Goal: Task Accomplishment & Management: Manage account settings

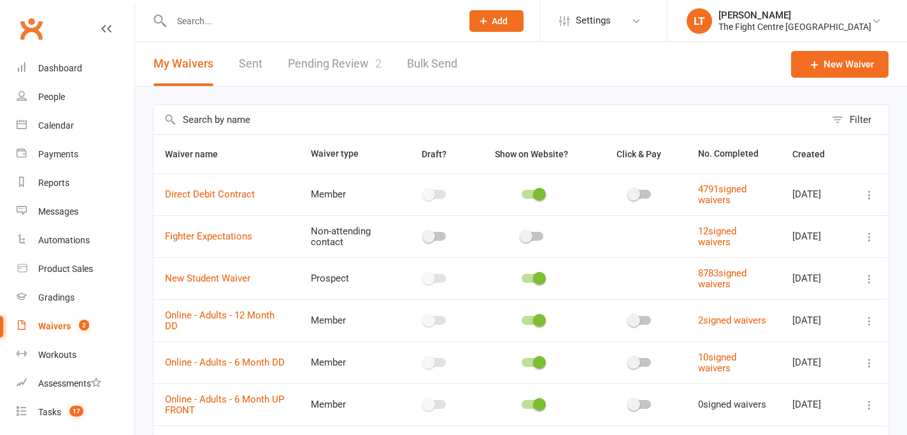
click at [349, 62] on link "Pending Review 2" at bounding box center [335, 64] width 94 height 44
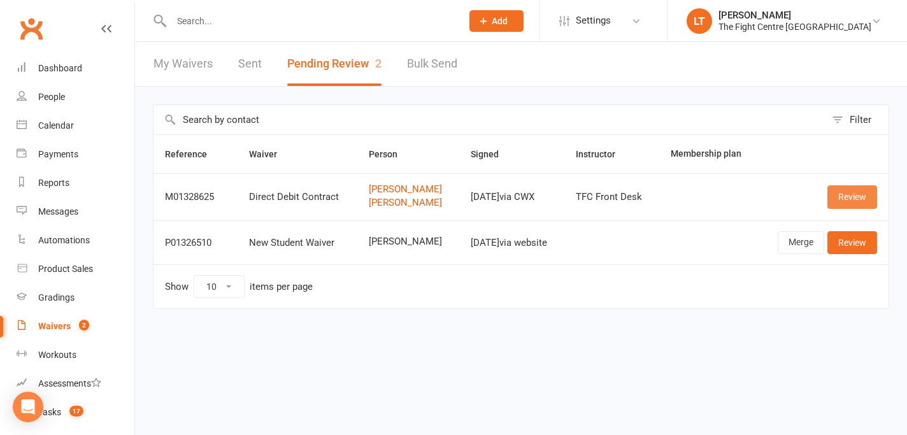
click at [842, 192] on link "Review" at bounding box center [853, 196] width 50 height 23
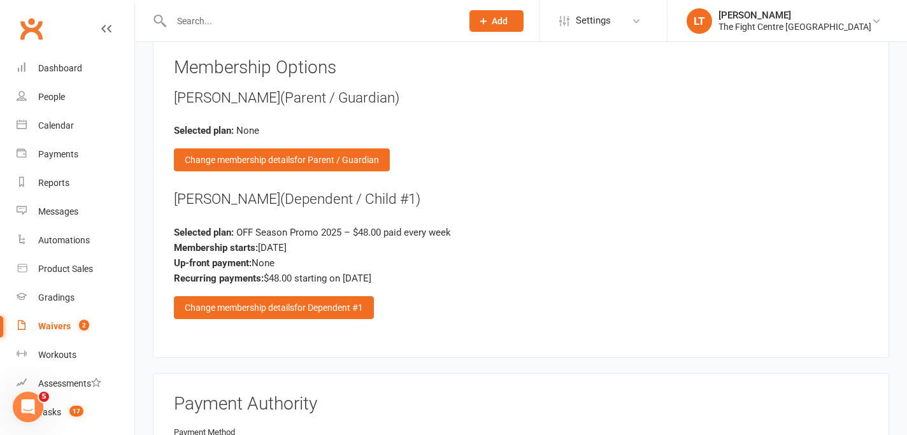
scroll to position [3013, 0]
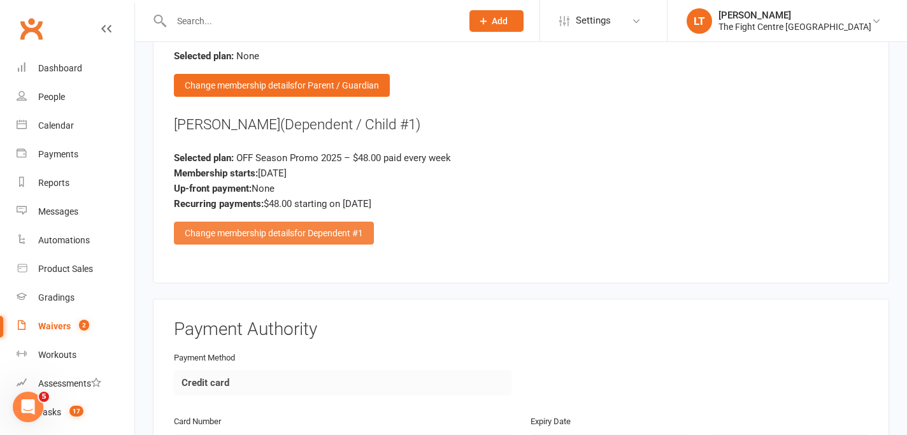
click at [344, 228] on span "for Dependent #1" at bounding box center [328, 233] width 69 height 10
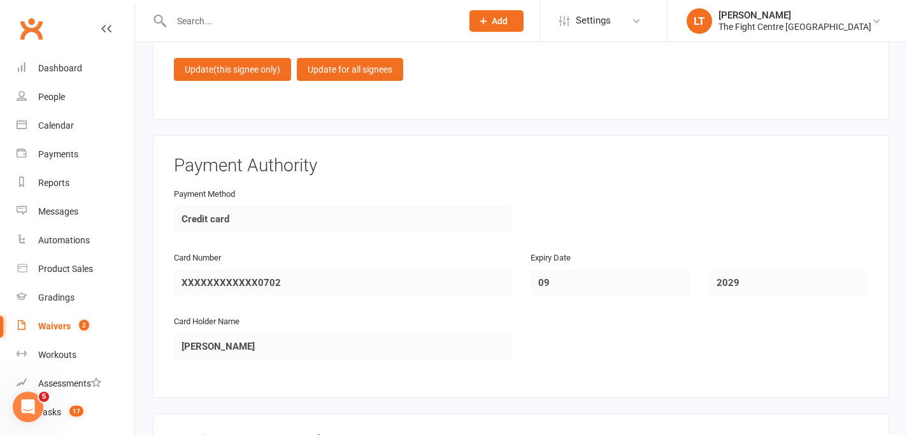
scroll to position [3840, 0]
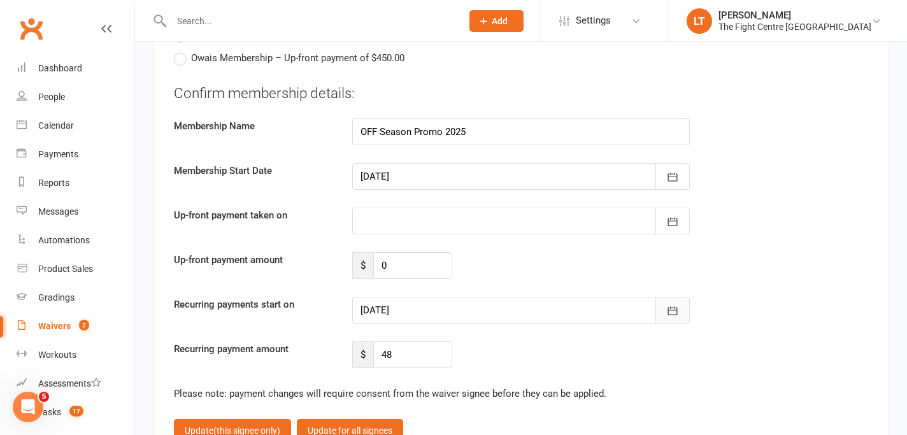
click at [684, 312] on button "button" at bounding box center [673, 310] width 34 height 27
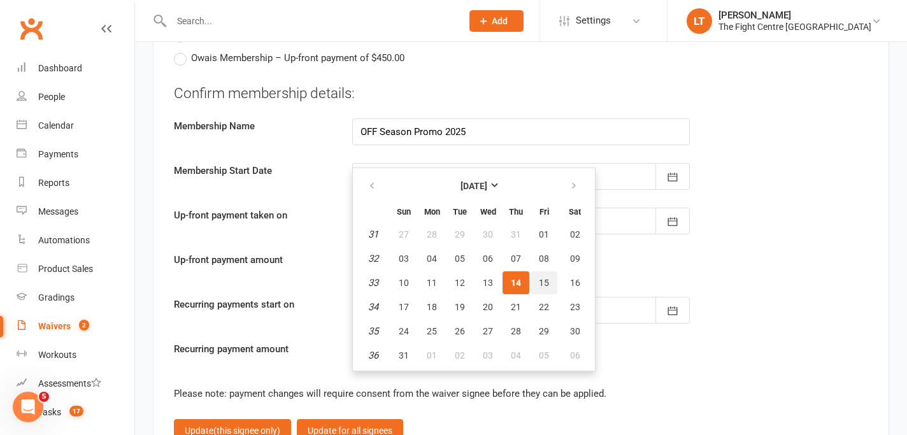
click at [554, 282] on button "15" at bounding box center [544, 282] width 27 height 23
type input "[DATE]"
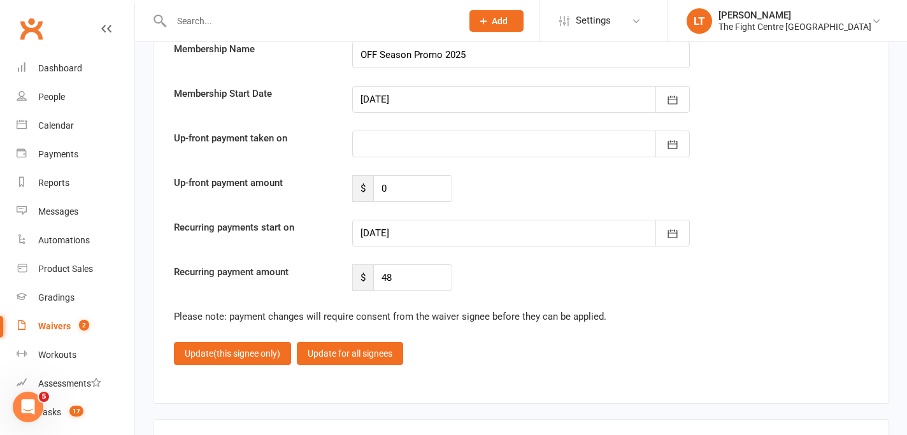
scroll to position [4040, 0]
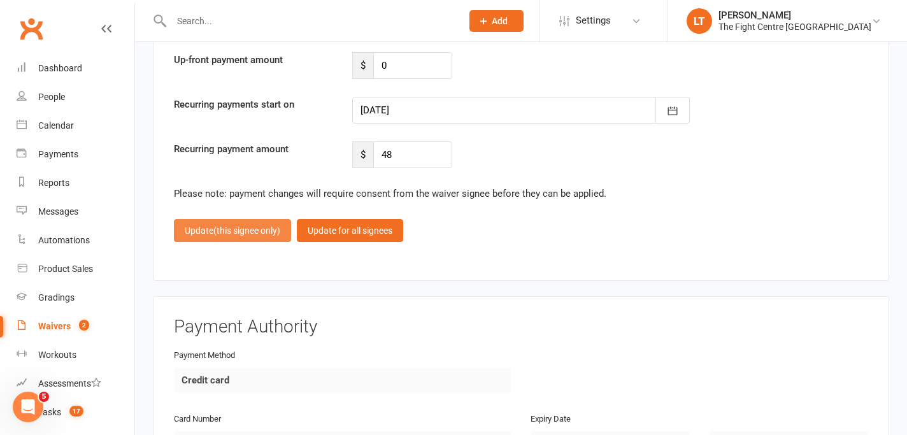
click at [226, 229] on span "(this signee only)" at bounding box center [246, 231] width 67 height 10
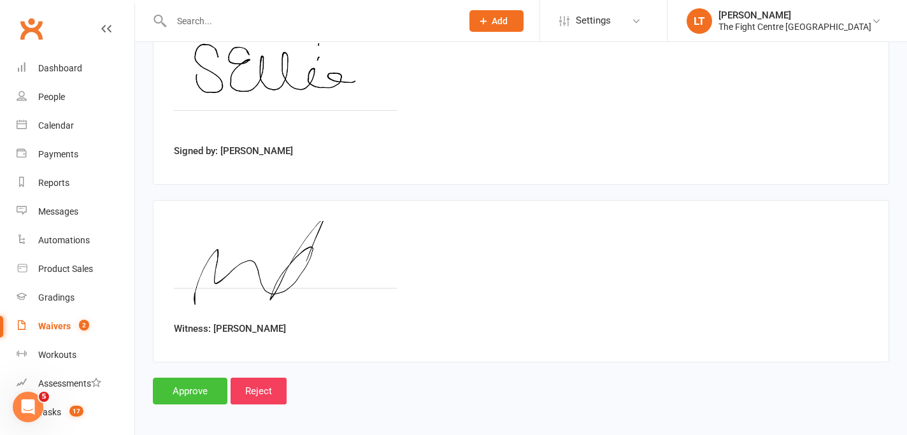
click at [197, 389] on input "Approve" at bounding box center [190, 391] width 75 height 27
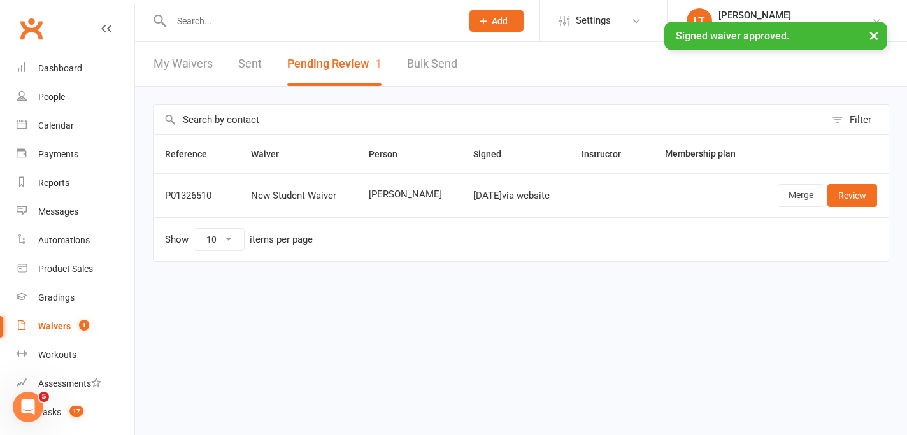
click at [276, 19] on input "text" at bounding box center [310, 21] width 285 height 18
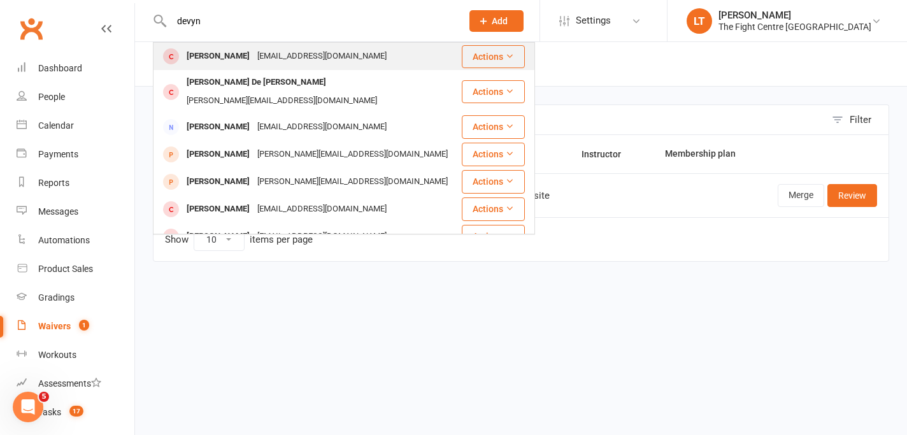
type input "devyn"
click at [376, 62] on div "[PERSON_NAME] [EMAIL_ADDRESS][DOMAIN_NAME]" at bounding box center [307, 56] width 306 height 26
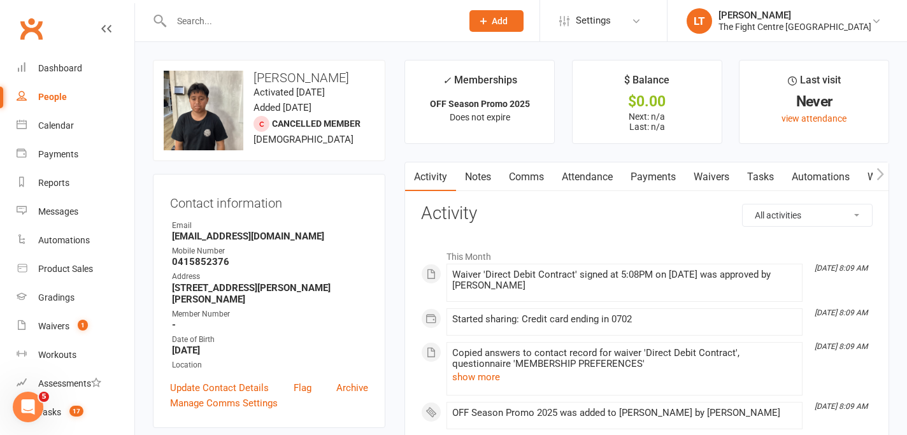
click at [883, 182] on button "button" at bounding box center [881, 176] width 16 height 29
click at [869, 178] on link "Mobile App" at bounding box center [883, 176] width 69 height 29
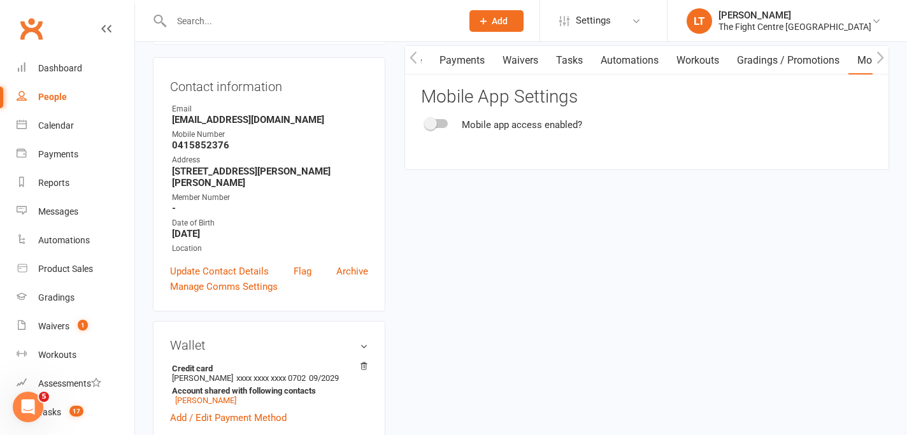
scroll to position [414, 0]
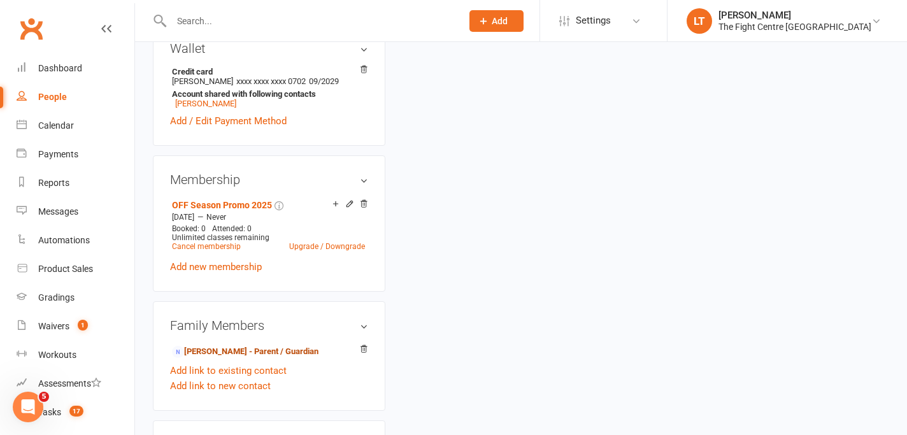
click at [220, 349] on link "[PERSON_NAME] - Parent / Guardian" at bounding box center [245, 351] width 147 height 13
click at [0, 0] on div "Loading" at bounding box center [0, 0] width 0 height 0
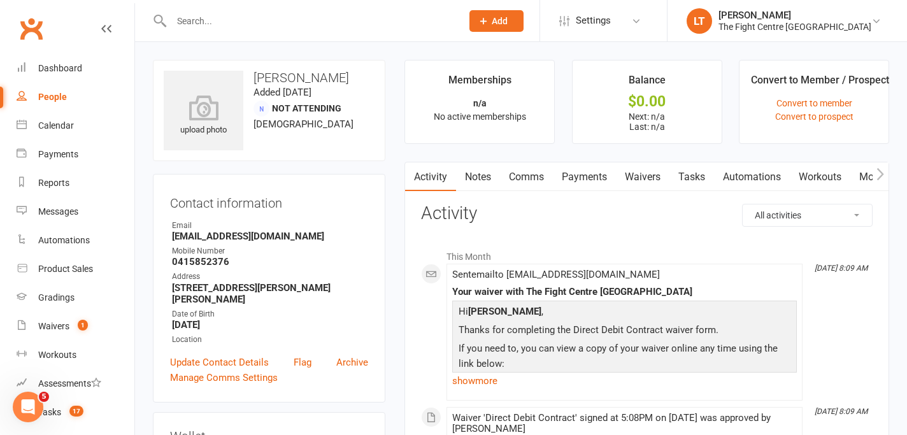
click at [870, 176] on link "Mobile App" at bounding box center [885, 176] width 69 height 29
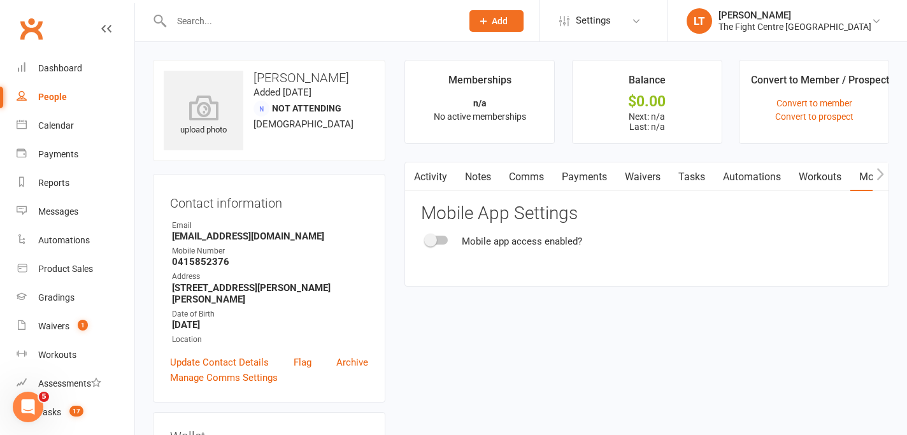
click at [441, 243] on div at bounding box center [437, 240] width 22 height 9
click at [426, 238] on input "checkbox" at bounding box center [426, 238] width 0 height 0
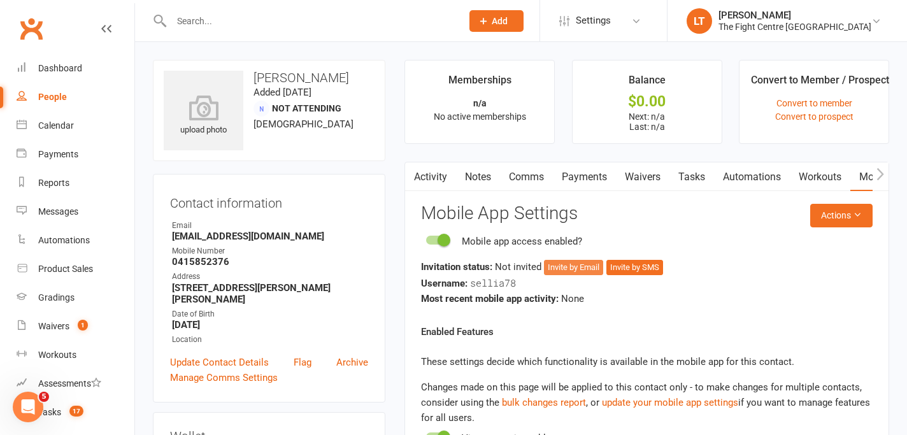
click at [582, 270] on button "Invite by Email" at bounding box center [573, 267] width 59 height 15
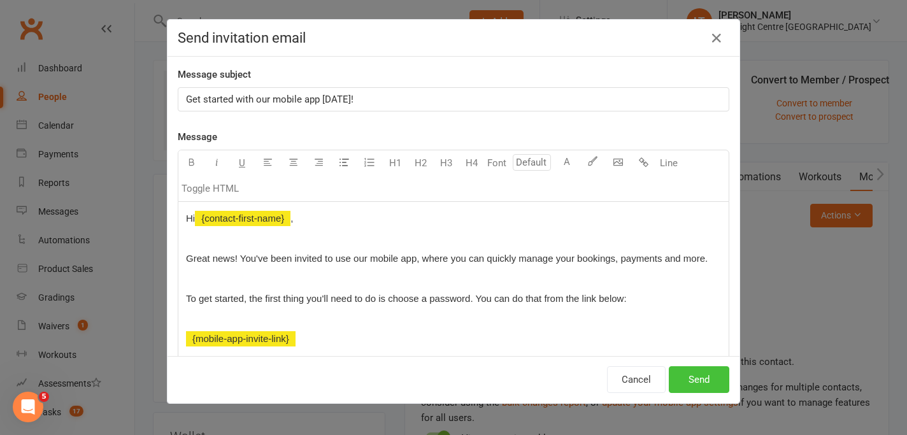
click at [714, 382] on button "Send" at bounding box center [699, 379] width 61 height 27
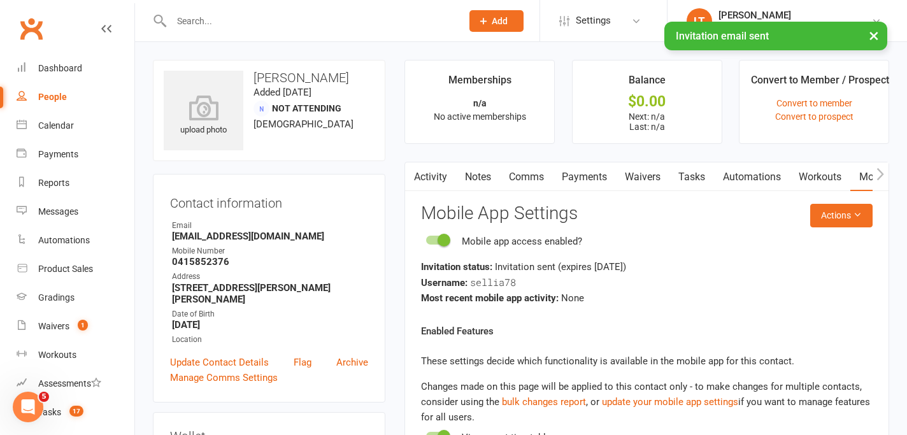
click at [515, 169] on link "Comms" at bounding box center [526, 176] width 53 height 29
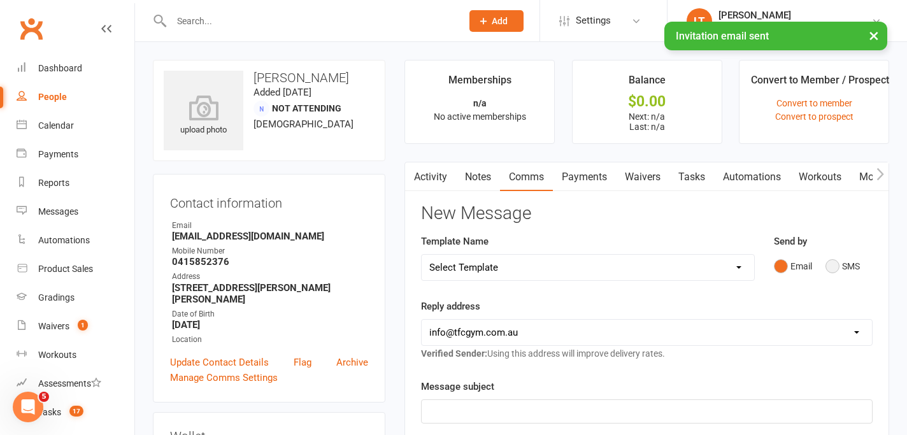
click at [837, 270] on button "SMS" at bounding box center [843, 266] width 34 height 24
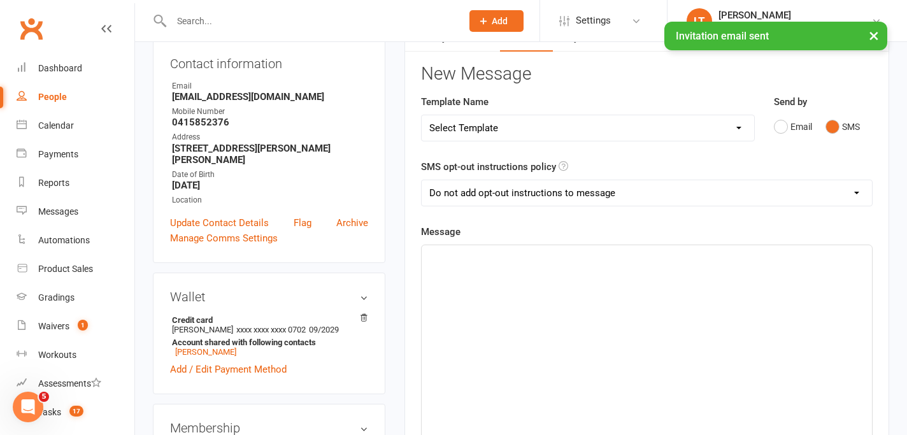
scroll to position [159, 0]
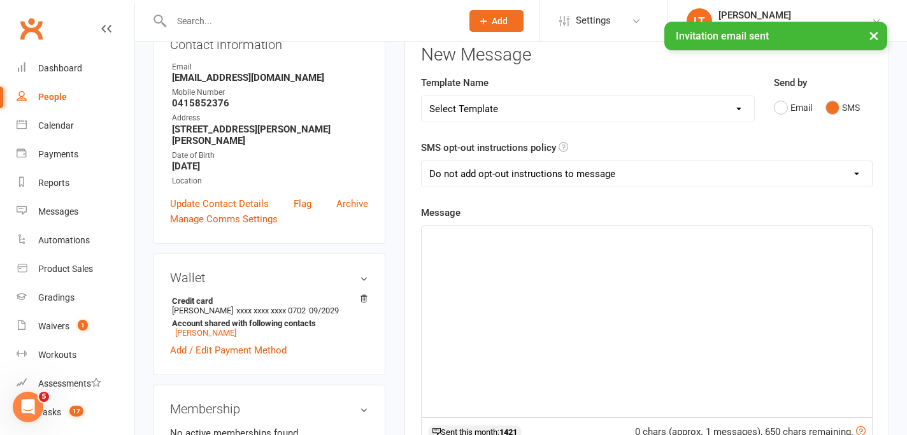
click at [560, 302] on div "﻿" at bounding box center [647, 321] width 450 height 191
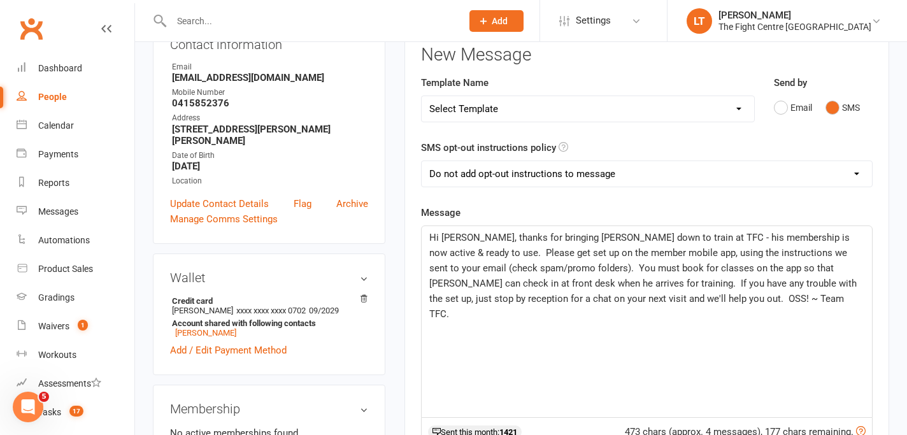
scroll to position [738, 0]
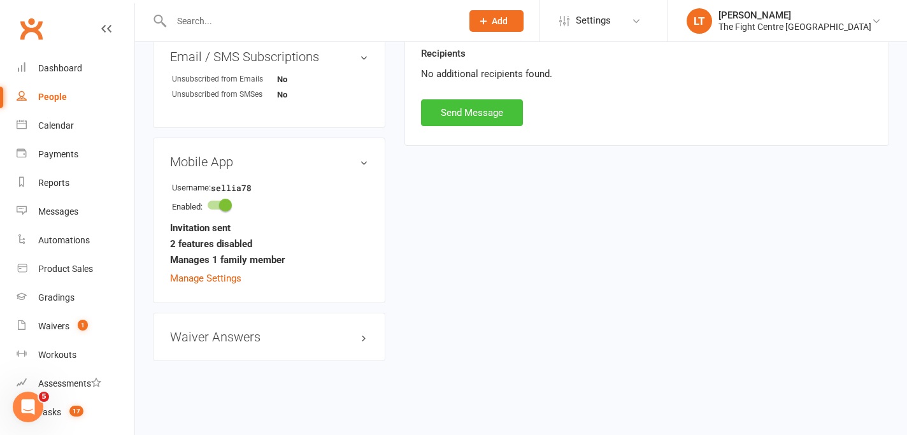
click at [470, 118] on button "Send Message" at bounding box center [472, 112] width 102 height 27
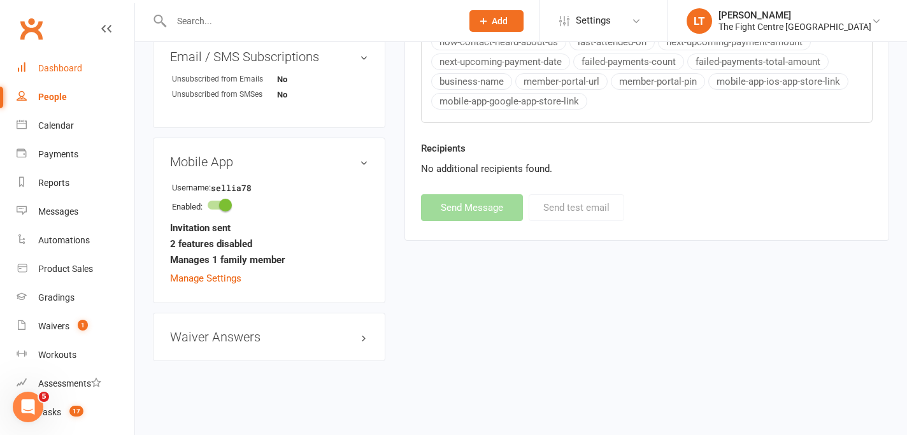
click at [77, 59] on link "Dashboard" at bounding box center [76, 68] width 118 height 29
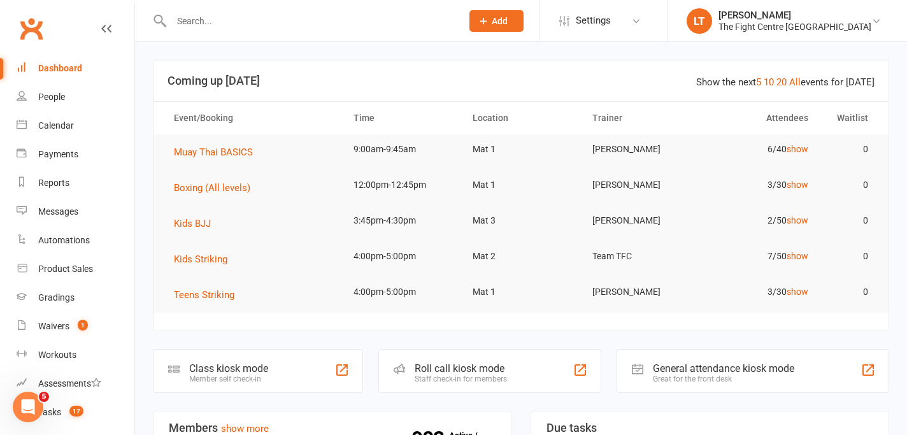
click at [227, 23] on input "text" at bounding box center [310, 21] width 285 height 18
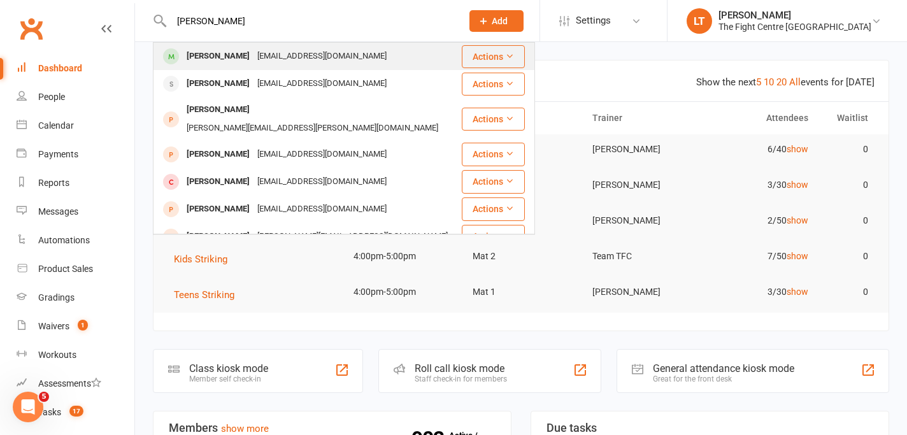
type input "[PERSON_NAME]"
click at [254, 49] on div "[EMAIL_ADDRESS][DOMAIN_NAME]" at bounding box center [322, 56] width 137 height 18
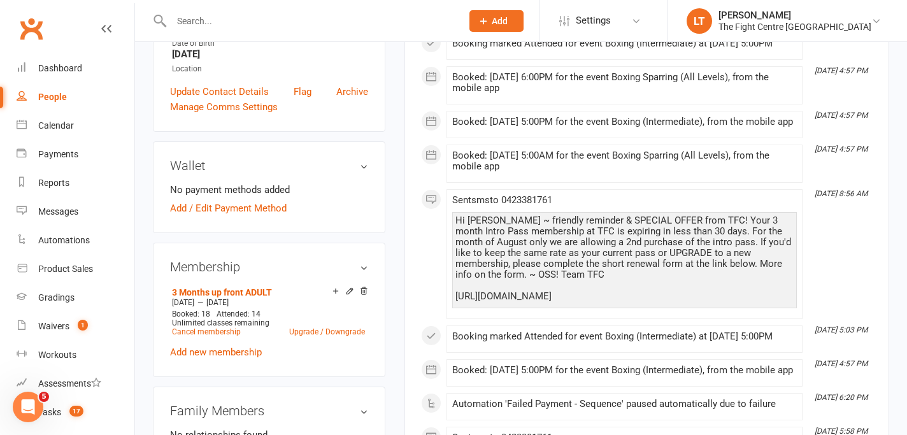
scroll to position [298, 0]
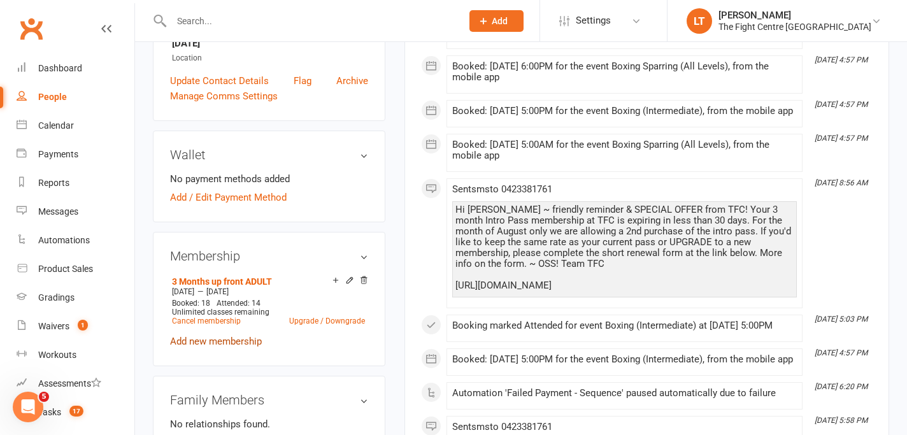
click at [217, 347] on link "Add new membership" at bounding box center [216, 341] width 92 height 11
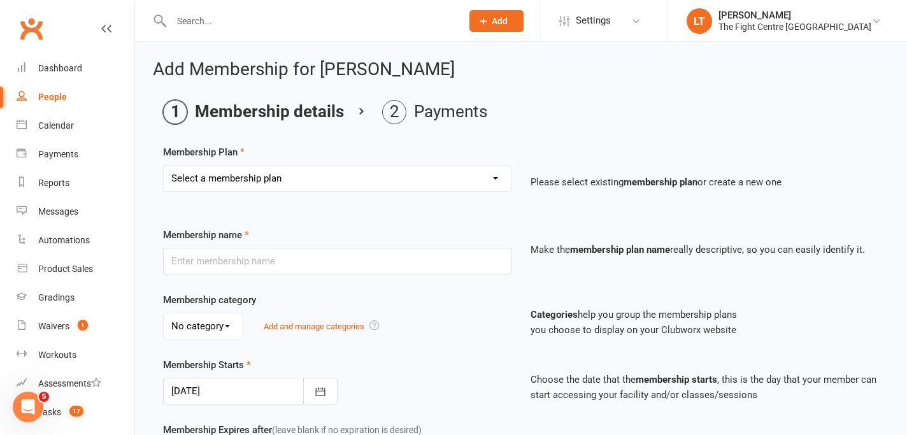
click at [399, 178] on select "Select a membership plan Create new Membership Plan 12 Month Unlimited ADULT 12…" at bounding box center [337, 178] width 347 height 25
select select "24"
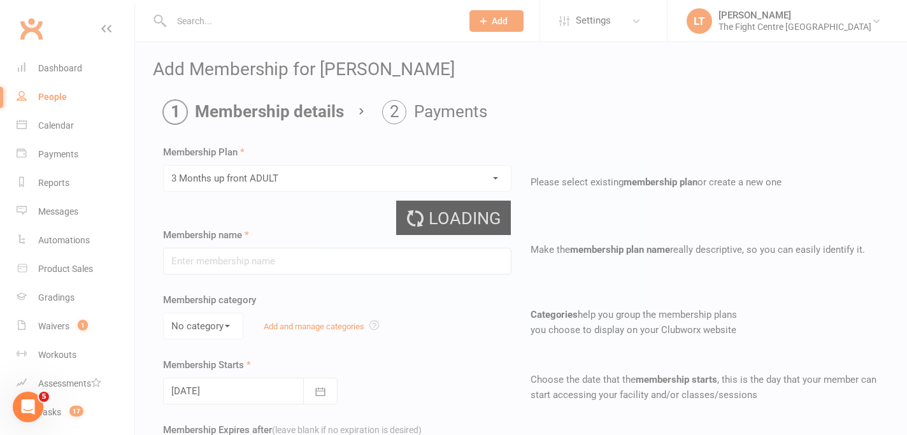
type input "3 Months up front ADULT"
type input "13"
select select "1"
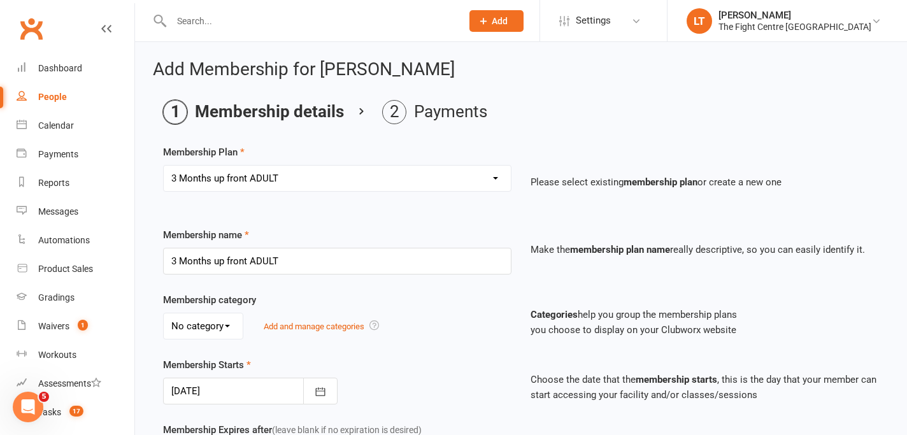
scroll to position [236, 0]
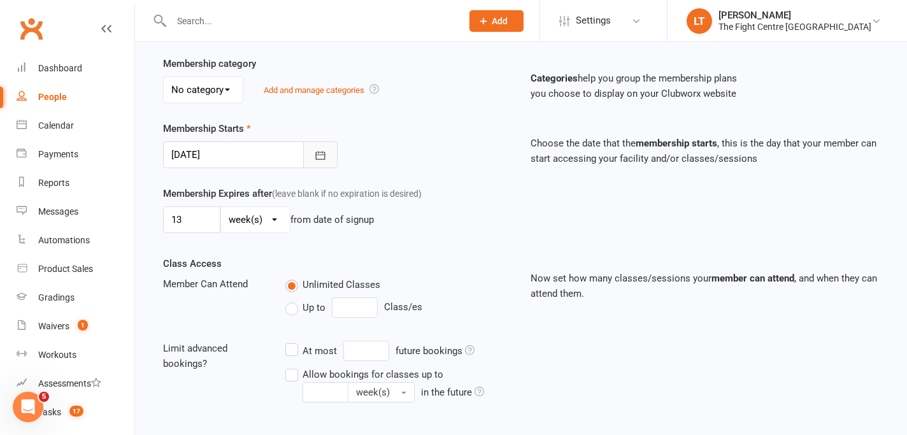
click at [318, 159] on icon "button" at bounding box center [320, 155] width 13 height 13
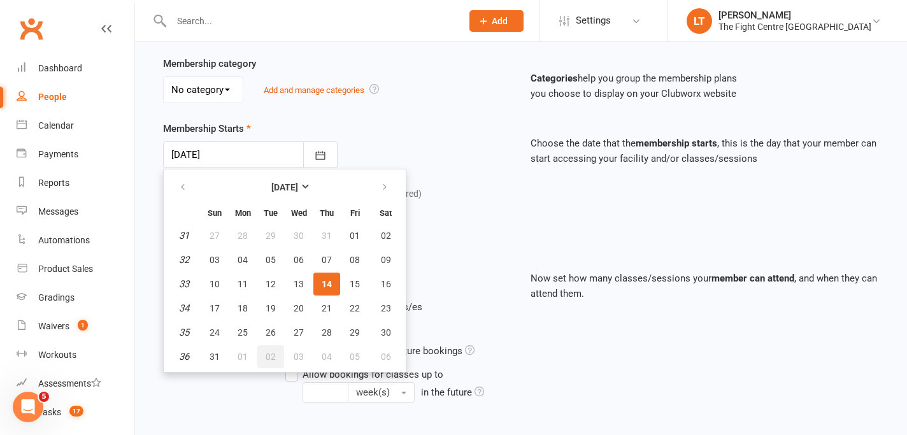
click at [267, 354] on span "02" at bounding box center [271, 357] width 10 height 10
type input "[DATE]"
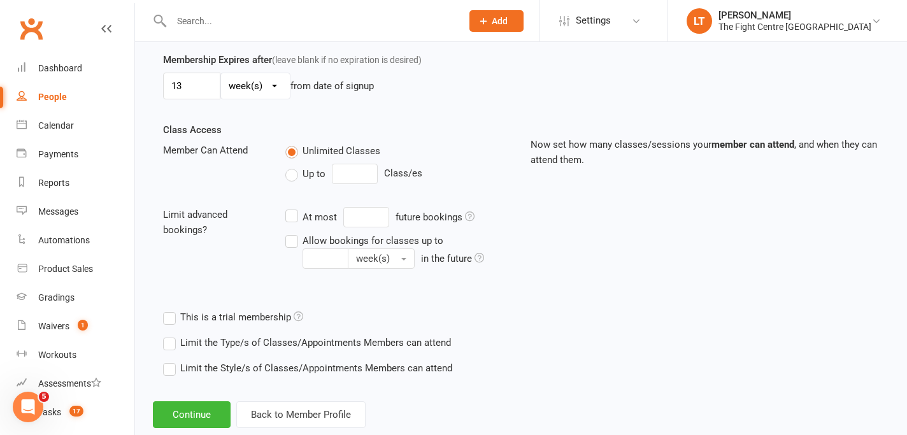
scroll to position [399, 0]
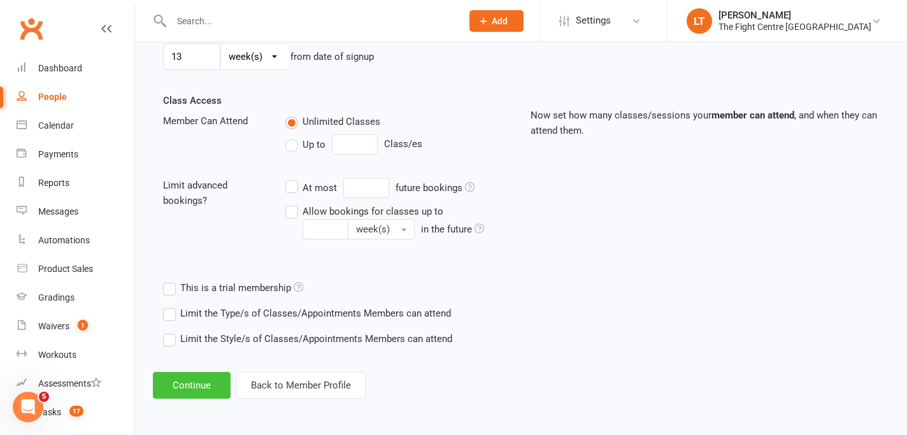
click at [195, 389] on button "Continue" at bounding box center [192, 385] width 78 height 27
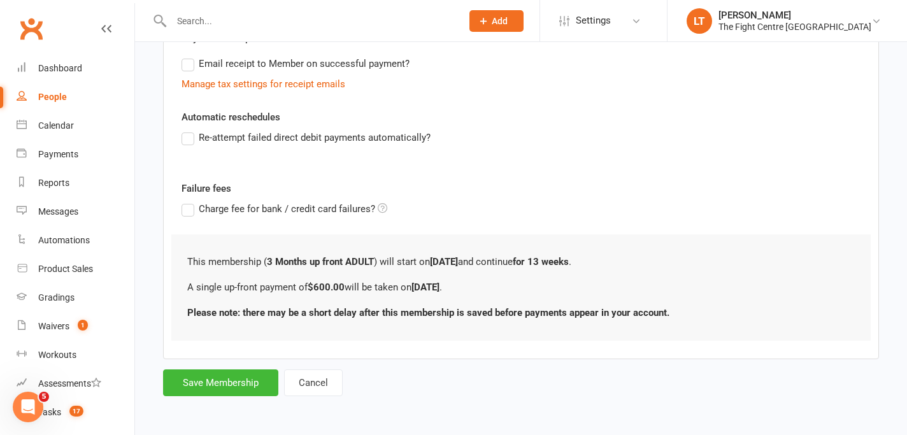
scroll to position [0, 0]
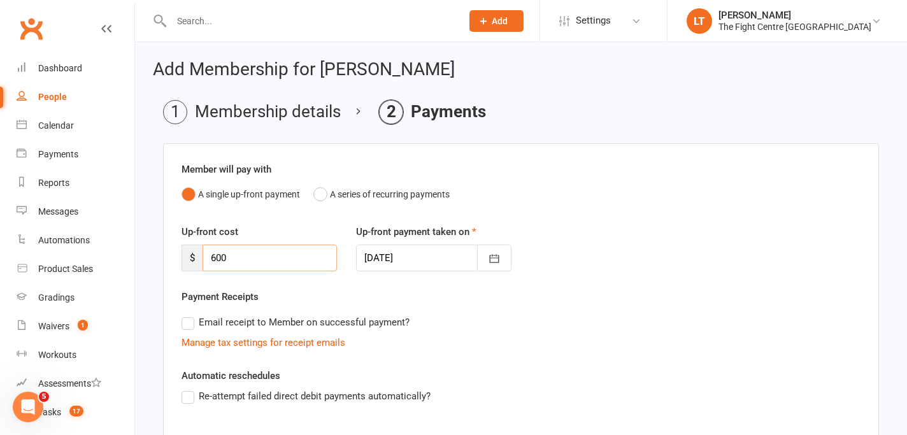
click at [261, 259] on input "600" at bounding box center [270, 258] width 134 height 27
type input "6"
type input "550"
click at [495, 254] on icon "button" at bounding box center [494, 258] width 13 height 13
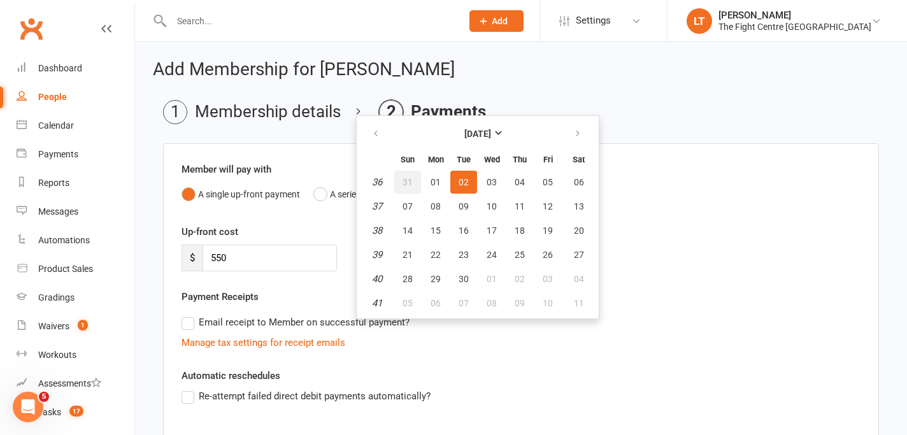
click at [417, 189] on button "31" at bounding box center [407, 182] width 27 height 23
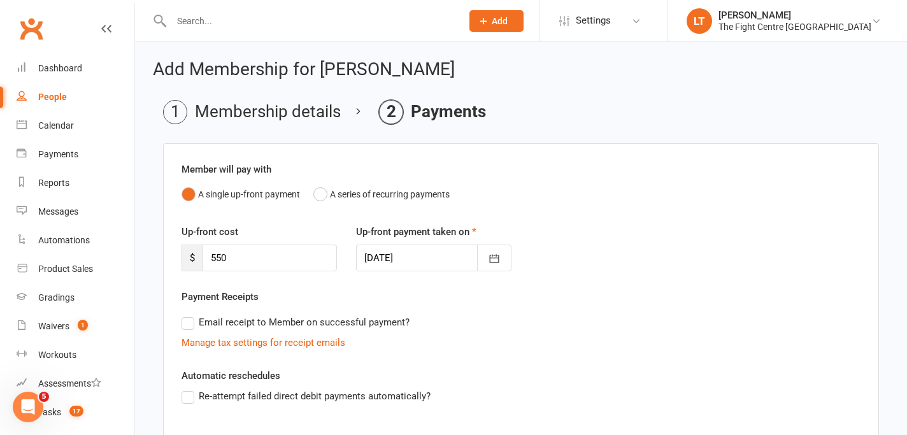
scroll to position [8, 0]
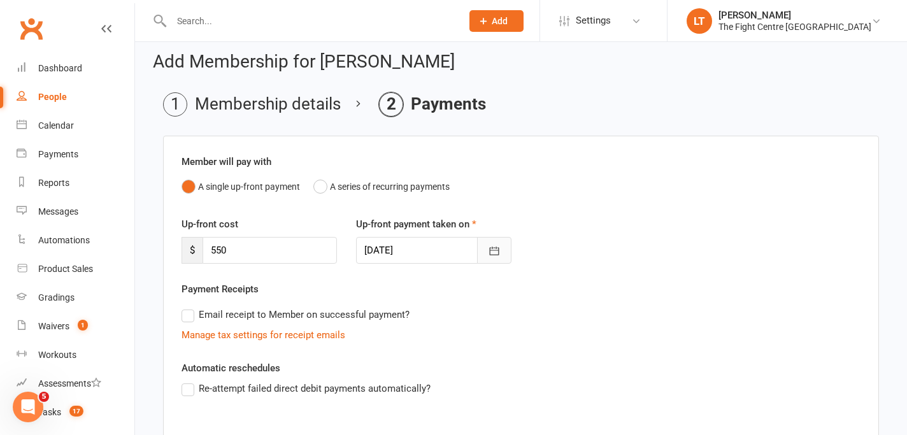
click at [498, 263] on button "button" at bounding box center [494, 250] width 34 height 27
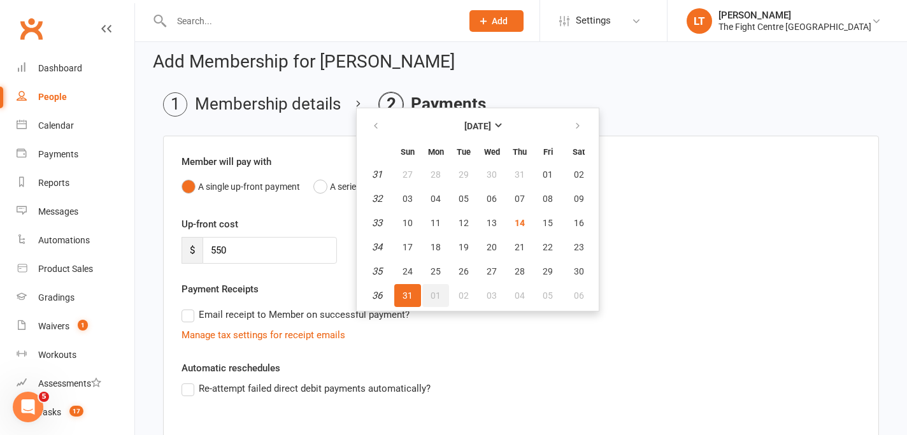
click at [433, 289] on button "01" at bounding box center [435, 295] width 27 height 23
type input "[DATE]"
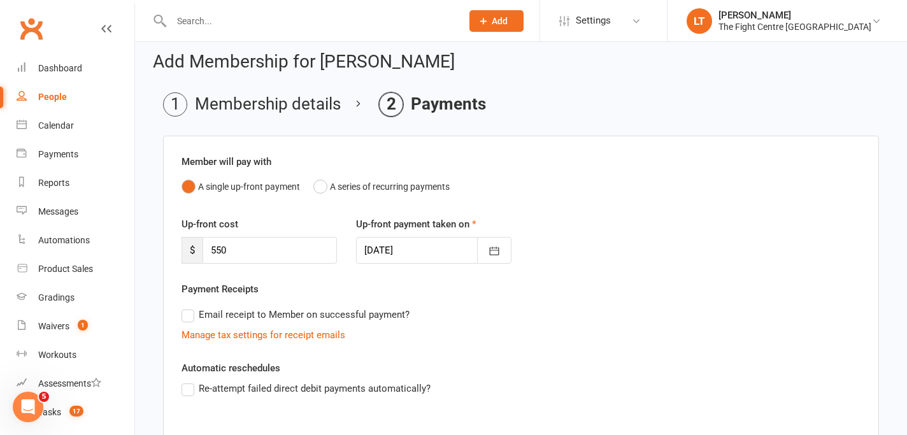
click at [464, 347] on div "Member will pay with A single up-front payment A series of recurring payments U…" at bounding box center [521, 373] width 716 height 475
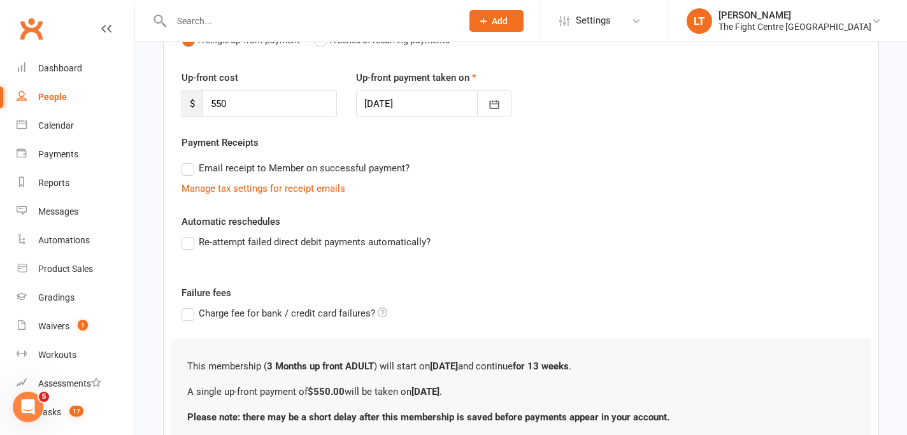
scroll to position [259, 0]
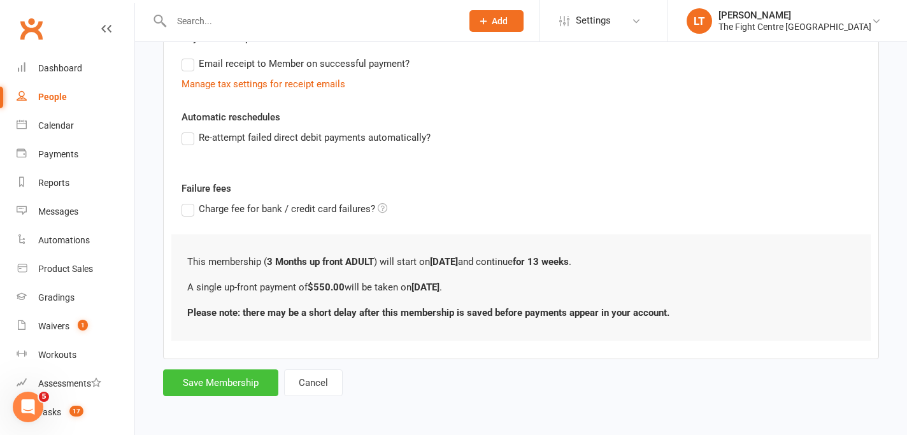
click at [216, 385] on button "Save Membership" at bounding box center [220, 383] width 115 height 27
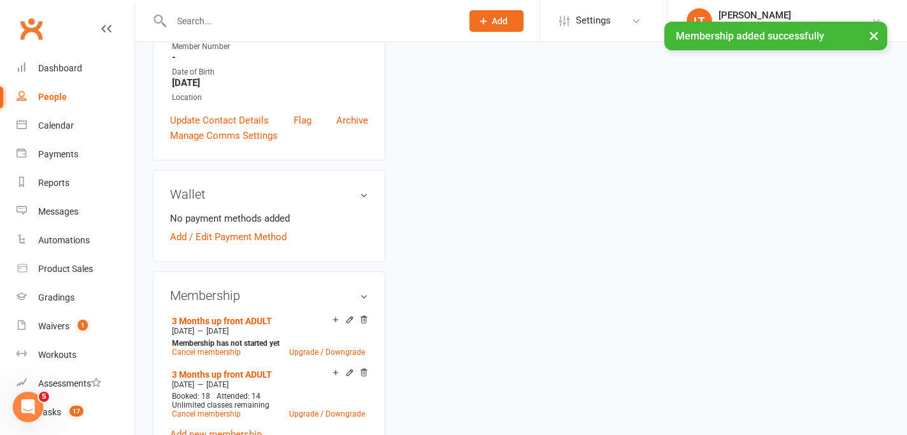
click at [875, 34] on button "×" at bounding box center [874, 35] width 23 height 27
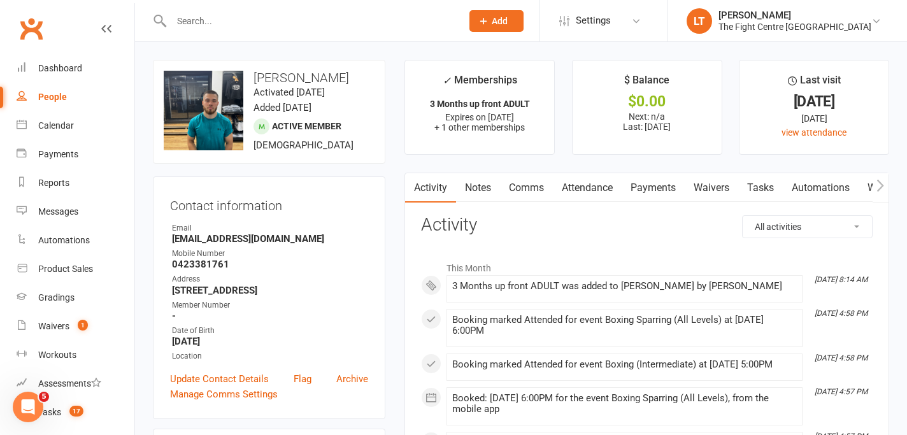
click at [532, 196] on link "Comms" at bounding box center [526, 187] width 53 height 29
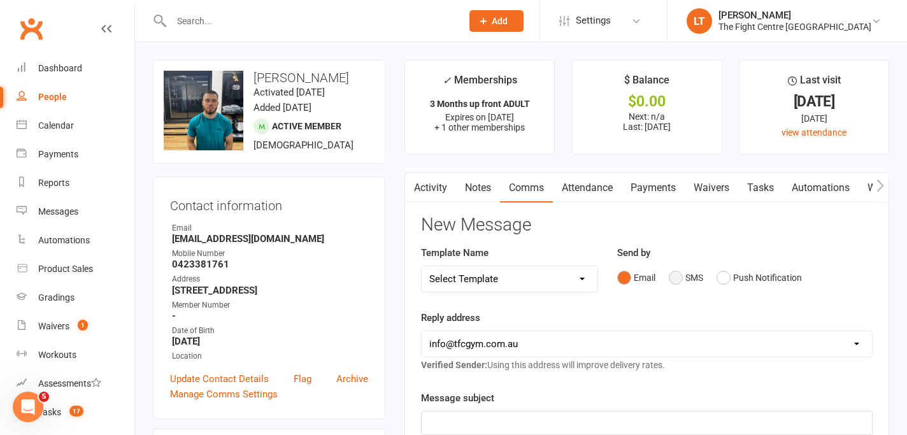
click at [673, 278] on button "SMS" at bounding box center [686, 278] width 34 height 24
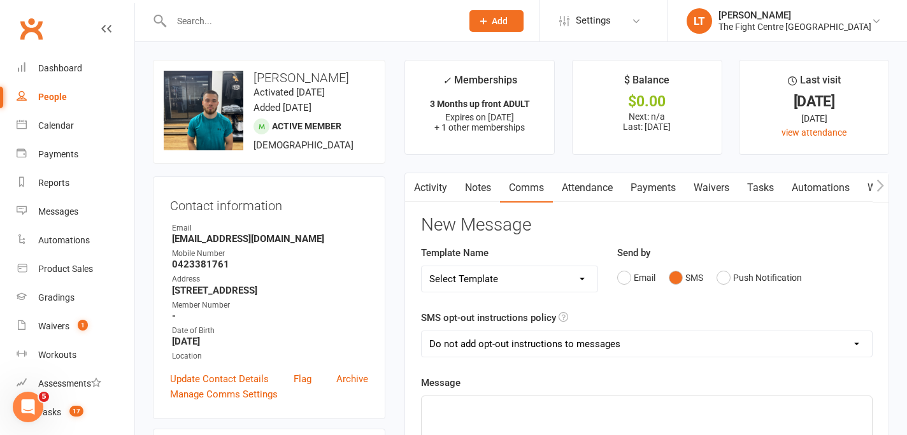
scroll to position [133, 0]
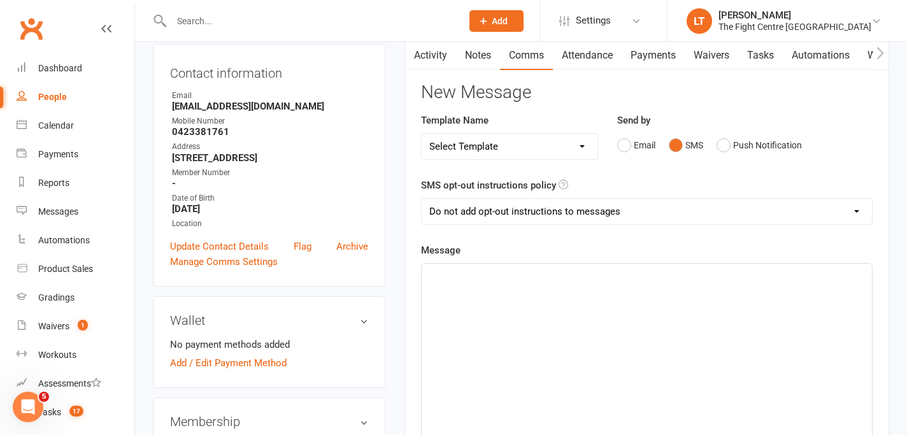
click at [540, 288] on div "﻿" at bounding box center [647, 359] width 450 height 191
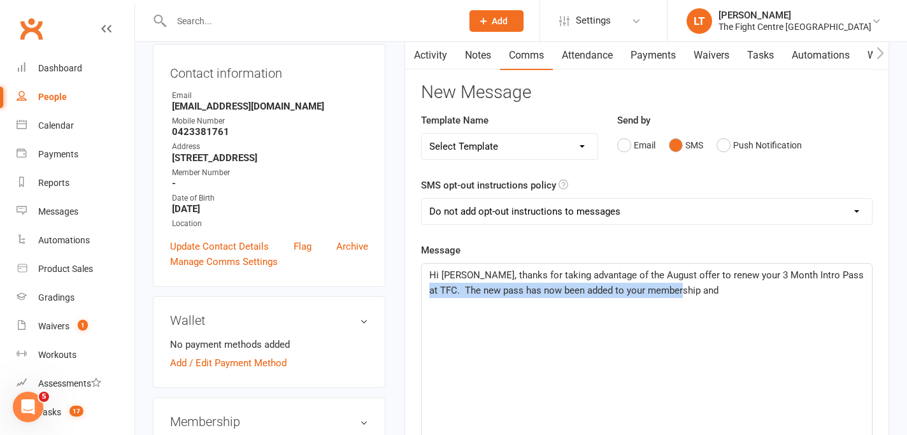
drag, startPoint x: 845, startPoint y: 275, endPoint x: 845, endPoint y: 287, distance: 12.7
click at [845, 287] on p "Hi [PERSON_NAME], thanks for taking advantage of the August offer to renew your…" at bounding box center [646, 283] width 435 height 31
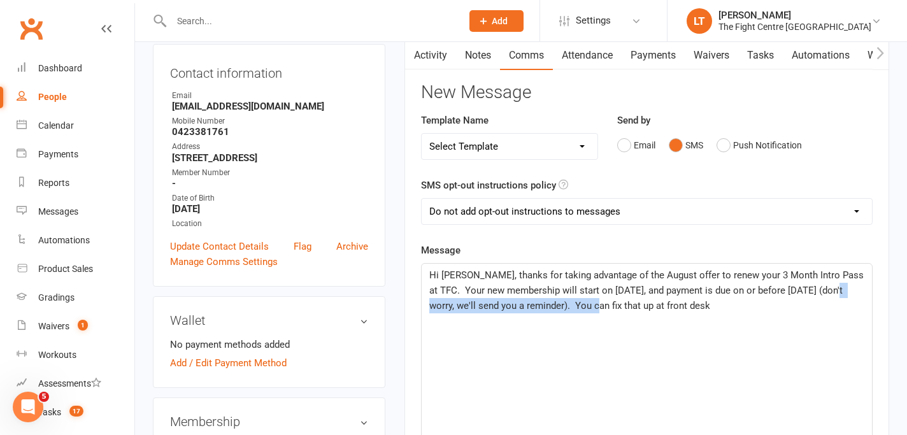
drag, startPoint x: 600, startPoint y: 305, endPoint x: 429, endPoint y: 307, distance: 170.1
click at [429, 307] on span "Hi [PERSON_NAME], thanks for taking advantage of the August offer to renew your…" at bounding box center [647, 291] width 437 height 42
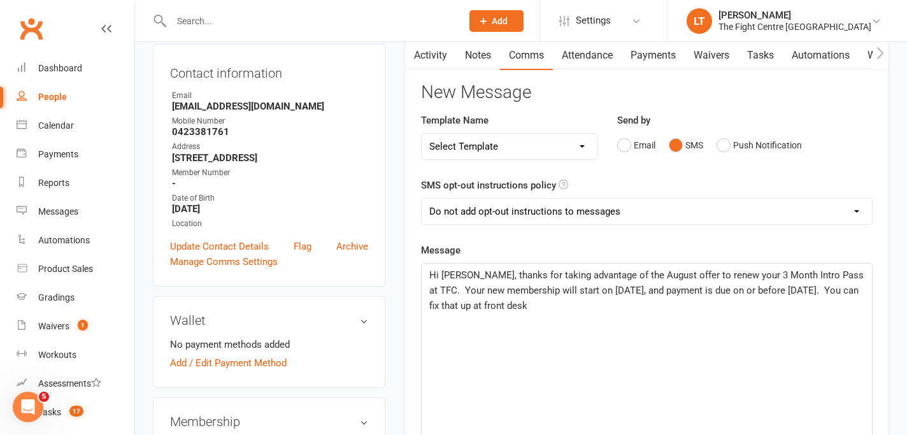
click at [594, 312] on p "Hi [PERSON_NAME], thanks for taking advantage of the August offer to renew your…" at bounding box center [646, 291] width 435 height 46
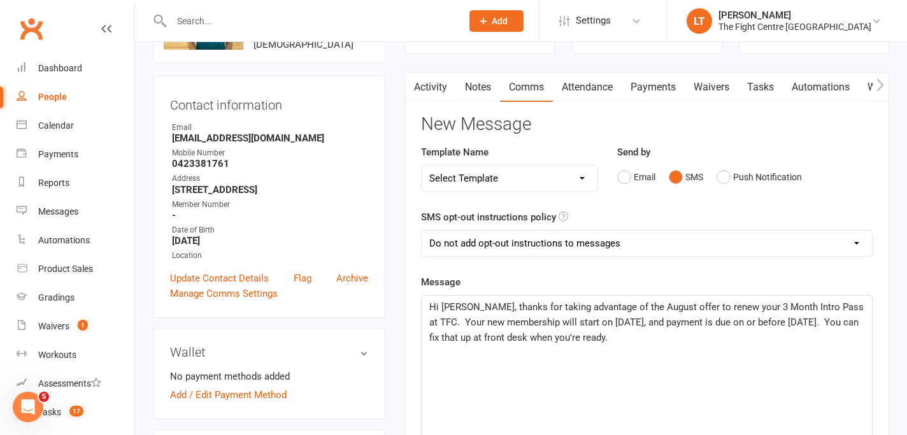
scroll to position [227, 0]
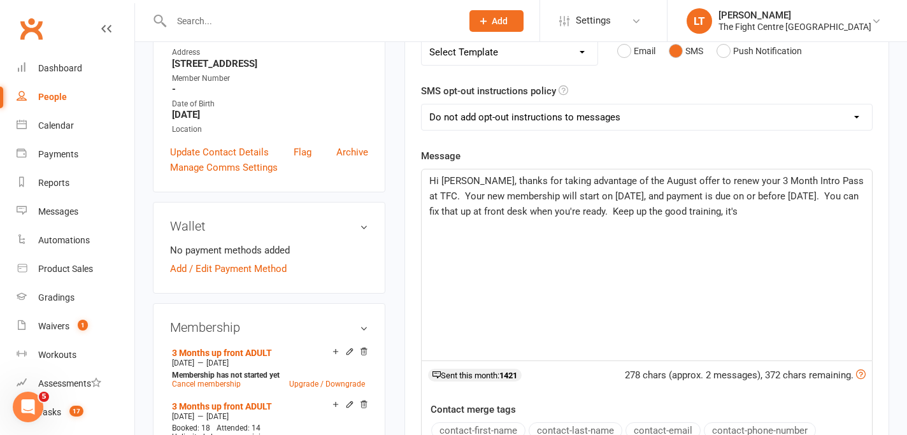
drag, startPoint x: 789, startPoint y: 218, endPoint x: 701, endPoint y: 217, distance: 87.3
click at [701, 217] on p "Hi [PERSON_NAME], thanks for taking advantage of the August offer to renew your…" at bounding box center [646, 196] width 435 height 46
drag, startPoint x: 743, startPoint y: 210, endPoint x: 743, endPoint y: 235, distance: 25.5
click at [743, 235] on div "Hi [PERSON_NAME], thanks for taking advantage of the August offer to renew your…" at bounding box center [647, 264] width 450 height 191
click at [719, 204] on p "Hi [PERSON_NAME], thanks for taking advantage of the August offer to renew your…" at bounding box center [646, 203] width 435 height 61
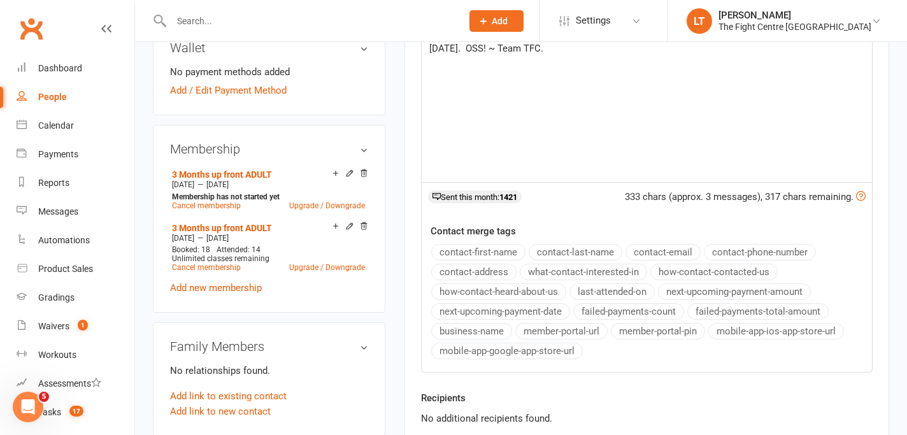
scroll to position [545, 0]
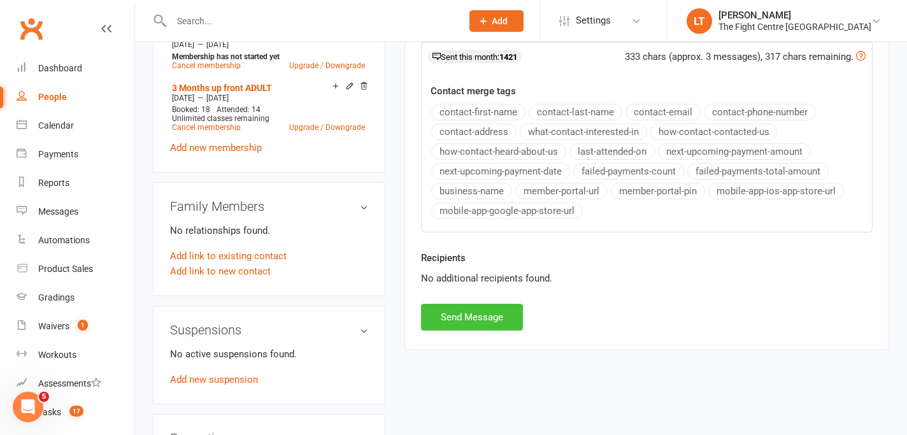
click at [468, 320] on button "Send Message" at bounding box center [472, 317] width 102 height 27
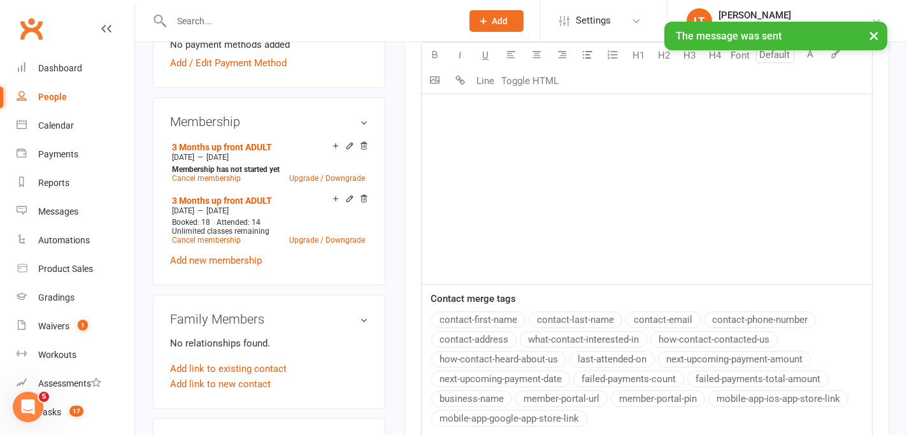
scroll to position [394, 0]
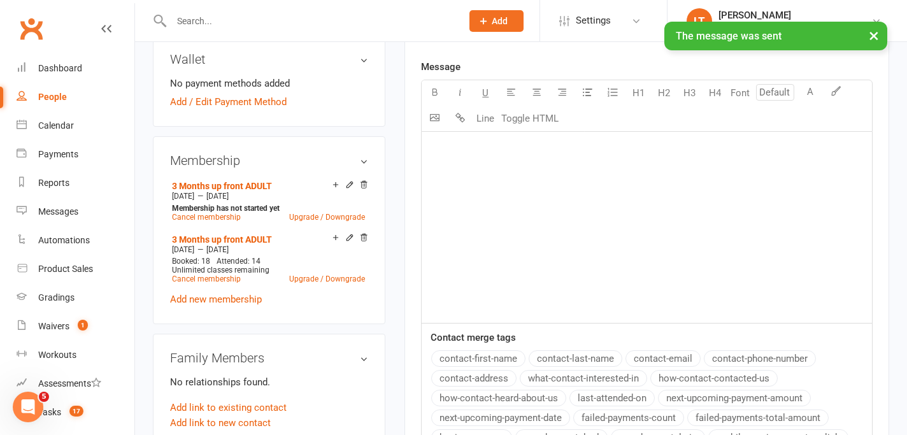
click at [873, 35] on button "×" at bounding box center [874, 35] width 23 height 27
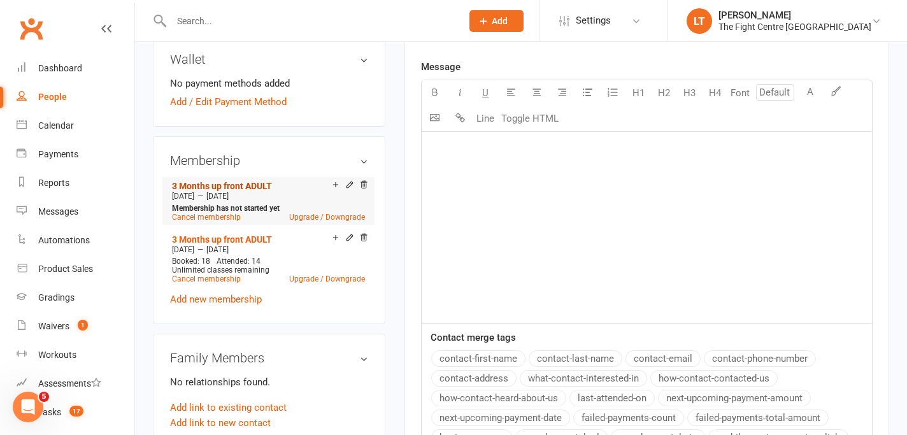
scroll to position [0, 0]
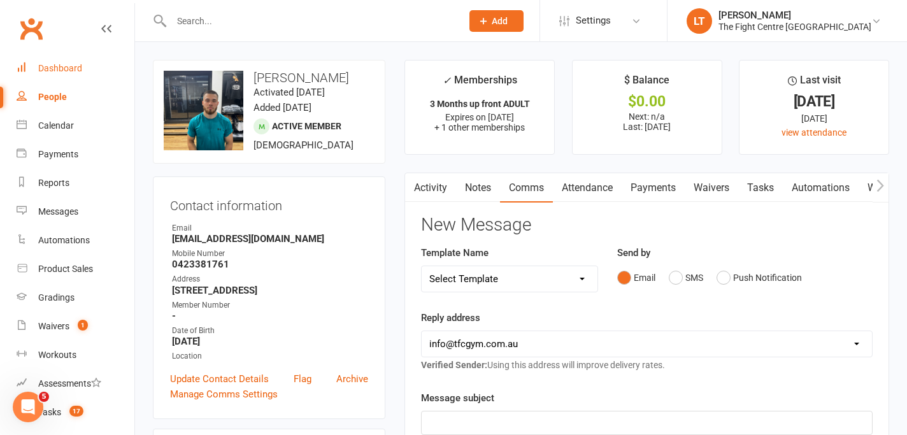
click at [68, 63] on div "Dashboard" at bounding box center [60, 68] width 44 height 10
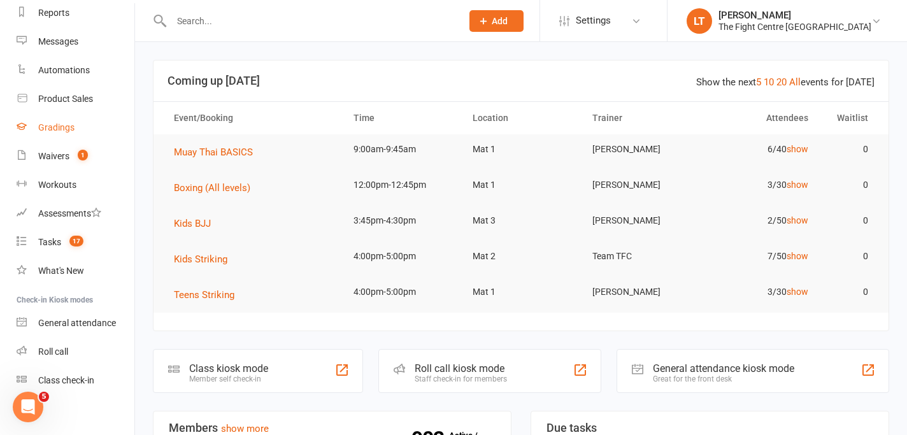
scroll to position [178, 0]
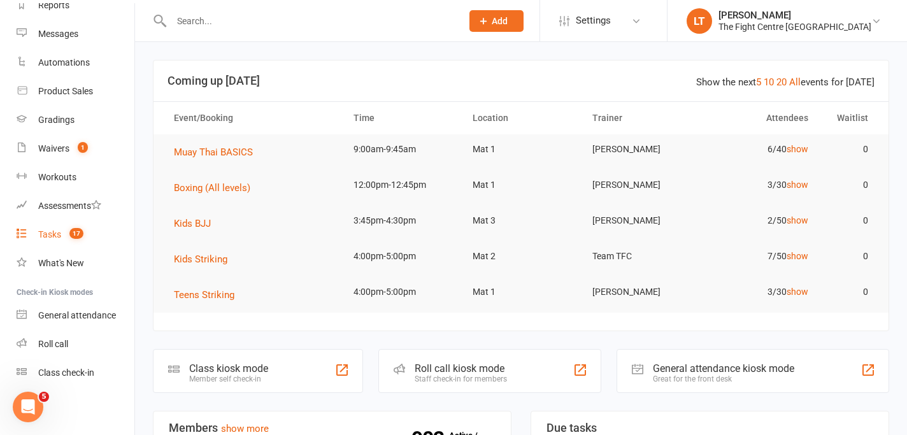
click at [47, 229] on div "Tasks" at bounding box center [49, 234] width 23 height 10
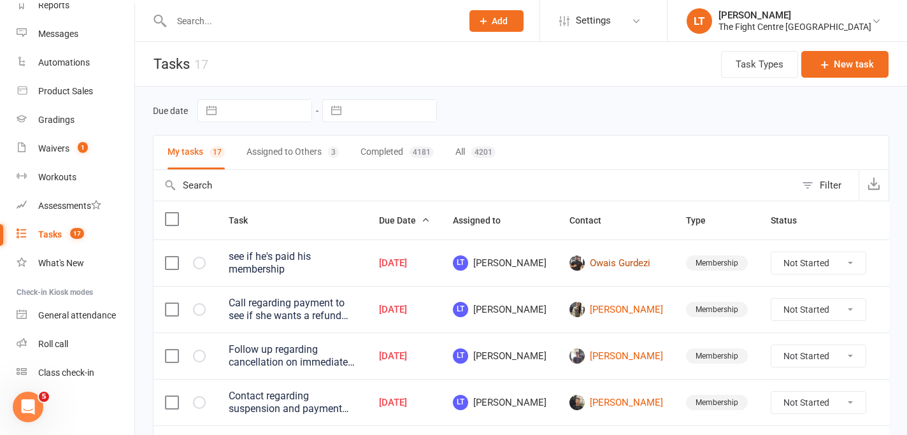
click at [604, 269] on link "Owais Gurdezi" at bounding box center [617, 262] width 94 height 15
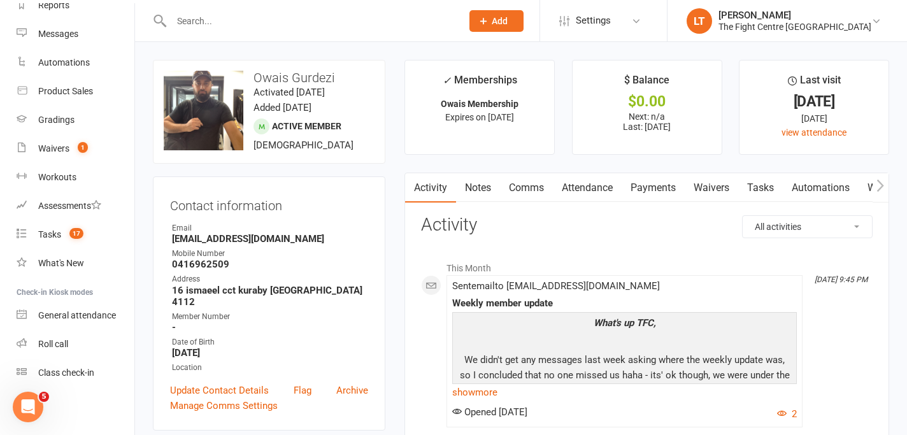
click at [481, 189] on link "Notes" at bounding box center [478, 187] width 44 height 29
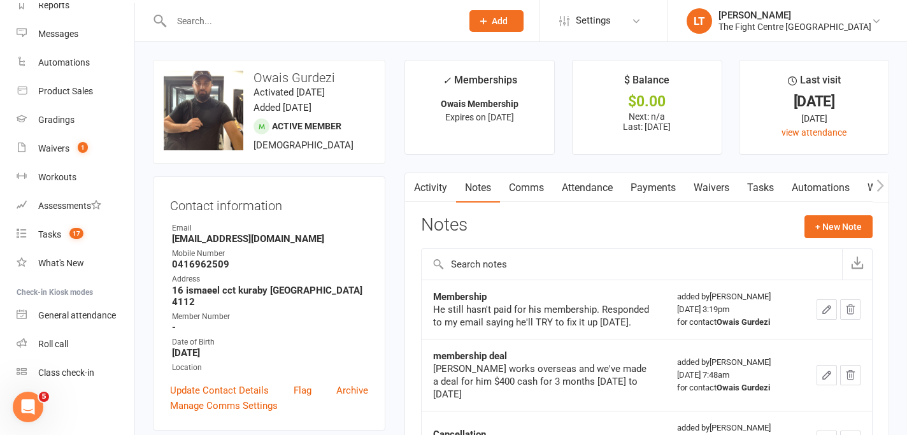
click at [540, 339] on td "membership deal [PERSON_NAME] works overseas and we've made a deal for him $400…" at bounding box center [544, 375] width 244 height 72
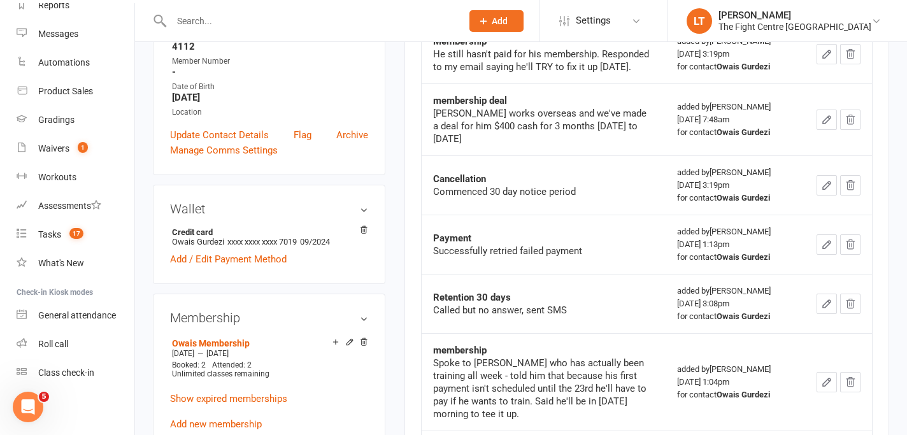
scroll to position [260, 0]
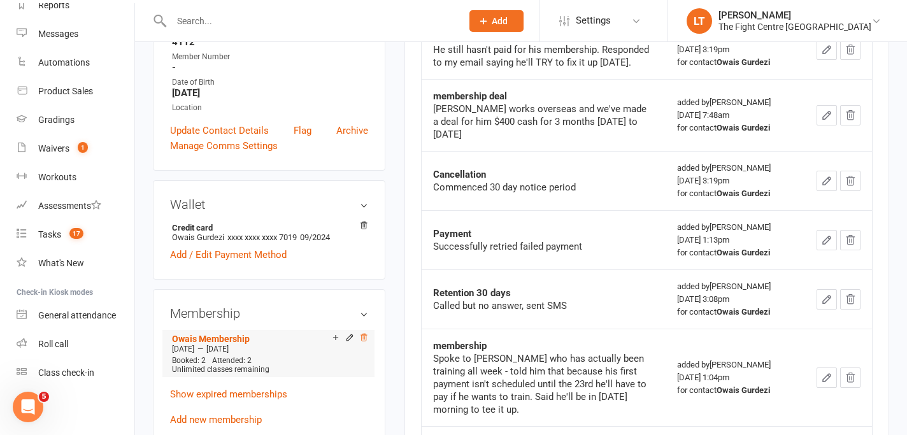
click at [366, 340] on icon at bounding box center [364, 337] width 6 height 7
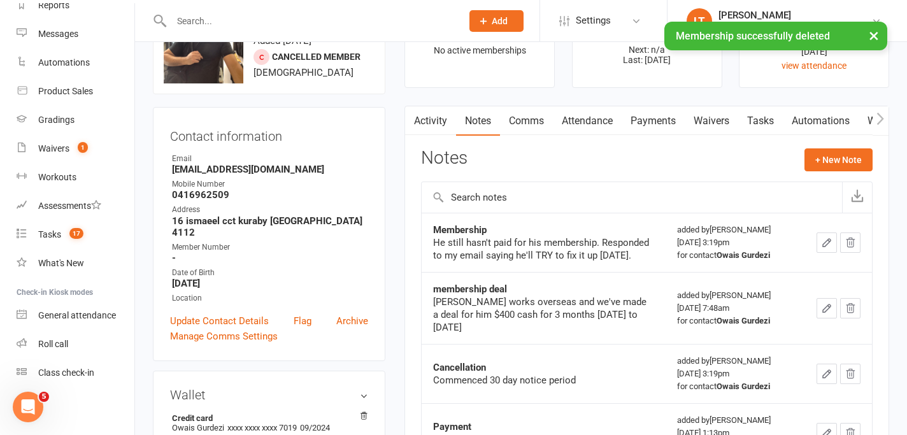
scroll to position [0, 0]
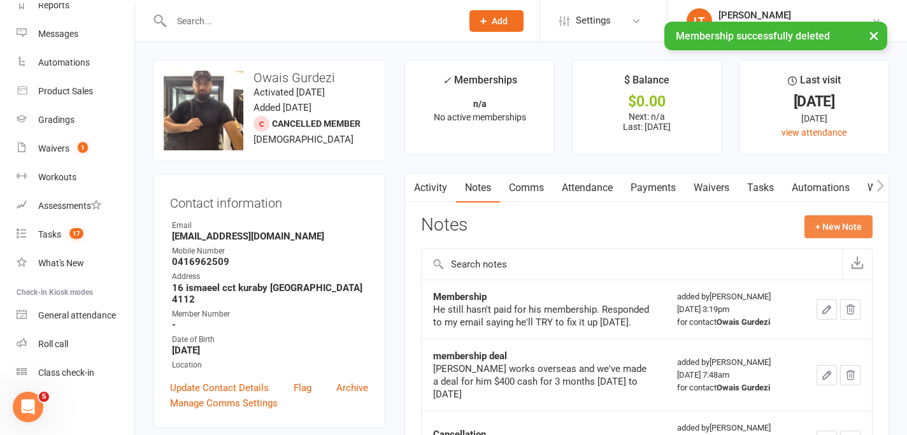
click at [845, 223] on button "+ New Note" at bounding box center [839, 226] width 68 height 23
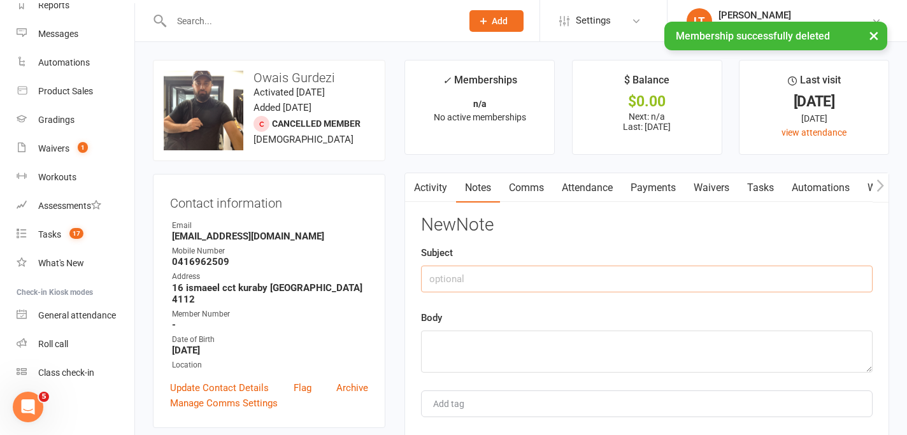
click at [545, 287] on input "text" at bounding box center [647, 279] width 452 height 27
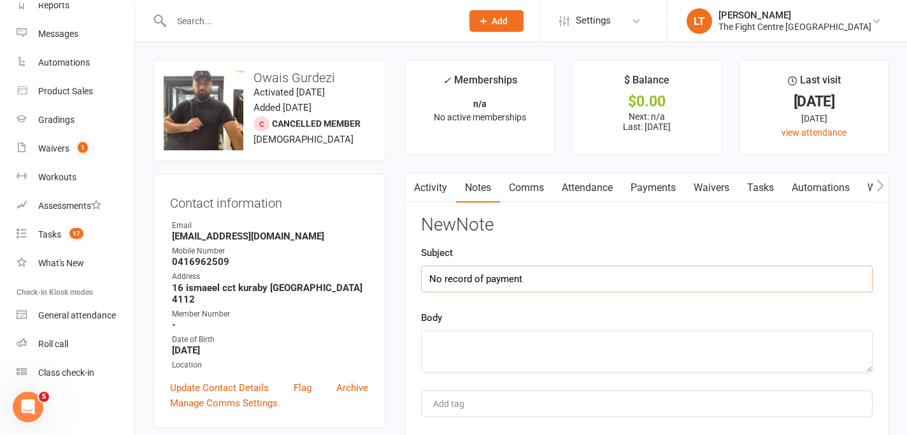
type input "No record of payment"
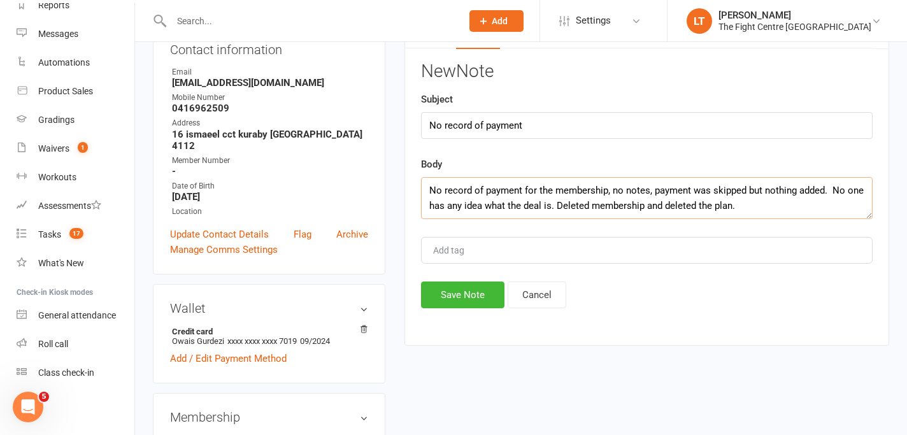
scroll to position [203, 0]
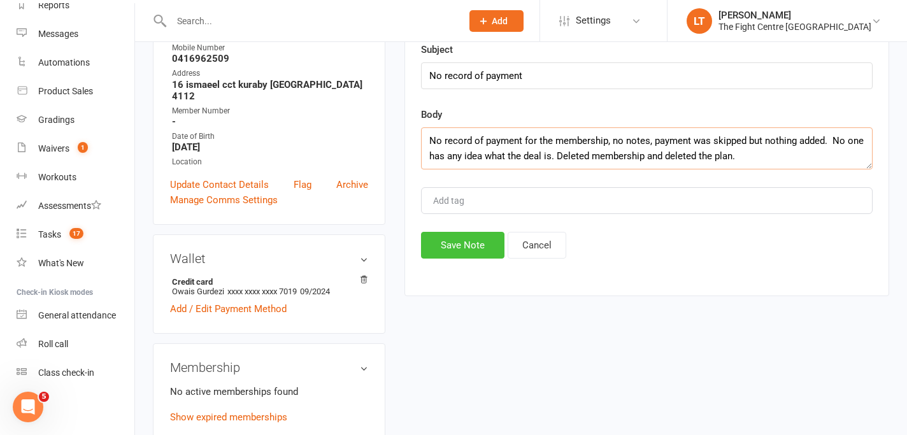
type textarea "No record of payment for the membership, no notes, payment was skipped but noth…"
click at [484, 244] on button "Save Note" at bounding box center [462, 245] width 83 height 27
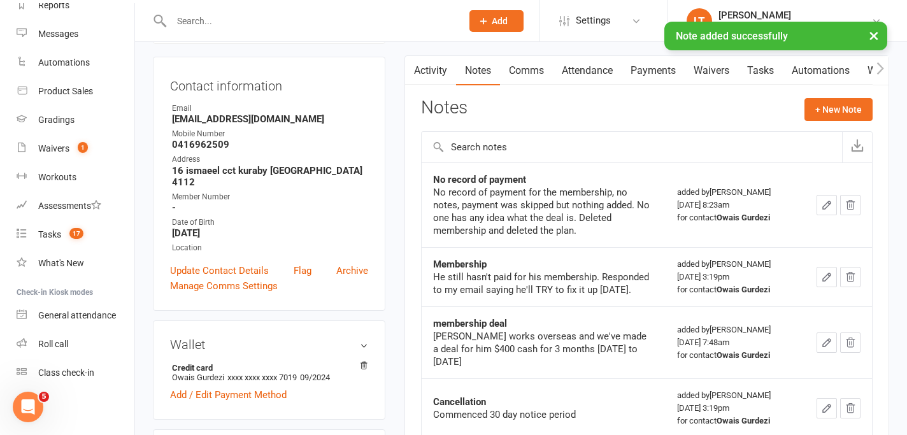
scroll to position [0, 0]
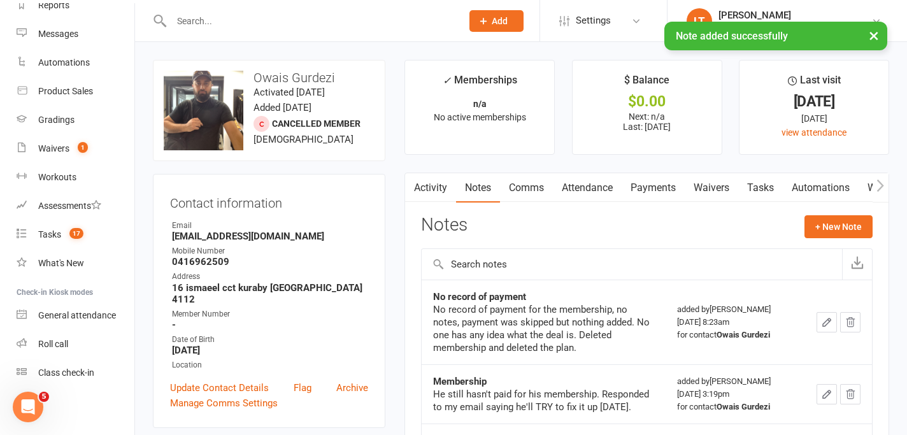
click at [879, 34] on button "×" at bounding box center [874, 35] width 23 height 27
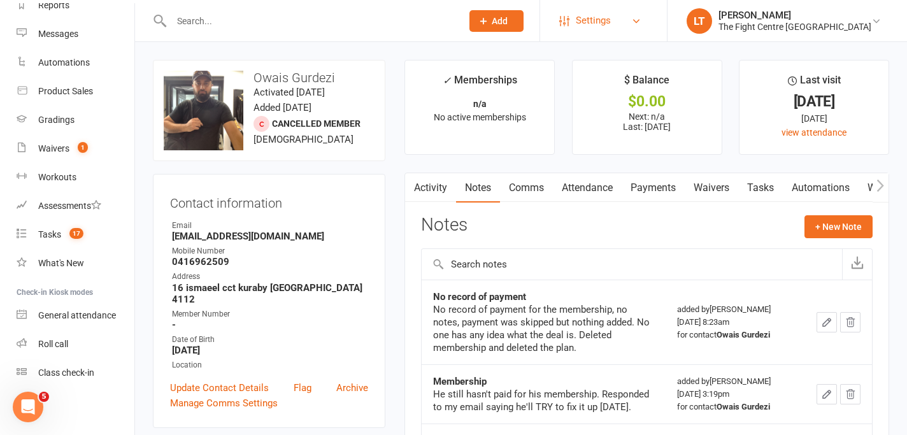
click at [648, 30] on link "Settings" at bounding box center [603, 20] width 89 height 29
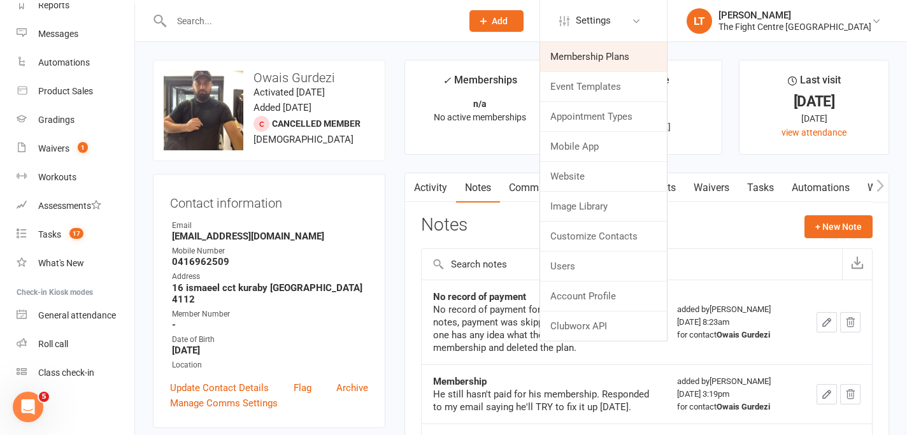
click at [632, 51] on link "Membership Plans" at bounding box center [603, 56] width 127 height 29
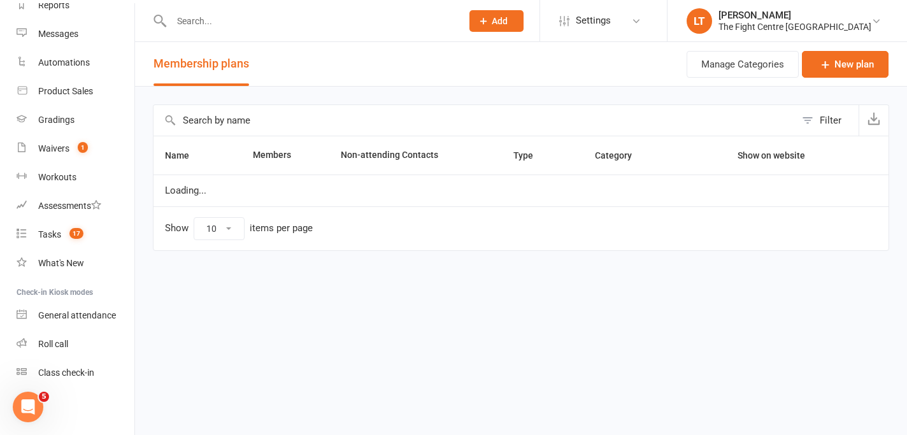
select select "100"
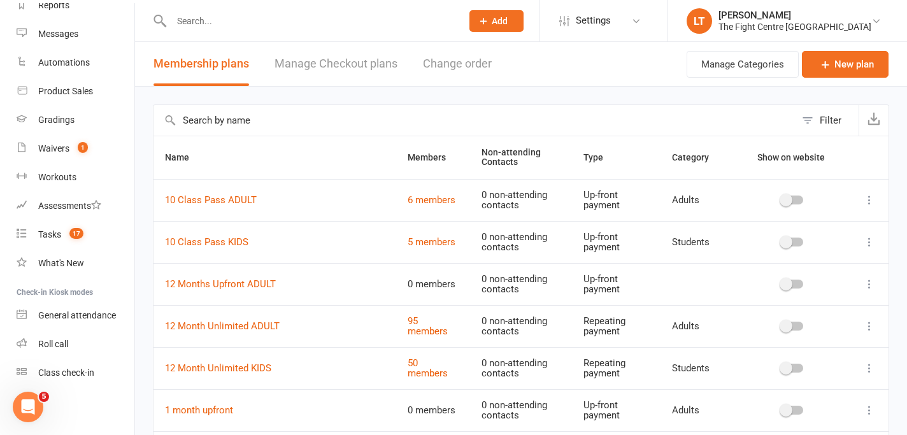
click at [415, 121] on input "text" at bounding box center [475, 120] width 642 height 31
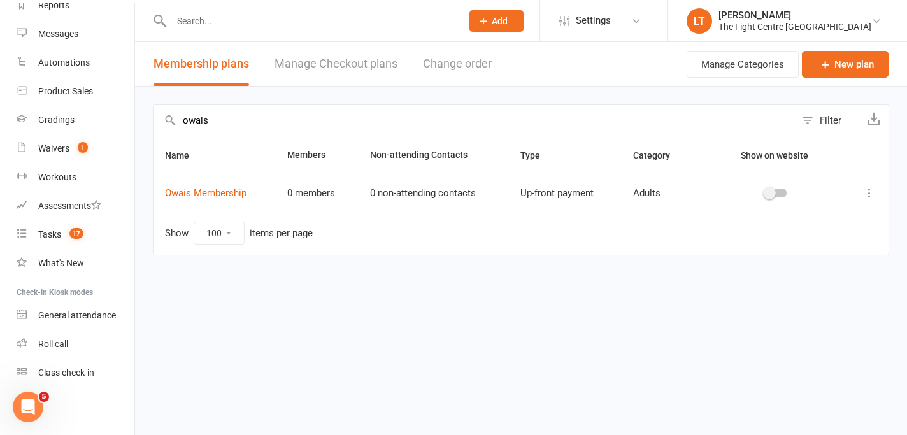
type input "owais"
click at [869, 194] on icon at bounding box center [869, 193] width 13 height 13
click at [796, 276] on link "Delete" at bounding box center [814, 268] width 126 height 25
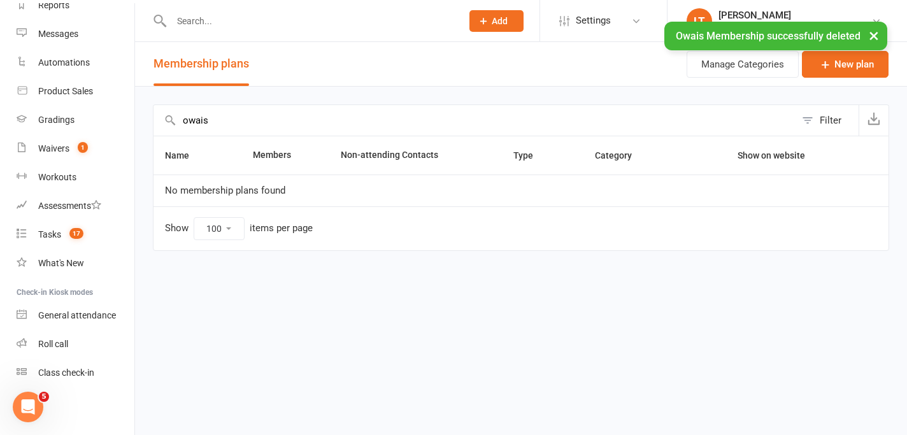
click at [874, 32] on button "×" at bounding box center [874, 35] width 23 height 27
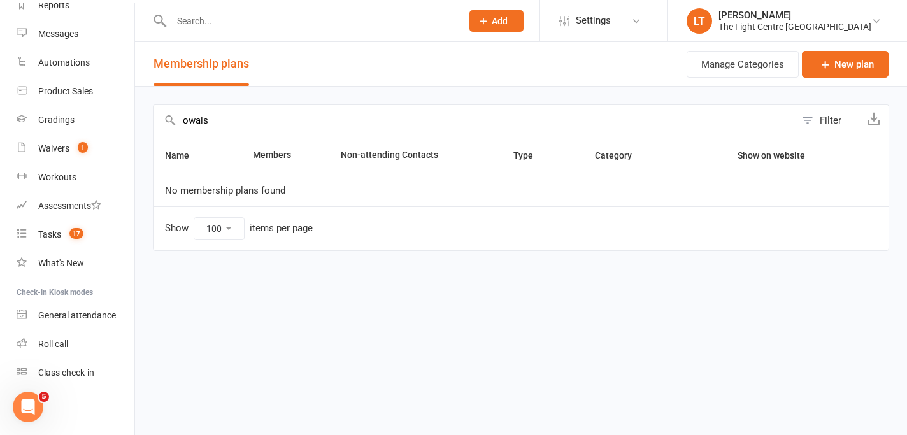
click at [874, 32] on link "LT [PERSON_NAME] The Fight Centre [GEOGRAPHIC_DATA]" at bounding box center [787, 20] width 201 height 25
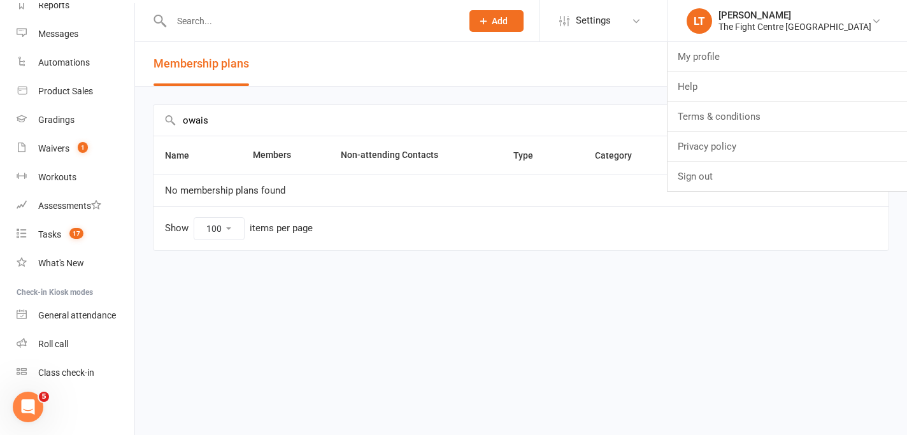
click at [388, 124] on input "owais" at bounding box center [475, 120] width 642 height 31
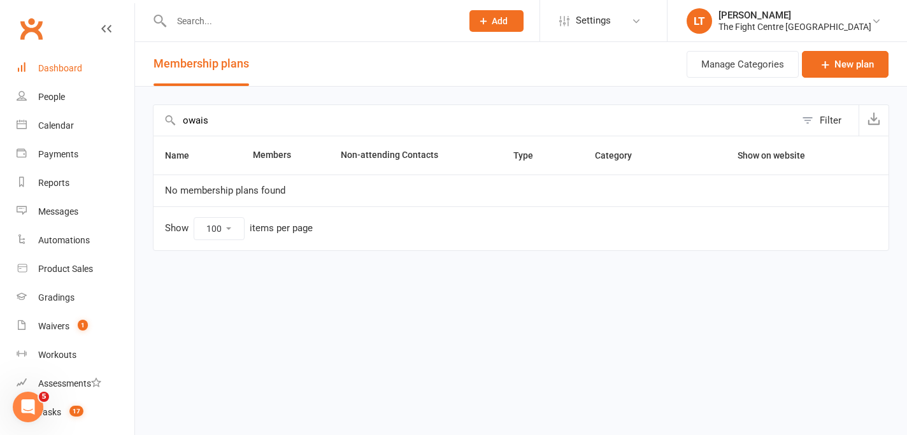
click at [78, 70] on div "Dashboard" at bounding box center [60, 68] width 44 height 10
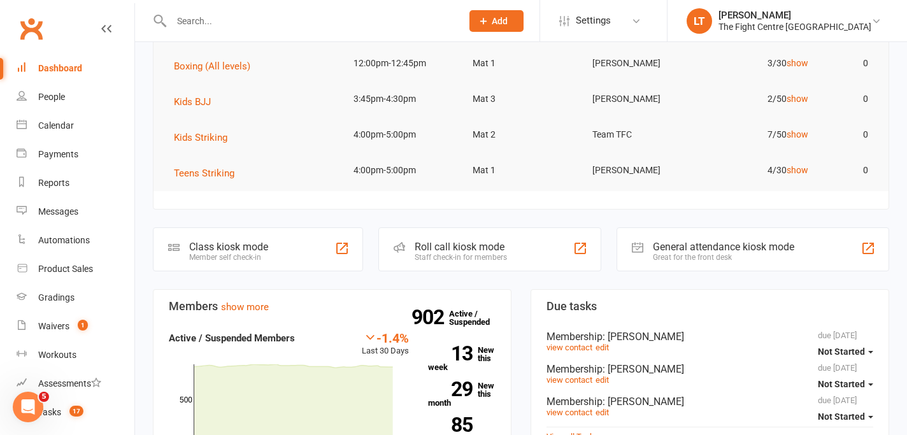
scroll to position [141, 0]
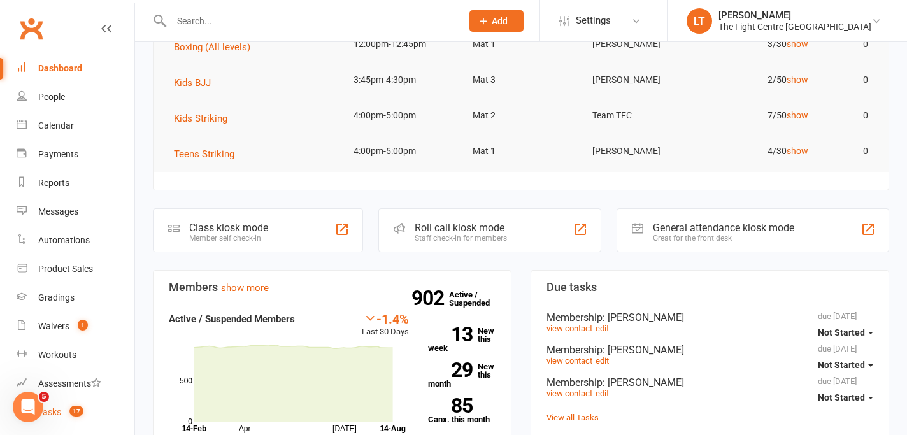
click at [69, 406] on link "Tasks 17" at bounding box center [76, 412] width 118 height 29
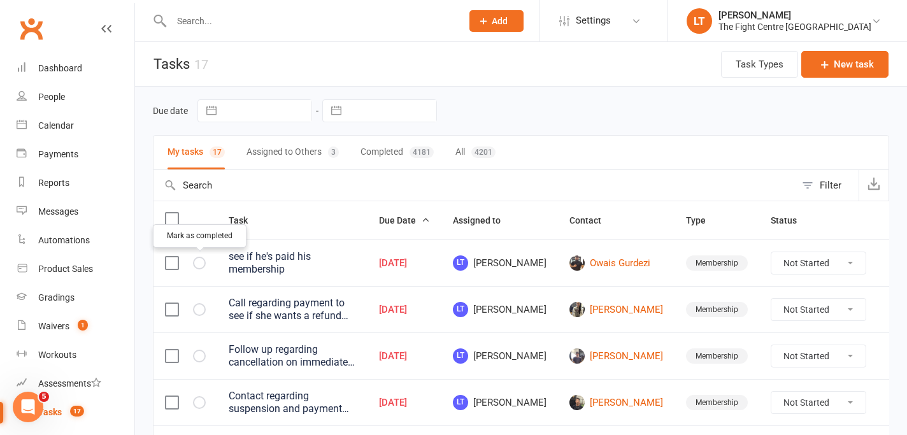
click at [0, 0] on icon "button" at bounding box center [0, 0] width 0 height 0
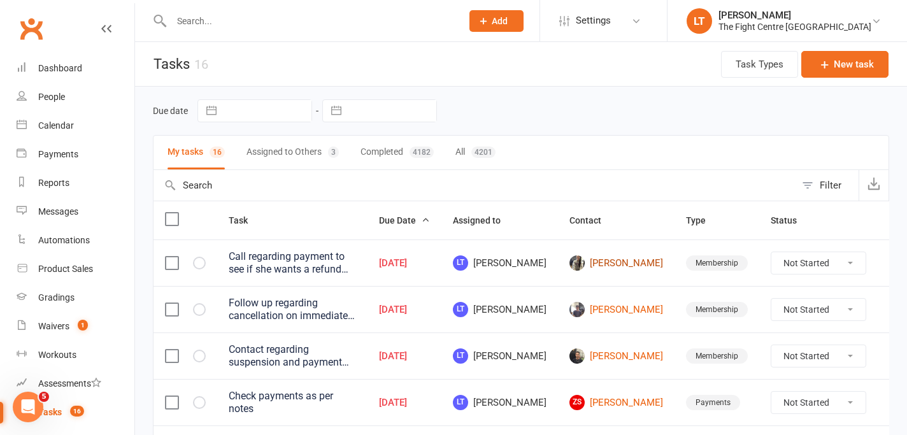
click at [610, 264] on link "[PERSON_NAME]" at bounding box center [617, 262] width 94 height 15
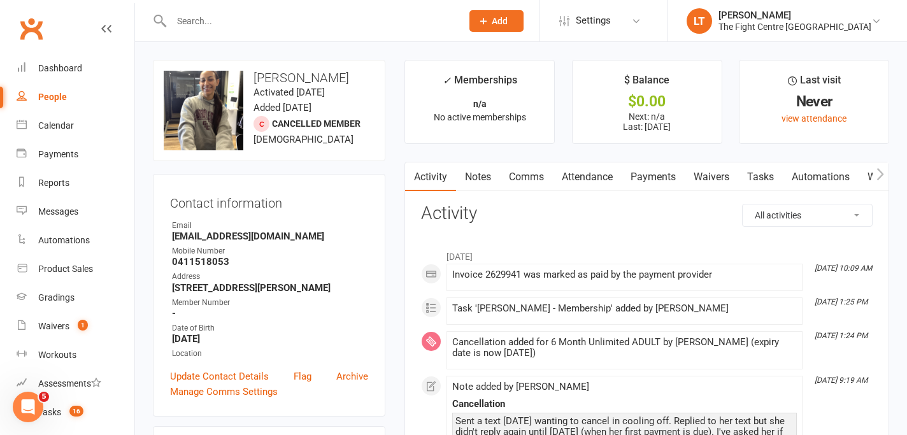
click at [470, 163] on link "Notes" at bounding box center [478, 176] width 44 height 29
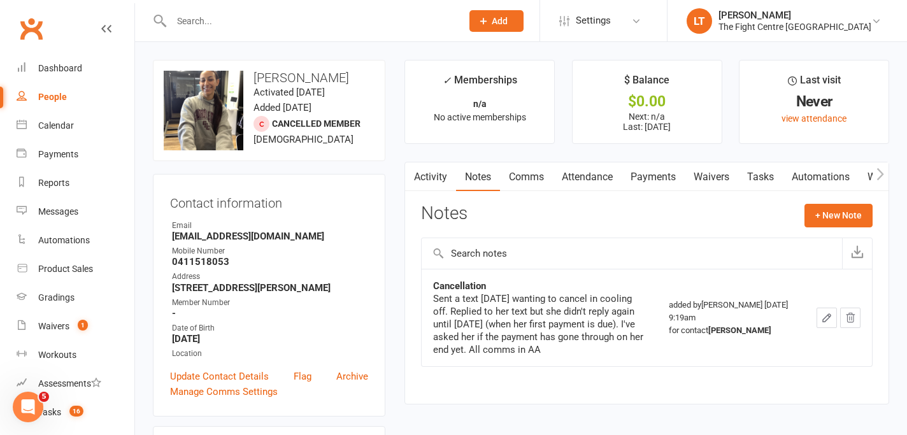
click at [519, 298] on div "Sent a text [DATE] wanting to cancel in cooling off. Replied to her text but sh…" at bounding box center [539, 324] width 213 height 64
click at [478, 322] on div "Sent a text [DATE] wanting to cancel in cooling off. Replied to her text but sh…" at bounding box center [539, 324] width 213 height 64
click at [879, 173] on icon "button" at bounding box center [881, 174] width 8 height 13
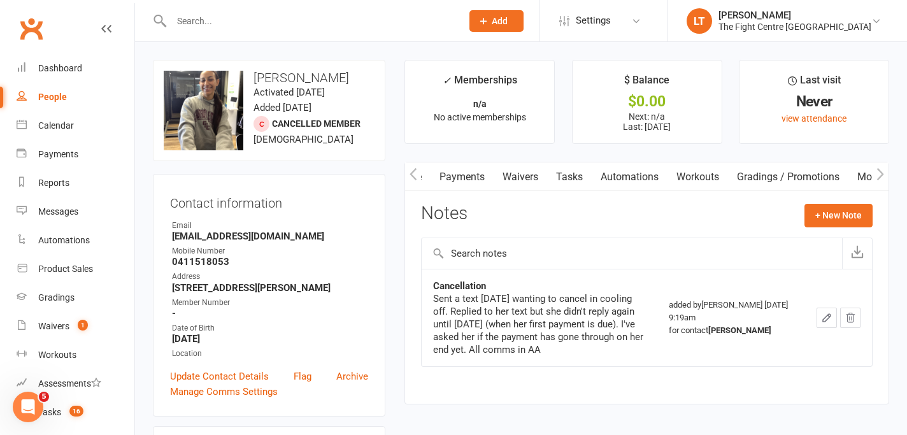
click at [580, 176] on link "Tasks" at bounding box center [569, 176] width 45 height 29
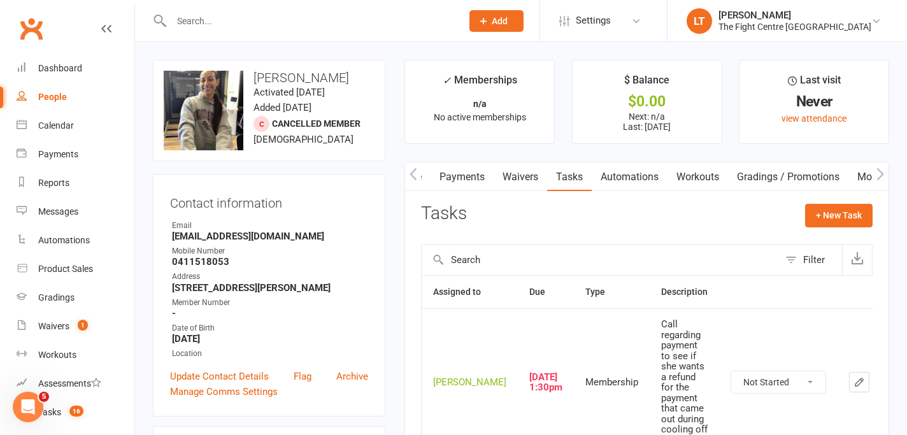
click at [663, 350] on div "Call regarding payment to see if she wants a refund for the payment that came o…" at bounding box center [684, 382] width 47 height 126
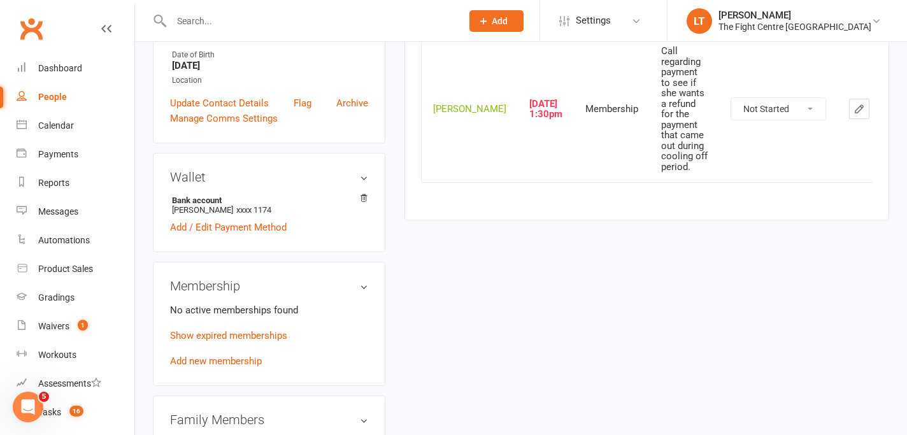
scroll to position [252, 0]
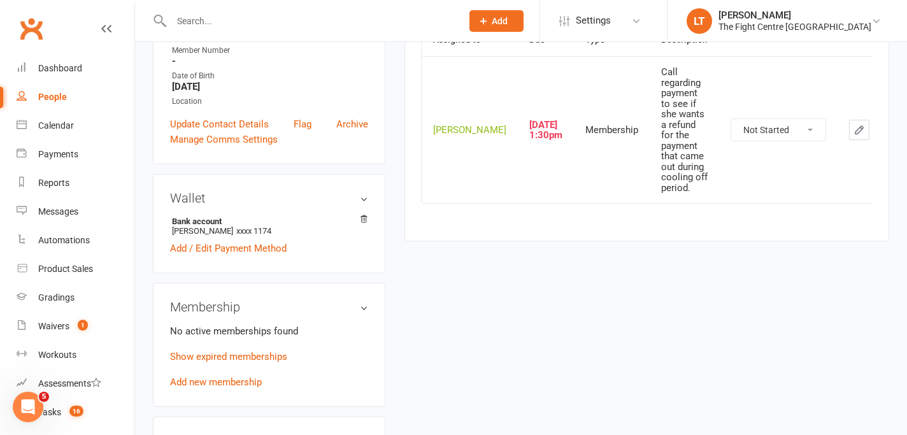
click at [661, 131] on div "Call regarding payment to see if she wants a refund for the payment that came o…" at bounding box center [684, 130] width 47 height 126
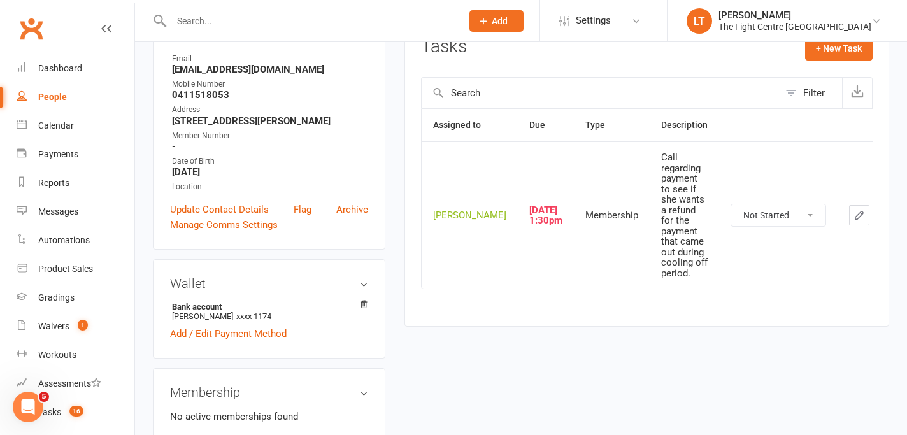
scroll to position [50, 0]
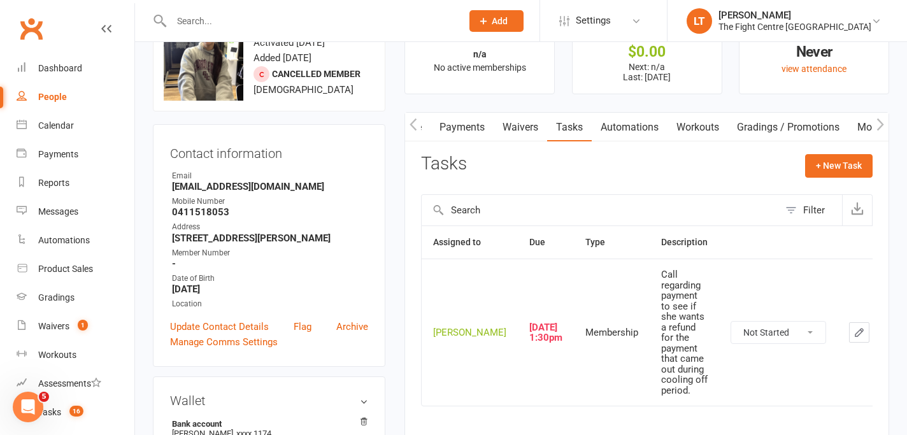
click at [448, 119] on link "Payments" at bounding box center [462, 127] width 63 height 29
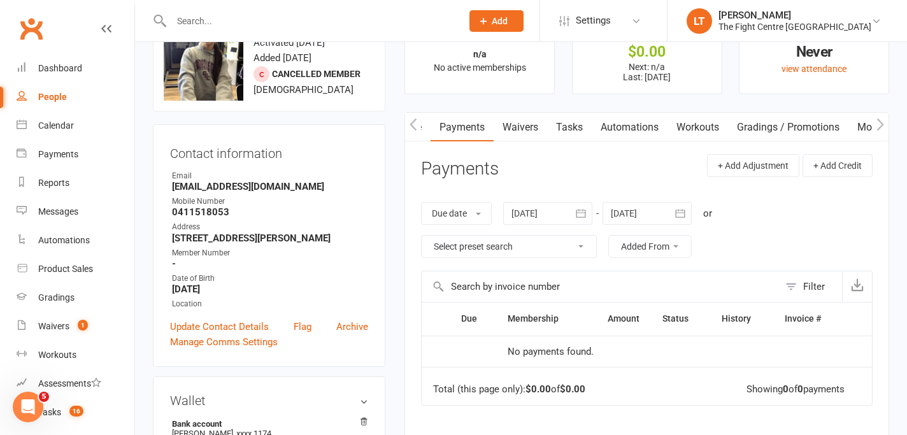
click at [535, 215] on div at bounding box center [547, 213] width 89 height 23
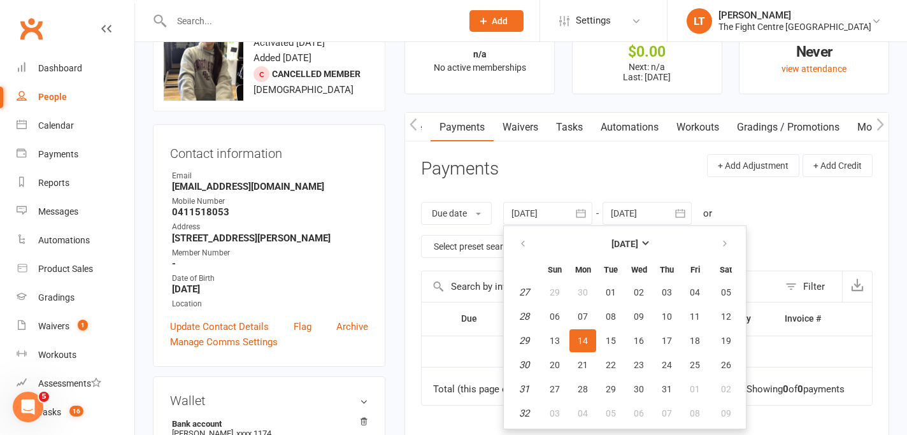
click at [540, 245] on th at bounding box center [524, 244] width 32 height 28
click at [528, 243] on icon "button" at bounding box center [523, 244] width 9 height 10
click at [560, 292] on span "01" at bounding box center [555, 292] width 10 height 10
type input "[DATE]"
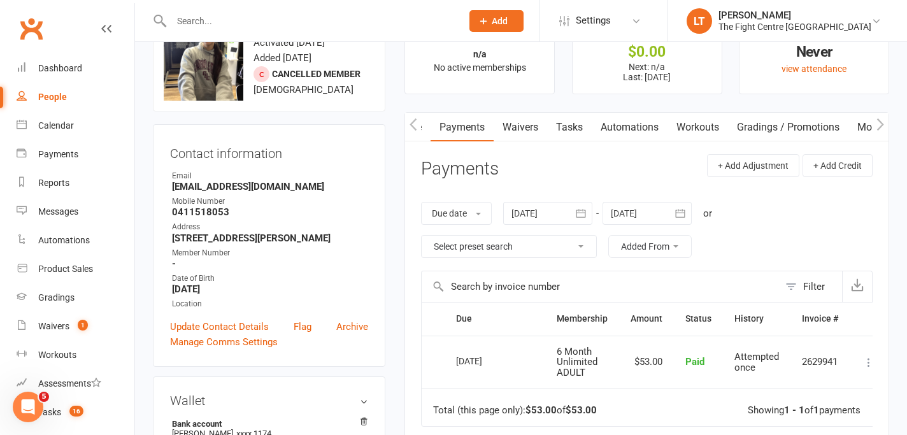
click at [173, 204] on div "Mobile Number" at bounding box center [270, 202] width 196 height 12
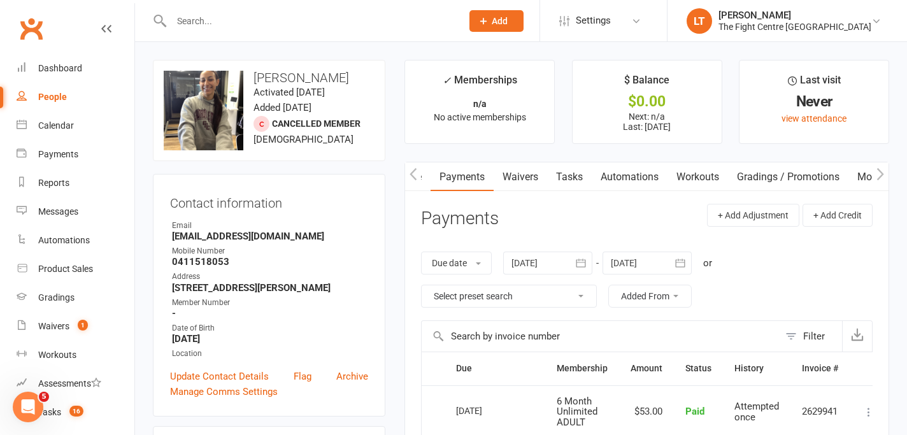
click at [562, 183] on link "Tasks" at bounding box center [569, 176] width 45 height 29
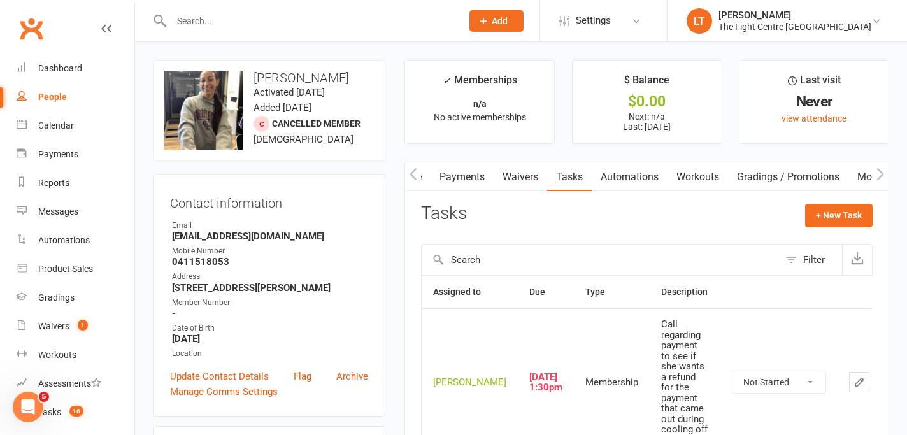
click at [419, 178] on button "button" at bounding box center [413, 176] width 16 height 29
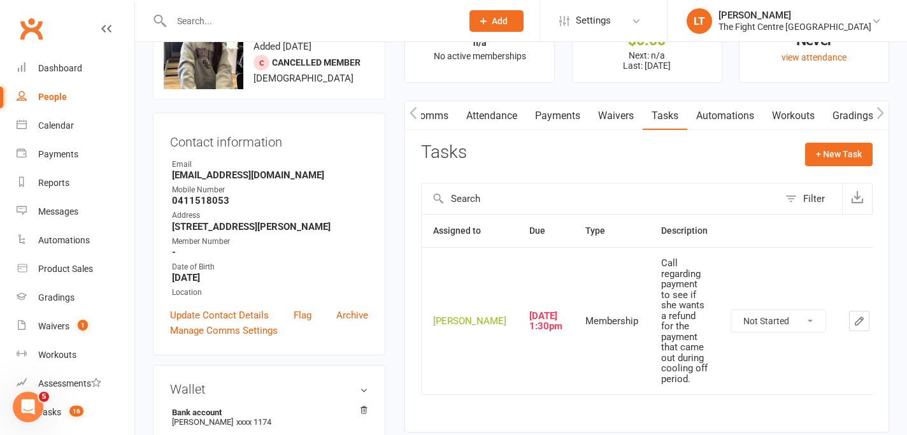
scroll to position [152, 0]
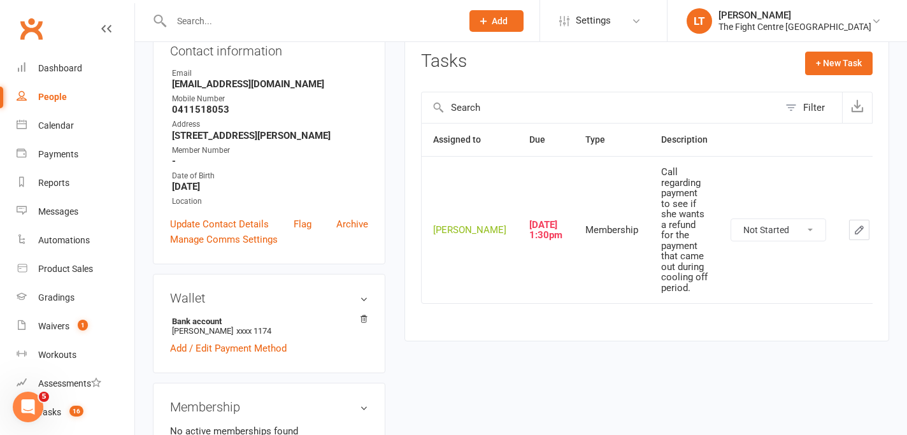
click at [731, 241] on select "Not Started In Progress Waiting Complete" at bounding box center [778, 230] width 94 height 22
click at [877, 236] on icon "button" at bounding box center [882, 229] width 11 height 11
click at [737, 241] on select "Not Started In Progress Waiting Complete" at bounding box center [778, 230] width 94 height 22
select select "unstarted"
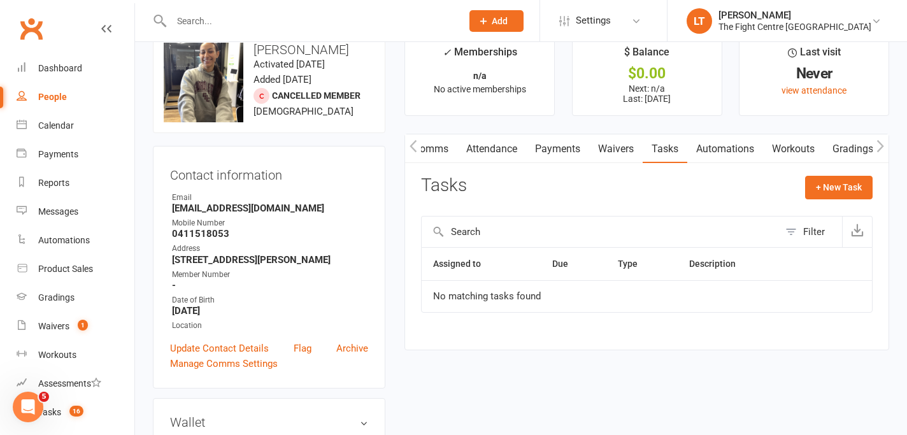
scroll to position [0, 0]
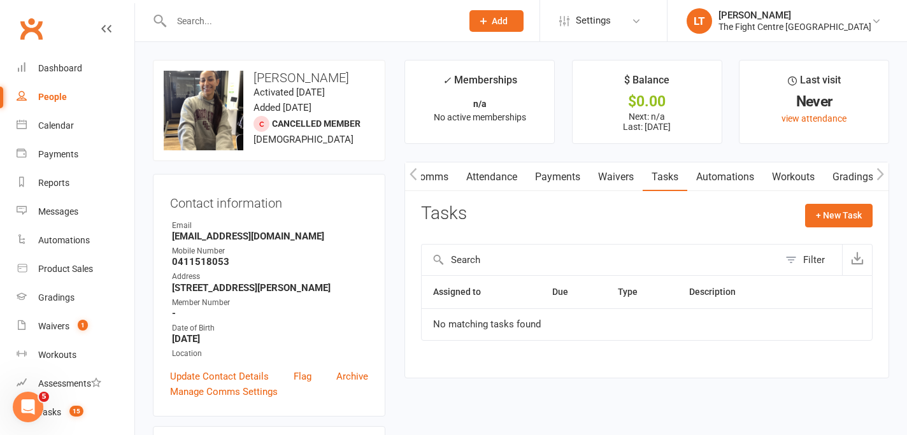
click at [411, 173] on icon "button" at bounding box center [413, 174] width 7 height 12
click at [490, 183] on link "Notes" at bounding box center [478, 176] width 44 height 29
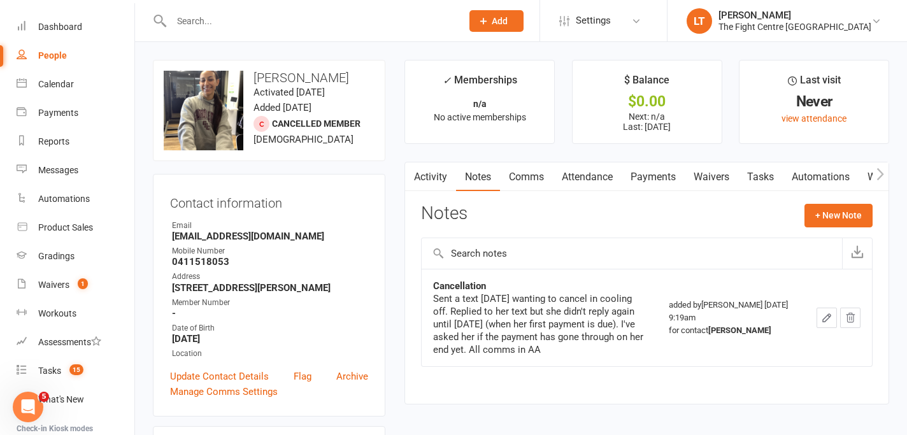
scroll to position [64, 0]
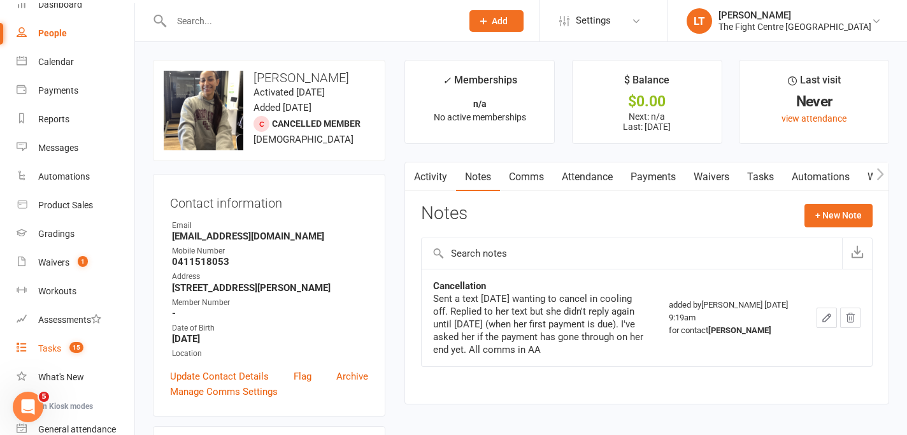
click at [53, 347] on div "Tasks" at bounding box center [49, 348] width 23 height 10
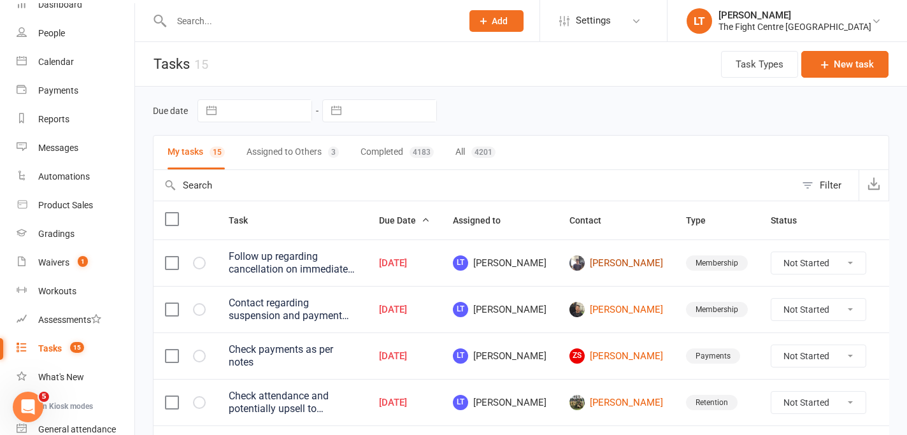
click at [596, 261] on link "[PERSON_NAME]" at bounding box center [617, 262] width 94 height 15
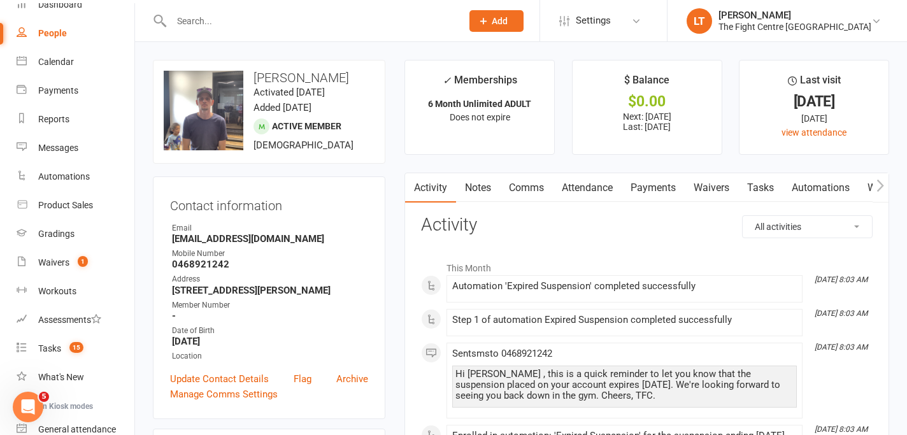
scroll to position [542, 0]
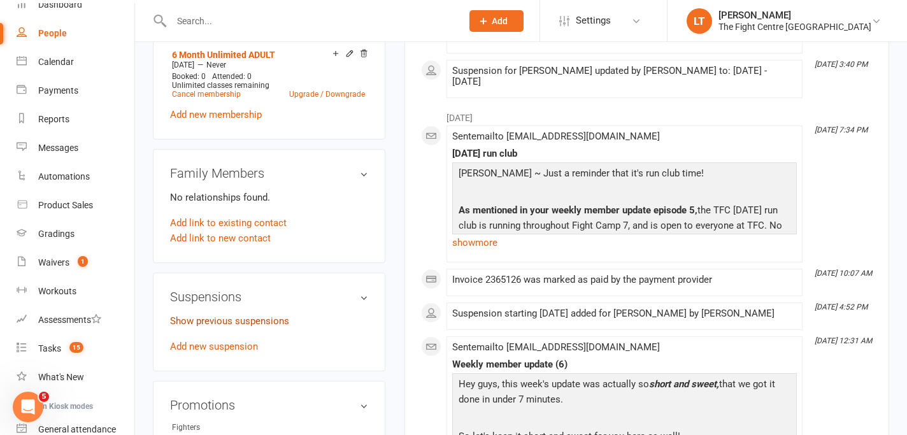
click at [271, 323] on link "Show previous suspensions" at bounding box center [229, 320] width 119 height 11
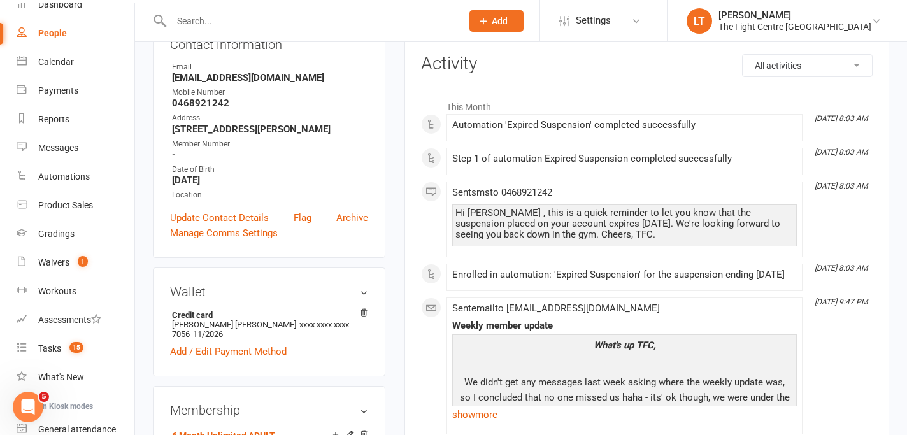
scroll to position [101, 0]
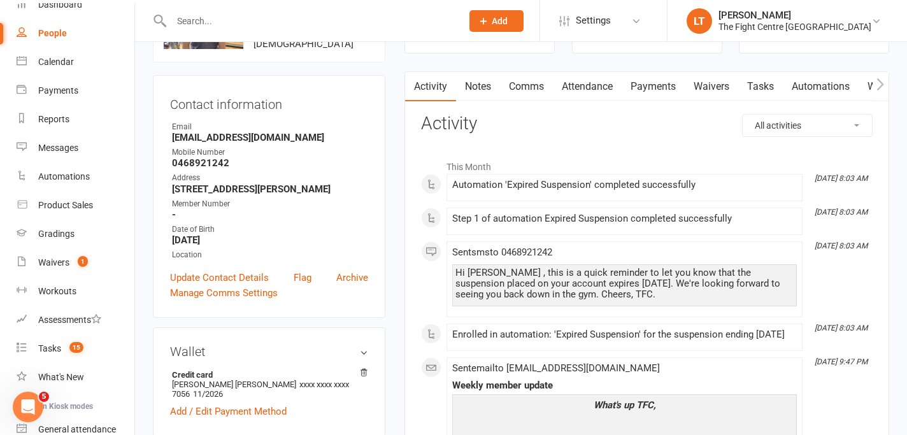
click at [660, 85] on link "Payments" at bounding box center [653, 86] width 63 height 29
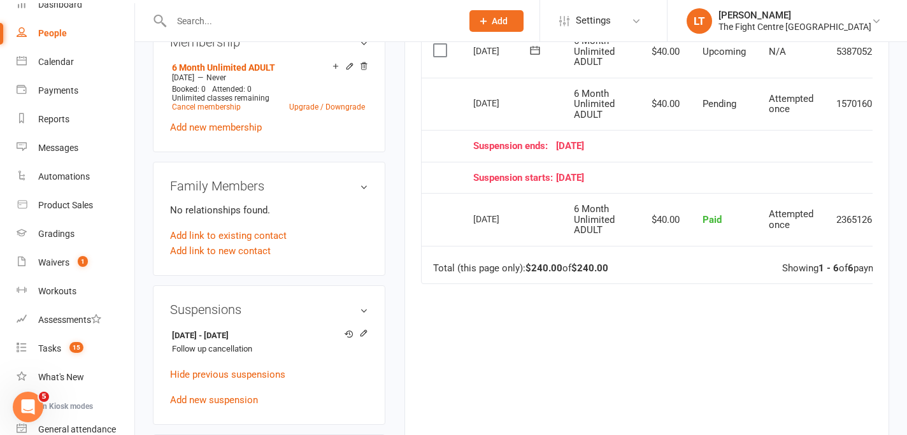
scroll to position [524, 0]
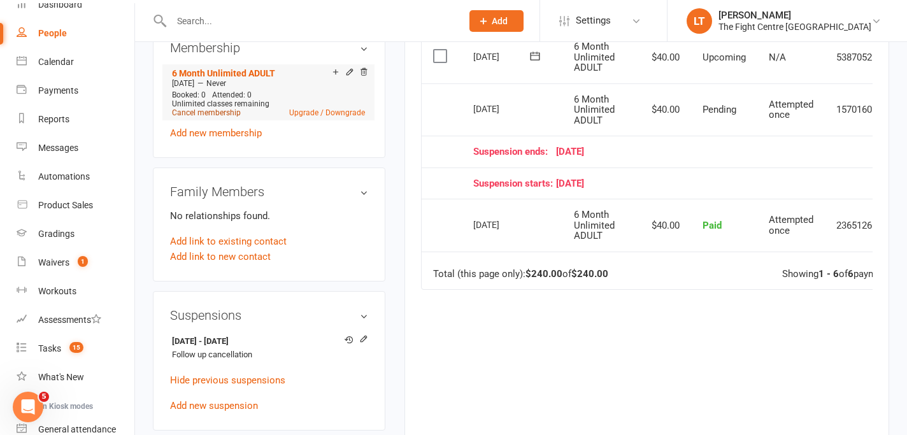
click at [189, 110] on link "Cancel membership" at bounding box center [206, 112] width 69 height 9
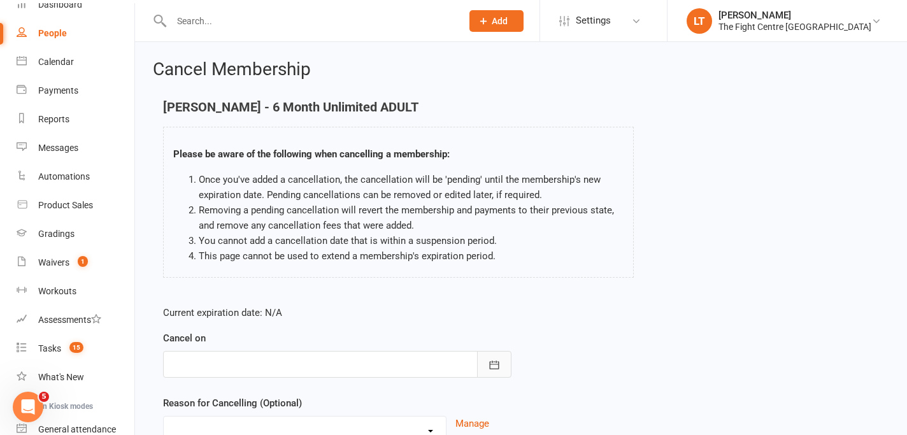
click at [504, 368] on button "button" at bounding box center [494, 364] width 34 height 27
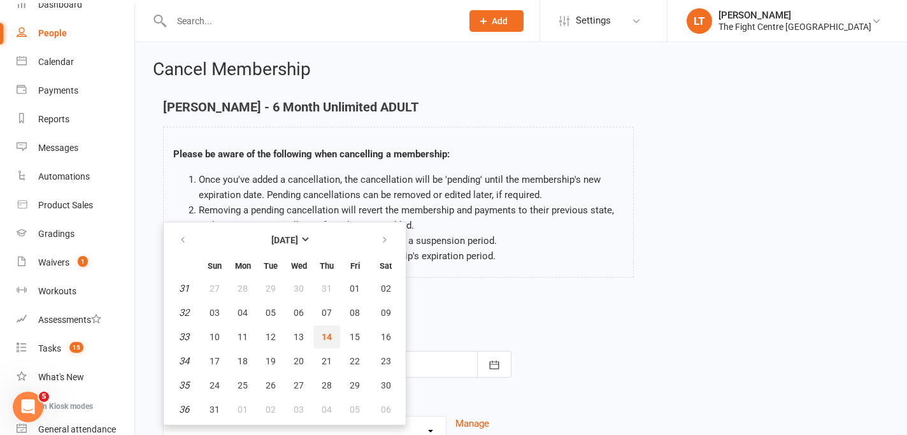
click at [327, 328] on button "14" at bounding box center [326, 337] width 27 height 23
type input "[DATE]"
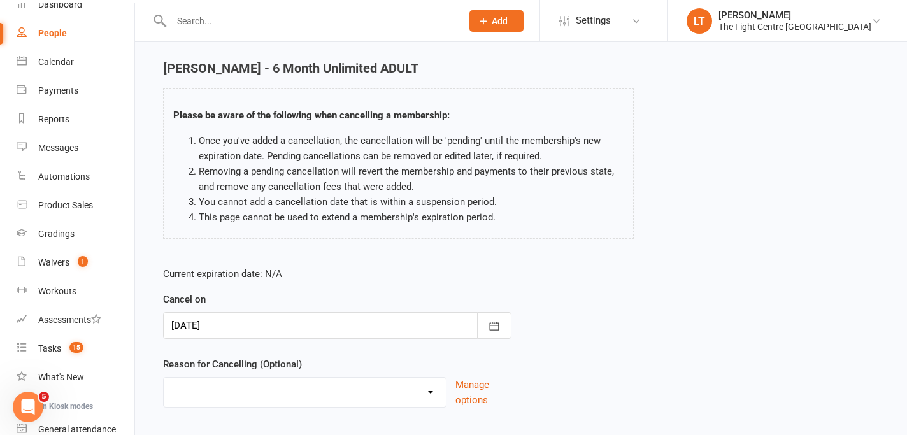
scroll to position [52, 0]
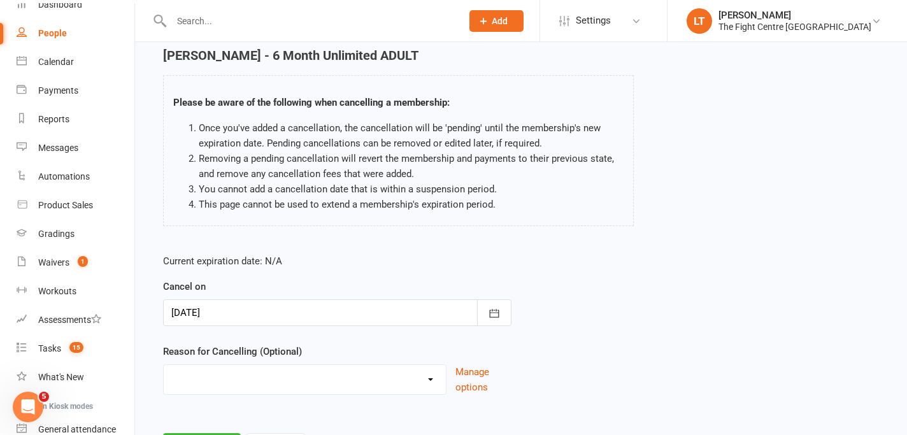
click at [267, 385] on select "Cancelled in contract- 30kms Cancelled in contract - dispute Cancelled in contr…" at bounding box center [305, 377] width 282 height 25
select select "15"
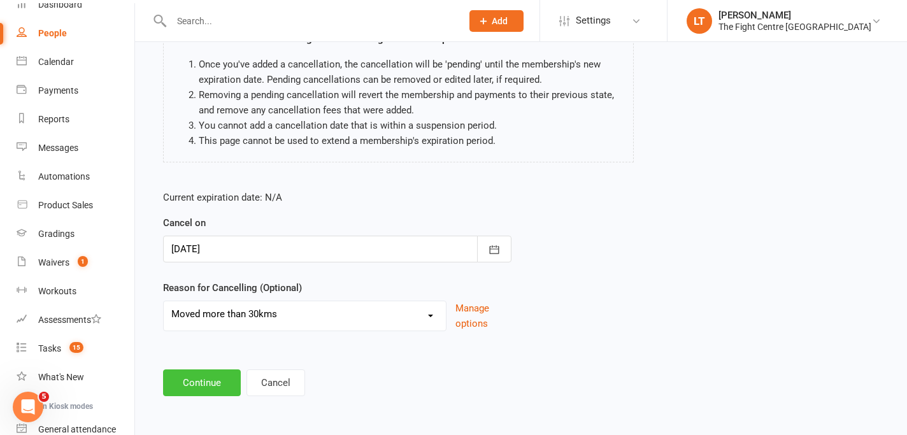
click at [187, 391] on button "Continue" at bounding box center [202, 383] width 78 height 27
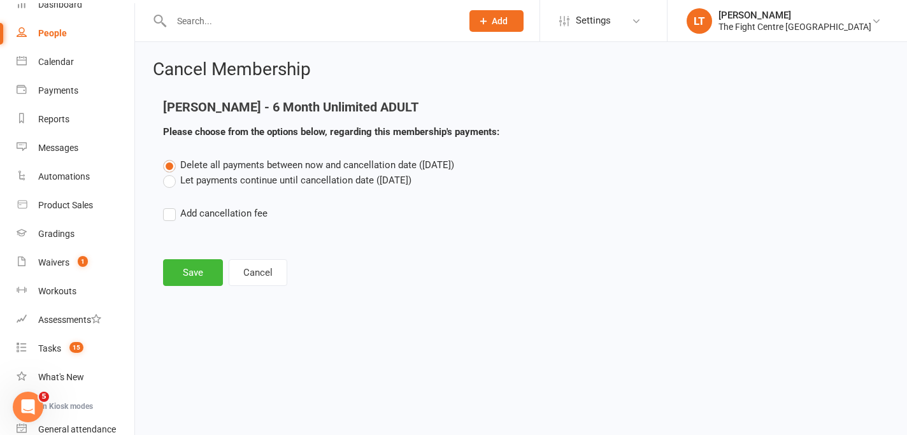
scroll to position [0, 0]
click at [178, 324] on html "Prospect Member Non-attending contact Class / event Appointment Grading event T…" at bounding box center [453, 162] width 907 height 324
click at [196, 272] on button "Save" at bounding box center [193, 272] width 60 height 27
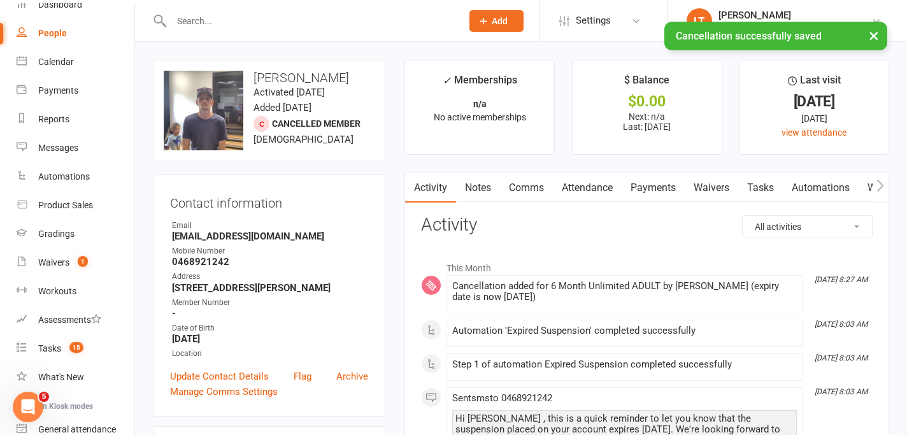
click at [877, 35] on button "×" at bounding box center [874, 35] width 23 height 27
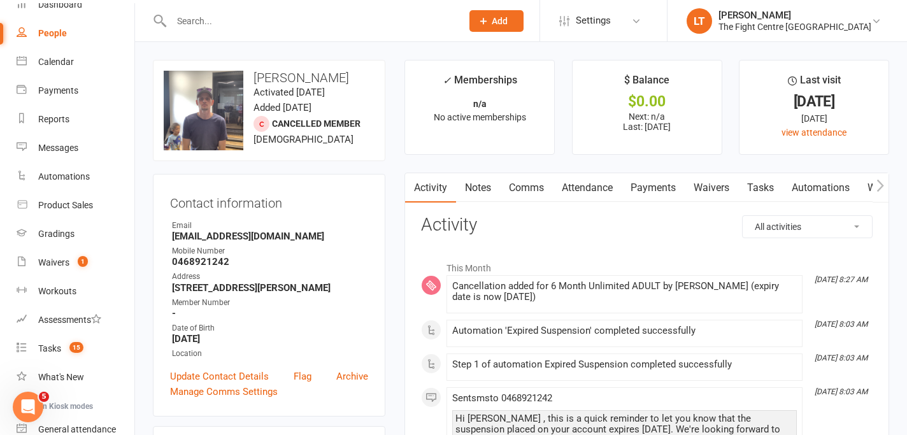
click at [519, 178] on link "Comms" at bounding box center [526, 187] width 53 height 29
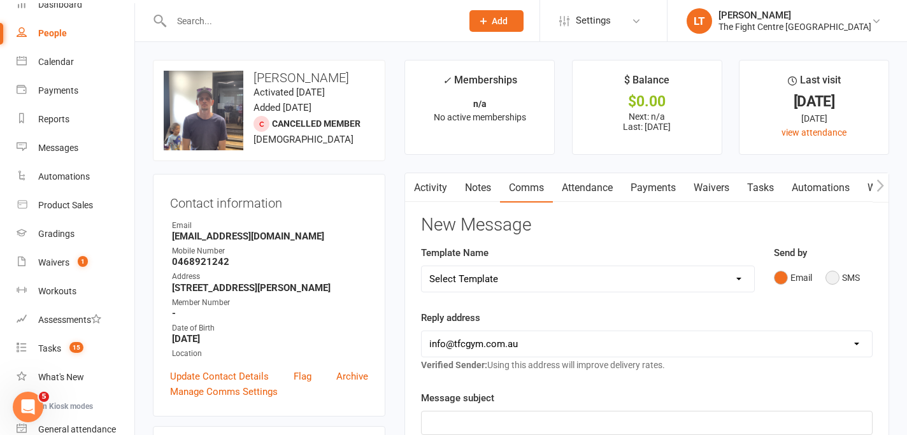
click at [838, 276] on button "SMS" at bounding box center [843, 278] width 34 height 24
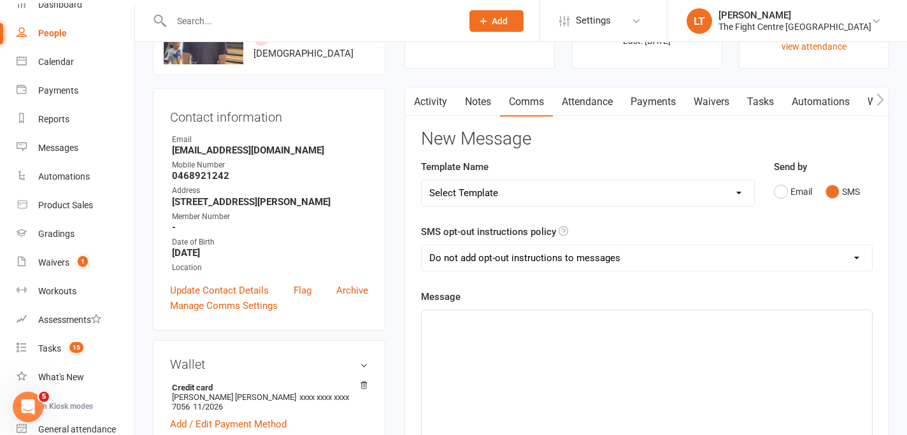
scroll to position [156, 0]
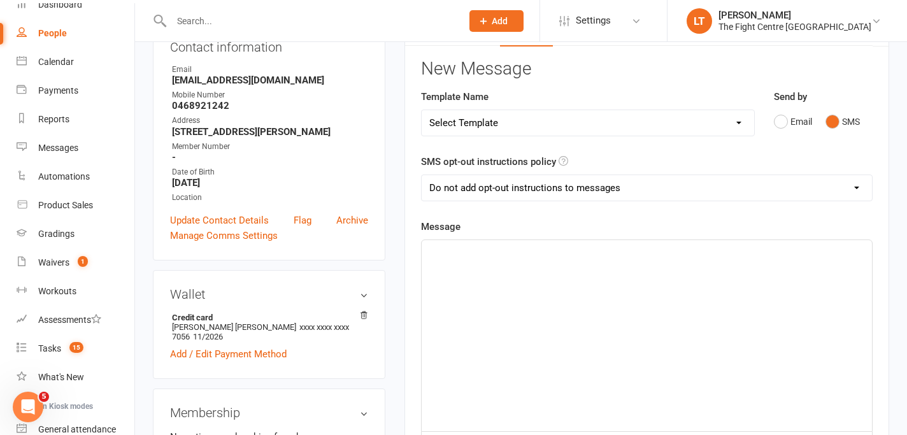
click at [450, 289] on div "﻿" at bounding box center [647, 335] width 450 height 191
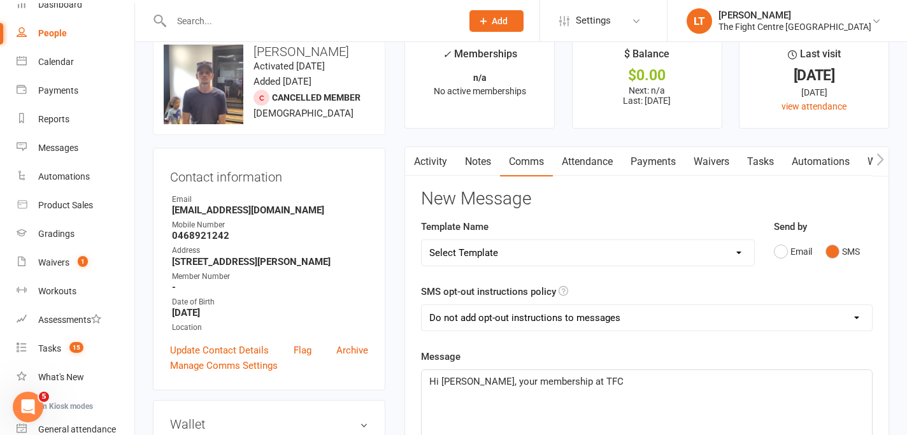
scroll to position [0, 0]
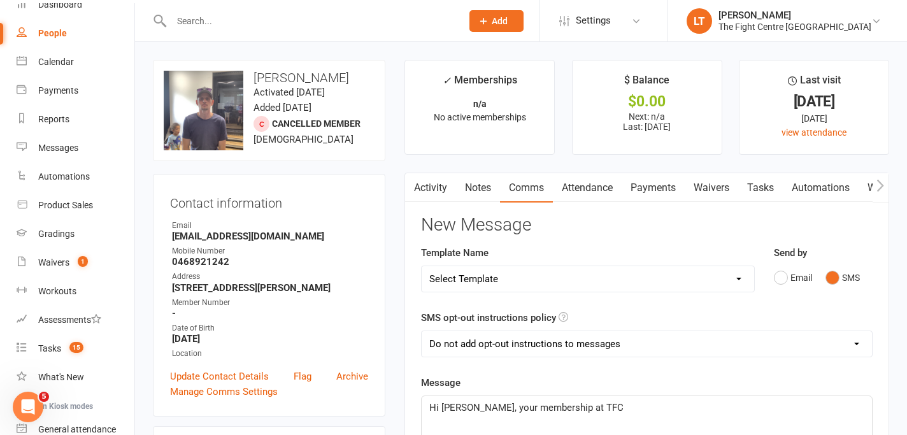
click at [419, 187] on button "button" at bounding box center [413, 187] width 16 height 29
click at [426, 191] on link "Activity" at bounding box center [430, 187] width 51 height 29
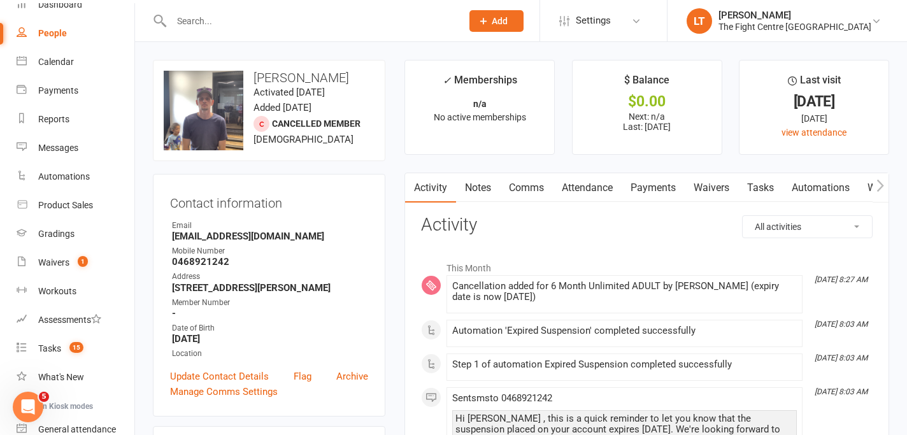
click at [426, 191] on link "Activity" at bounding box center [430, 187] width 51 height 29
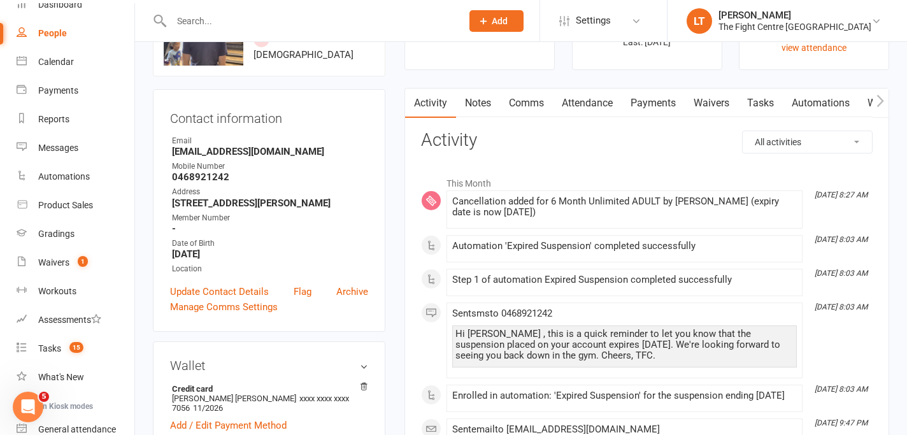
scroll to position [280, 0]
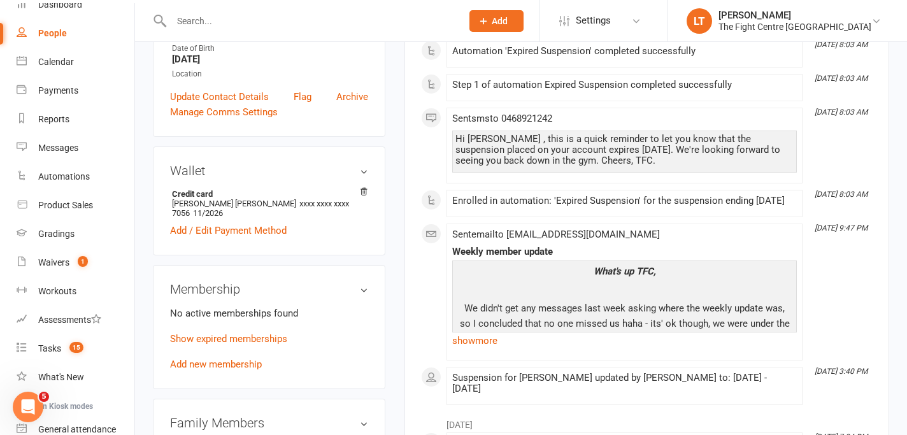
click at [722, 131] on div "Hi [PERSON_NAME] , this is a quick reminder to let you know that the suspension…" at bounding box center [624, 152] width 345 height 42
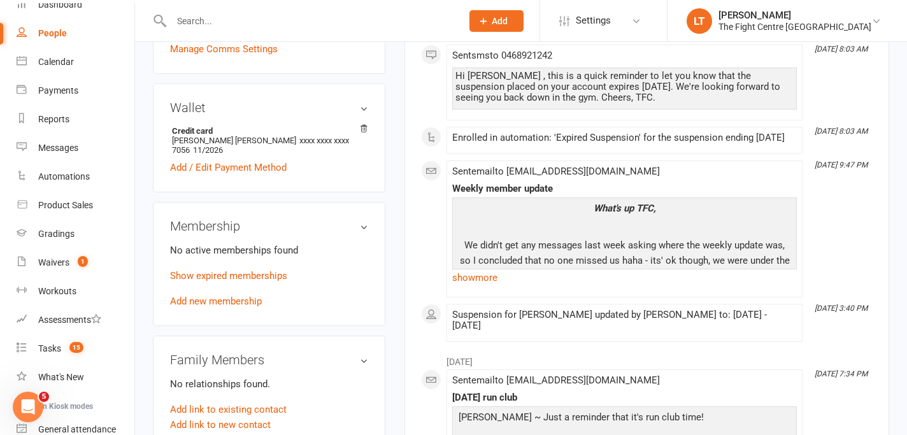
scroll to position [0, 0]
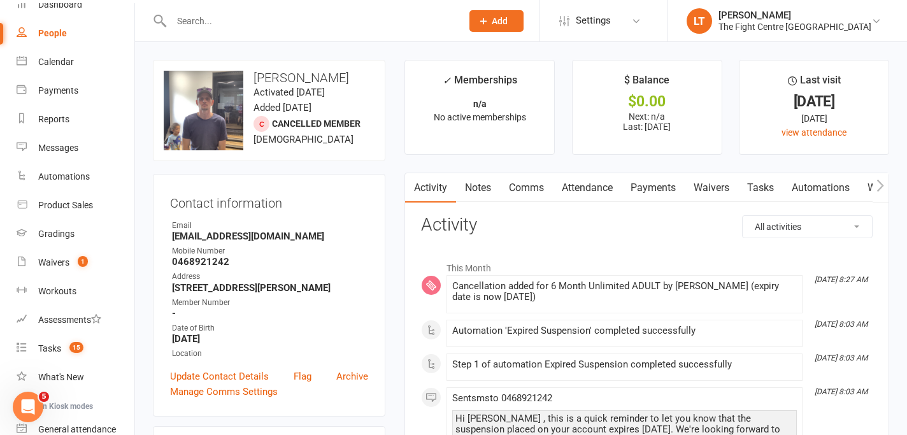
click at [528, 196] on link "Comms" at bounding box center [526, 187] width 53 height 29
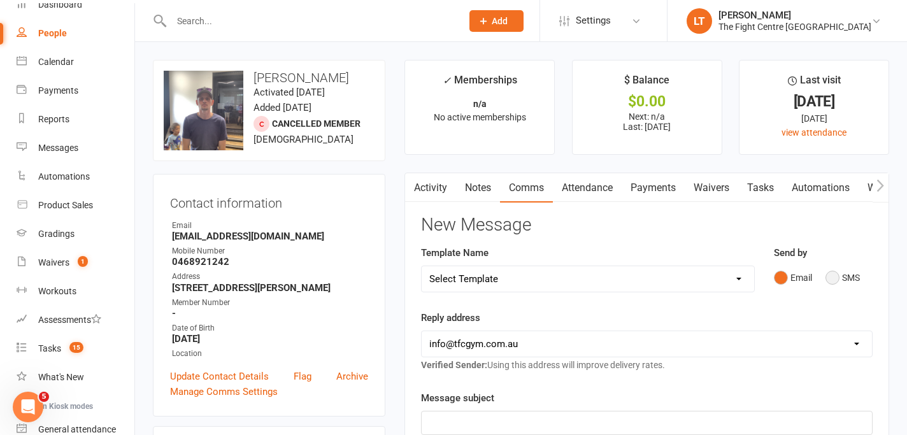
click at [836, 278] on button "SMS" at bounding box center [843, 278] width 34 height 24
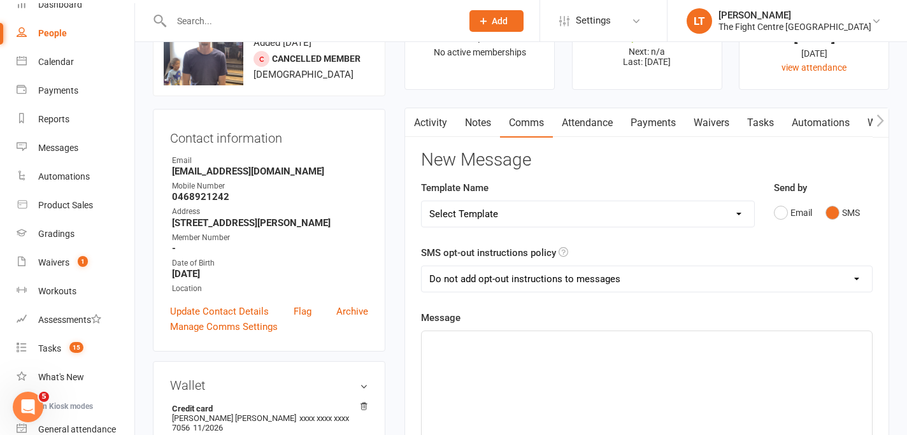
scroll to position [86, 0]
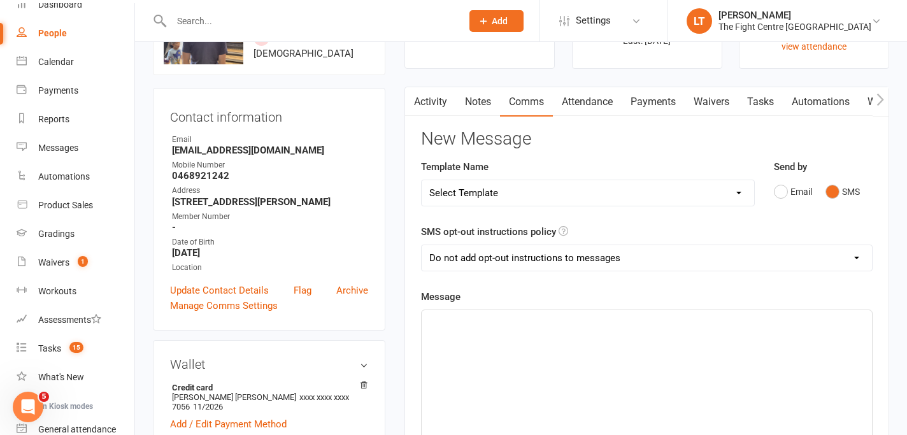
click at [437, 326] on p "﻿" at bounding box center [646, 321] width 435 height 15
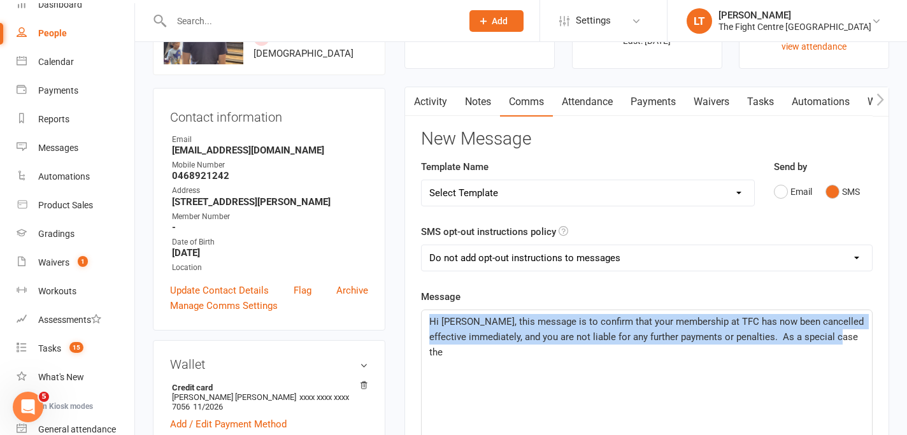
drag, startPoint x: 842, startPoint y: 338, endPoint x: 413, endPoint y: 319, distance: 429.9
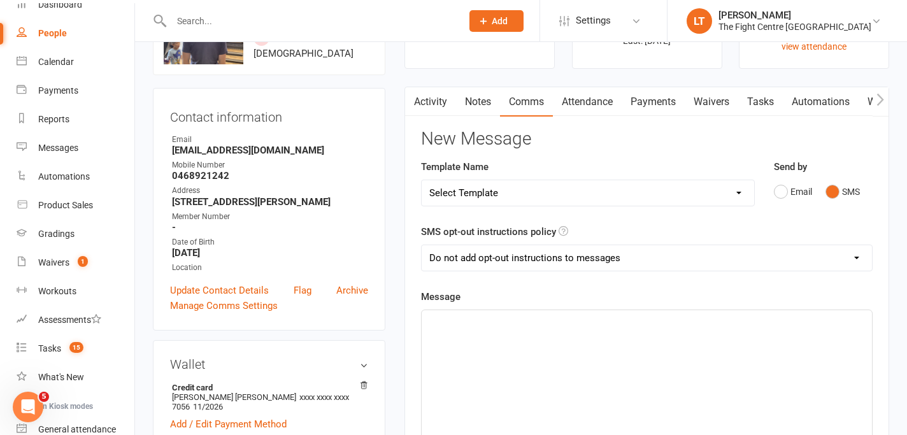
click at [480, 103] on link "Notes" at bounding box center [478, 101] width 44 height 29
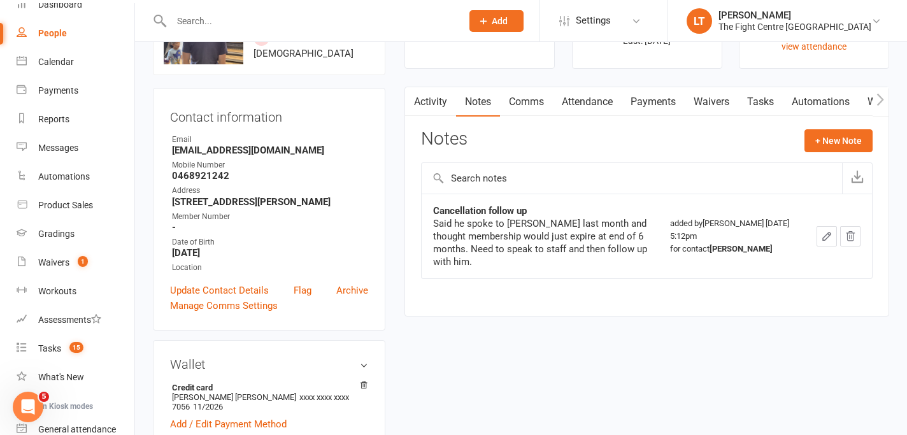
click at [530, 106] on link "Comms" at bounding box center [526, 101] width 53 height 29
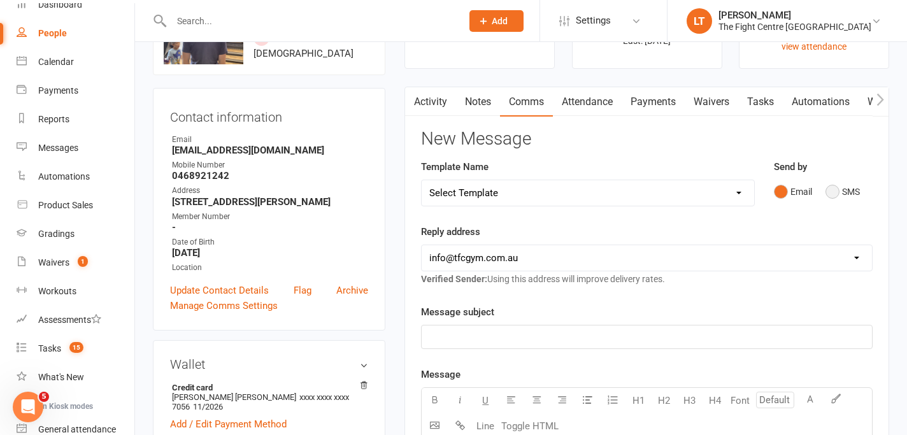
click at [832, 190] on button "SMS" at bounding box center [843, 192] width 34 height 24
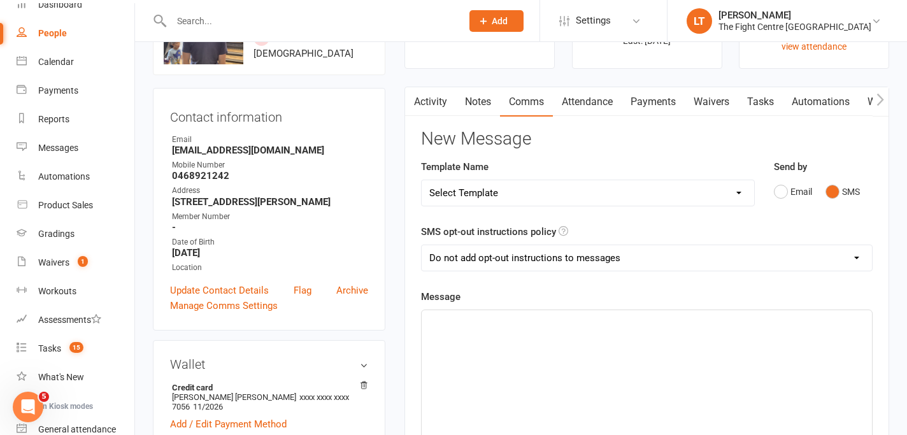
click at [488, 347] on div "﻿" at bounding box center [647, 405] width 450 height 191
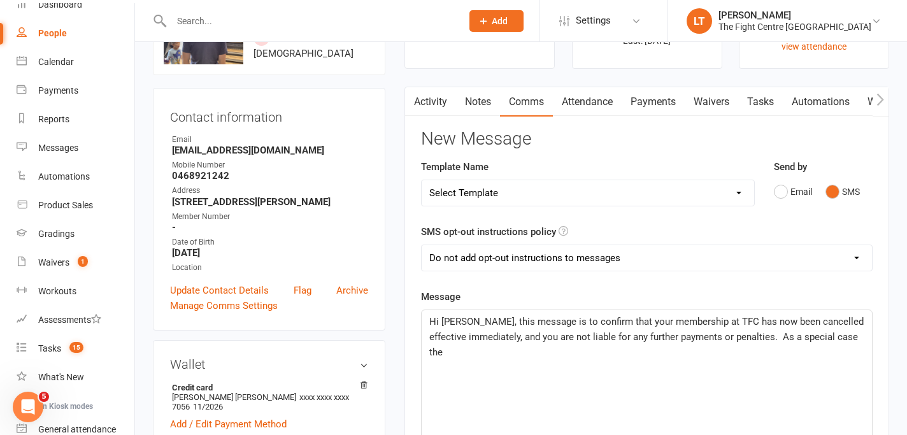
click at [675, 343] on p "Hi [PERSON_NAME], this message is to confirm that your membership at TFC has no…" at bounding box center [646, 337] width 435 height 46
click at [572, 335] on span "Hi [PERSON_NAME], this message is to confirm that your membership at TFC has no…" at bounding box center [647, 337] width 437 height 42
click at [838, 336] on p "Hi [PERSON_NAME], this message is to confirm that your membership at TFC has no…" at bounding box center [646, 337] width 435 height 46
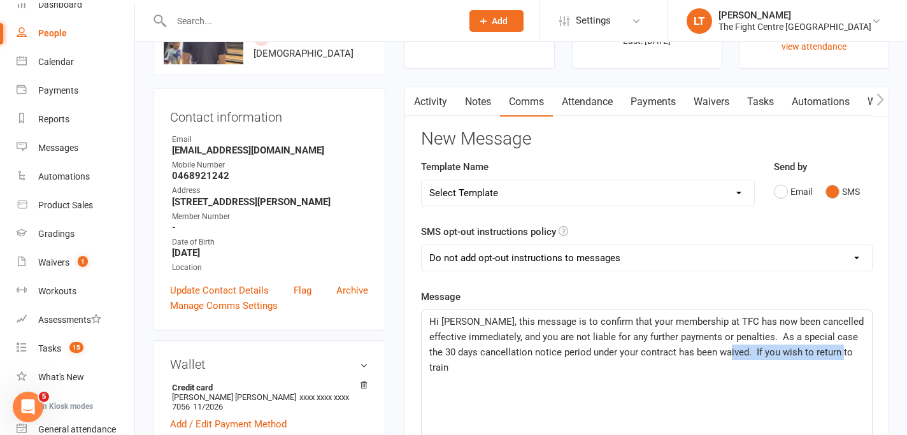
drag, startPoint x: 845, startPoint y: 355, endPoint x: 730, endPoint y: 352, distance: 115.4
click at [730, 352] on p "Hi [PERSON_NAME], this message is to confirm that your membership at TFC has no…" at bounding box center [646, 344] width 435 height 61
drag, startPoint x: 838, startPoint y: 337, endPoint x: 751, endPoint y: 340, distance: 86.7
click at [751, 340] on span "Hi [PERSON_NAME], this message is to confirm that your membership at TFC has no…" at bounding box center [647, 337] width 437 height 42
click at [700, 347] on p "Hi [PERSON_NAME], this message is to confirm that your membership at TFC has no…" at bounding box center [646, 337] width 435 height 46
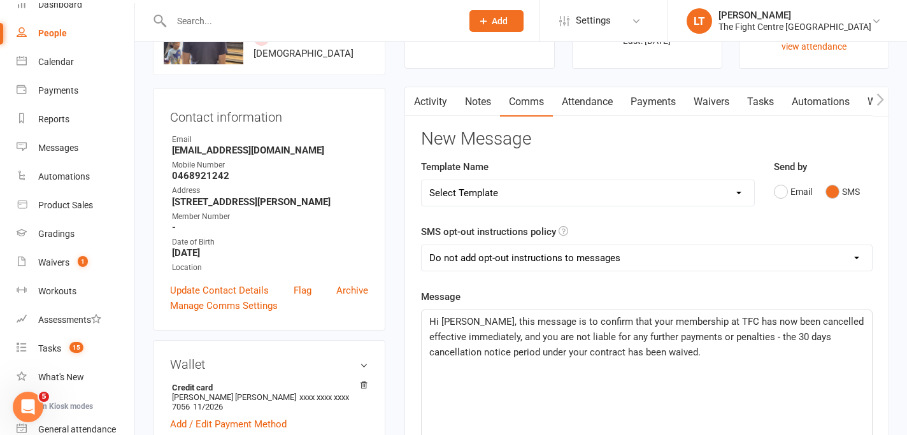
click at [694, 359] on p "Hi [PERSON_NAME], this message is to confirm that your membership at TFC has no…" at bounding box center [646, 337] width 435 height 46
click at [573, 374] on div "Hi [PERSON_NAME], this message is to confirm that your membership at TFC has no…" at bounding box center [647, 405] width 450 height 191
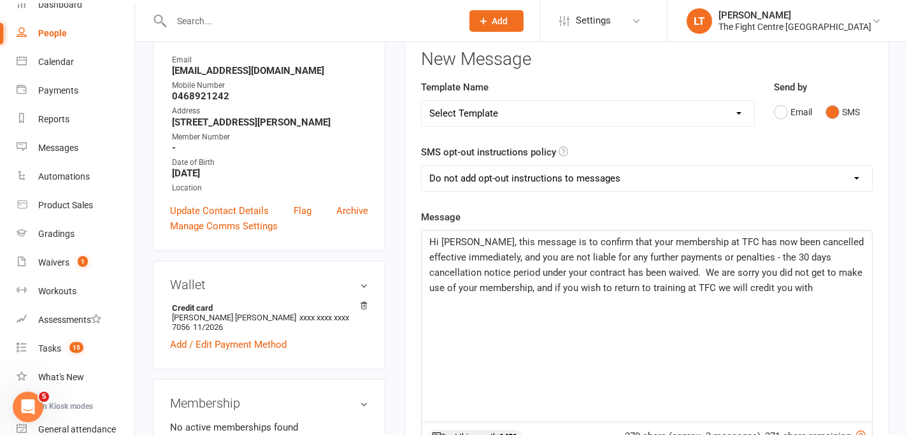
scroll to position [233, 0]
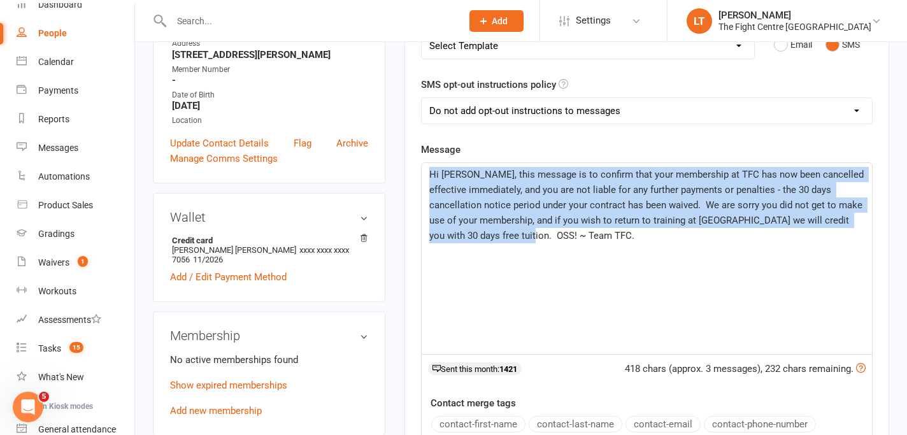
drag, startPoint x: 535, startPoint y: 244, endPoint x: 431, endPoint y: 175, distance: 124.1
click at [431, 175] on div "Hi [PERSON_NAME], this message is to confirm that your membership at TFC has no…" at bounding box center [647, 258] width 450 height 191
copy span "Hi [PERSON_NAME], this message is to confirm that your membership at TFC has no…"
click at [524, 213] on p "Hi [PERSON_NAME], this message is to confirm that your membership at TFC has no…" at bounding box center [646, 205] width 435 height 76
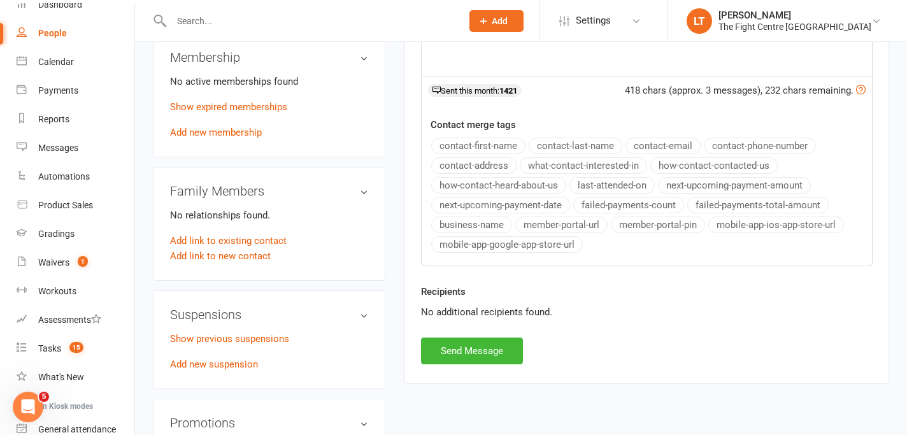
scroll to position [610, 0]
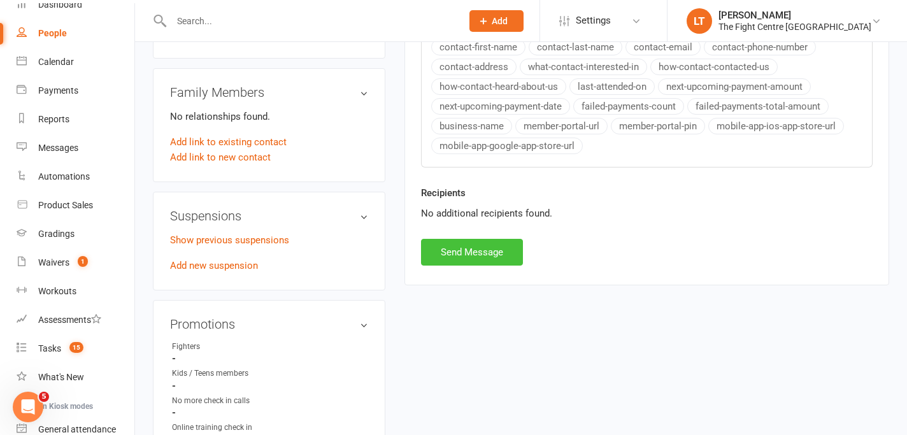
click at [478, 249] on button "Send Message" at bounding box center [472, 252] width 102 height 27
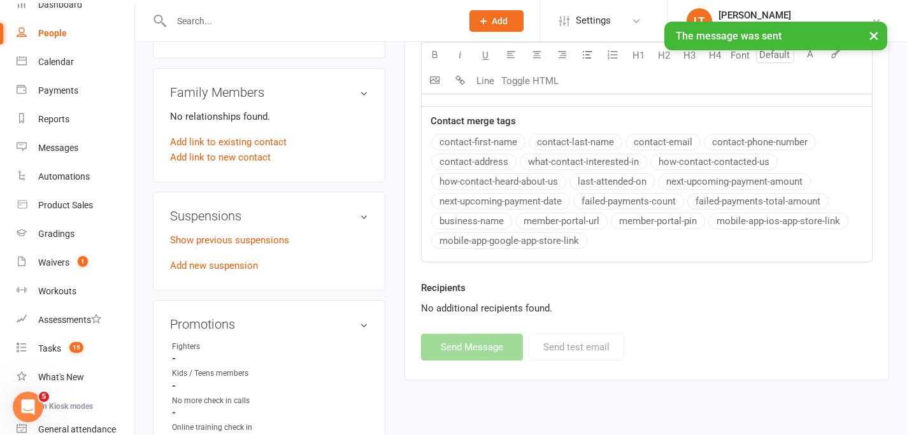
click at [876, 31] on button "×" at bounding box center [874, 35] width 23 height 27
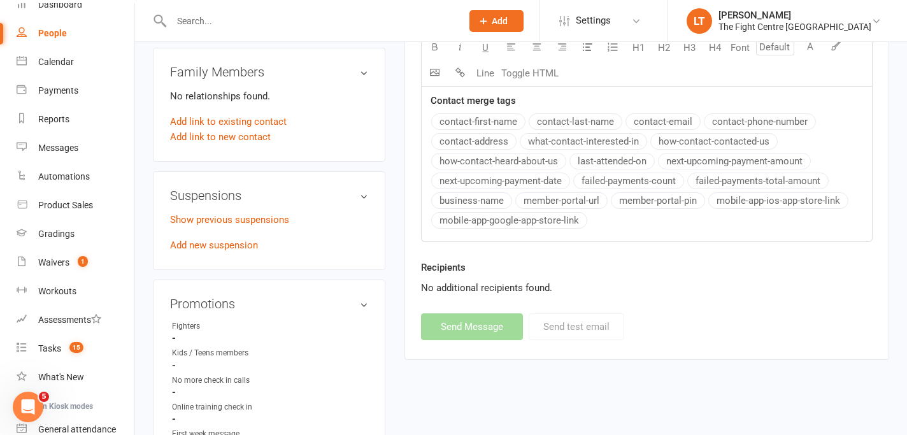
scroll to position [469, 0]
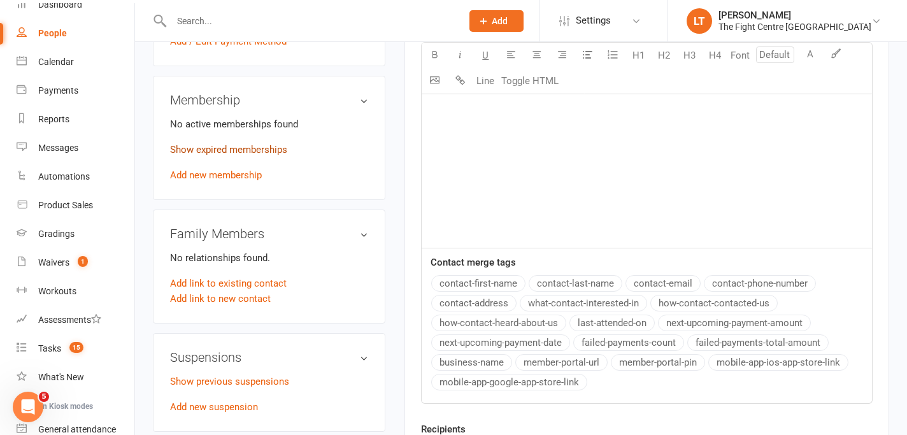
click at [228, 145] on link "Show expired memberships" at bounding box center [228, 149] width 117 height 11
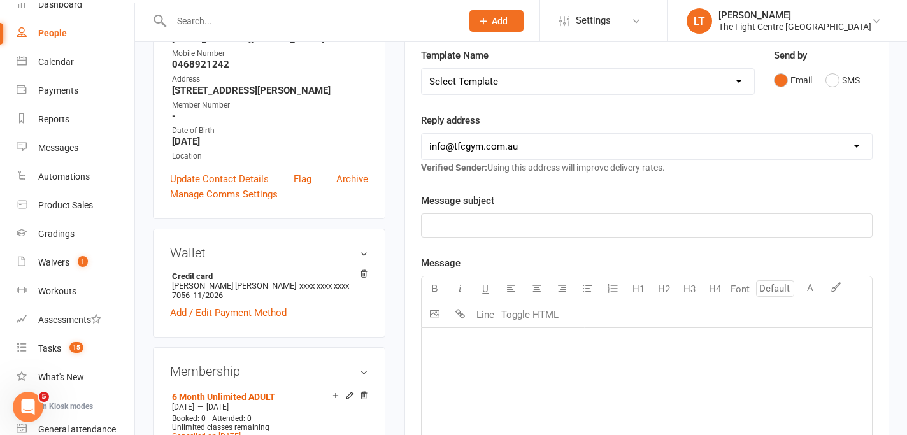
scroll to position [0, 0]
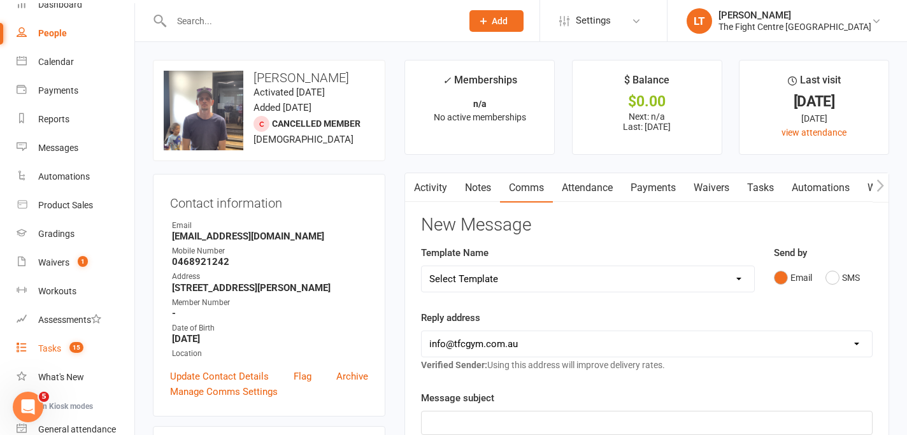
click at [50, 347] on div "Tasks" at bounding box center [49, 348] width 23 height 10
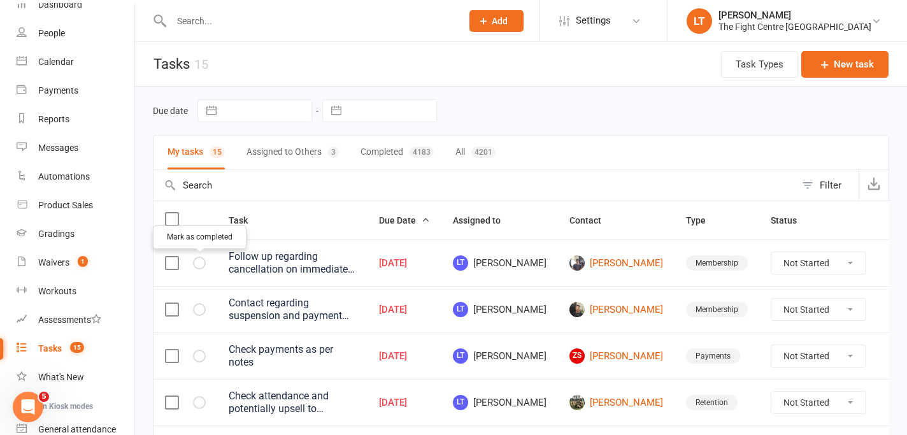
click at [205, 263] on button "button" at bounding box center [199, 263] width 13 height 13
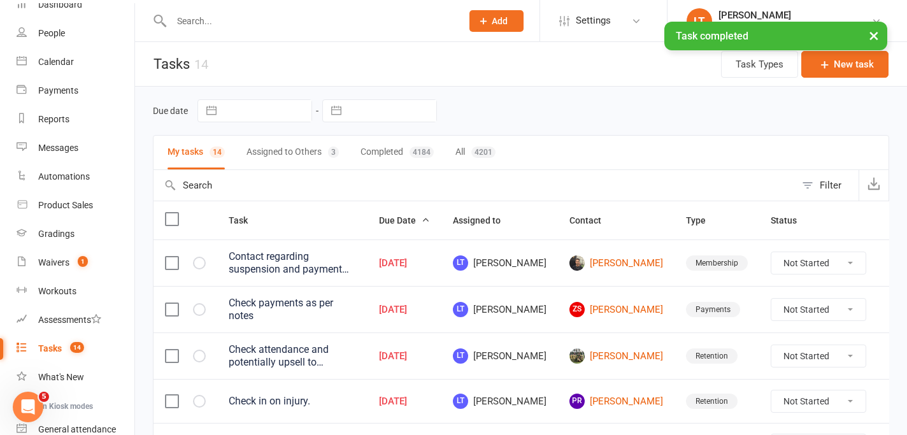
scroll to position [4, 0]
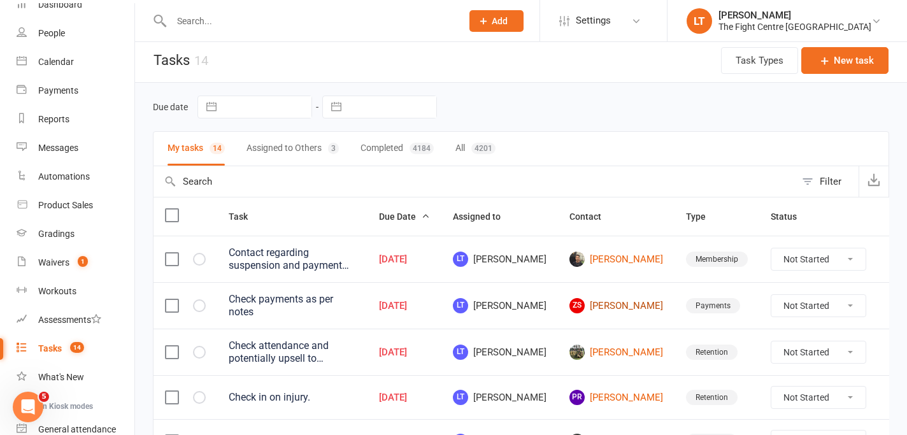
click at [603, 298] on link "ZS [PERSON_NAME]" at bounding box center [617, 305] width 94 height 15
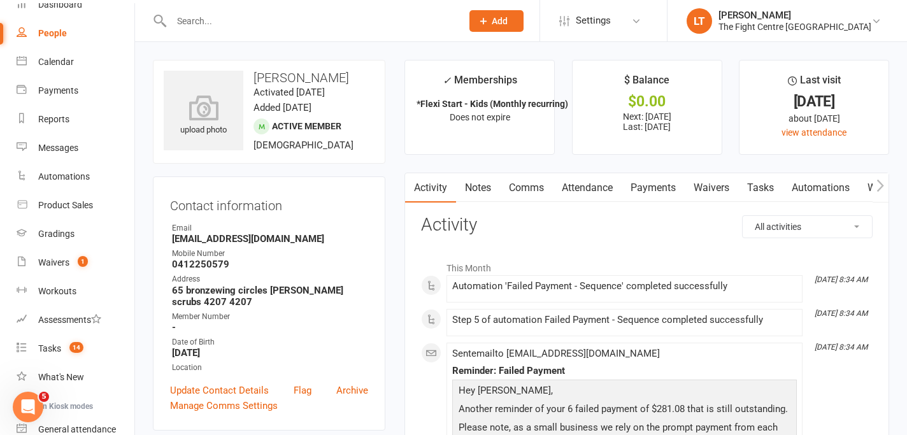
click at [650, 191] on link "Payments" at bounding box center [653, 187] width 63 height 29
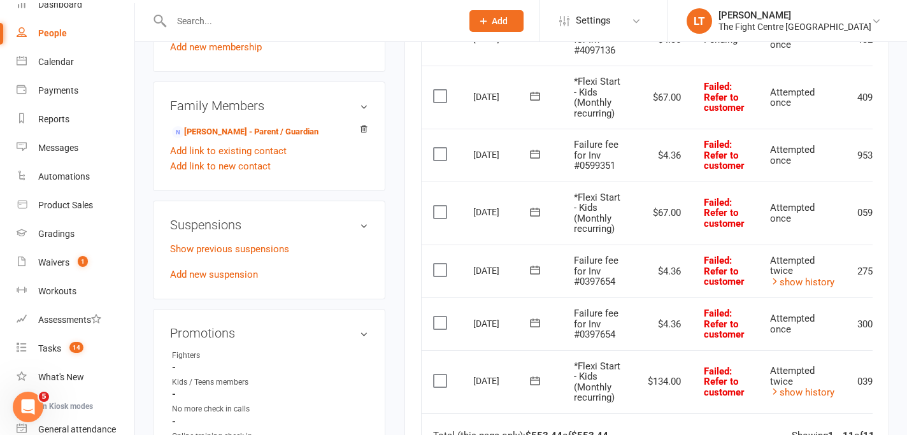
scroll to position [777, 0]
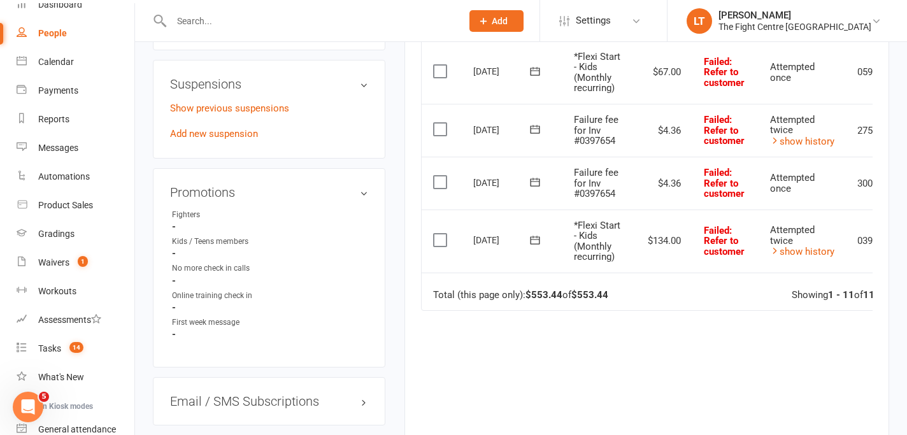
click at [803, 261] on td "Attempted twice show history" at bounding box center [802, 241] width 87 height 63
click at [803, 254] on link "show history" at bounding box center [802, 251] width 64 height 11
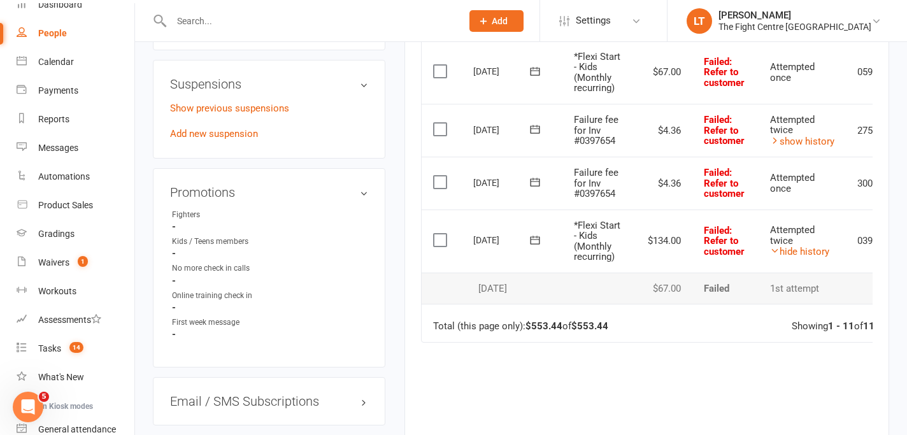
click at [638, 259] on td "$134.00" at bounding box center [664, 241] width 56 height 63
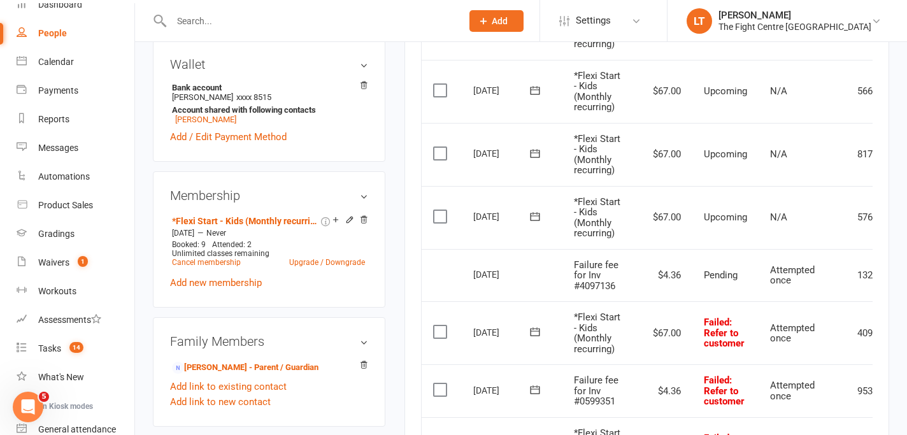
scroll to position [31, 0]
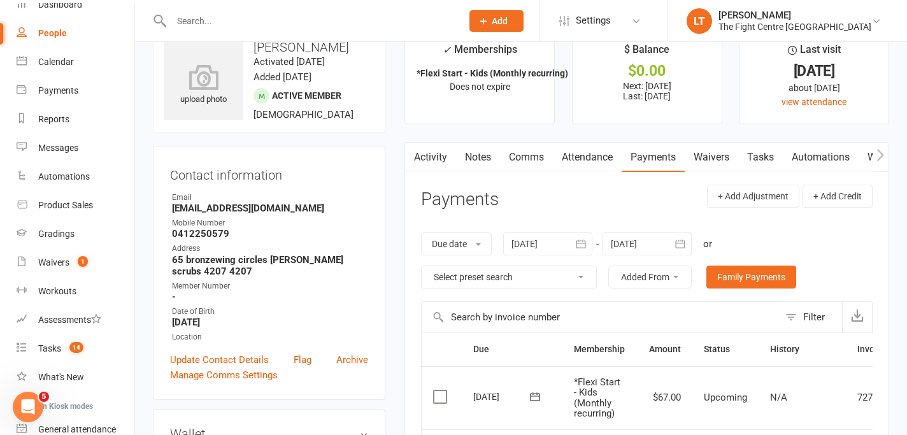
click at [480, 161] on link "Notes" at bounding box center [478, 157] width 44 height 29
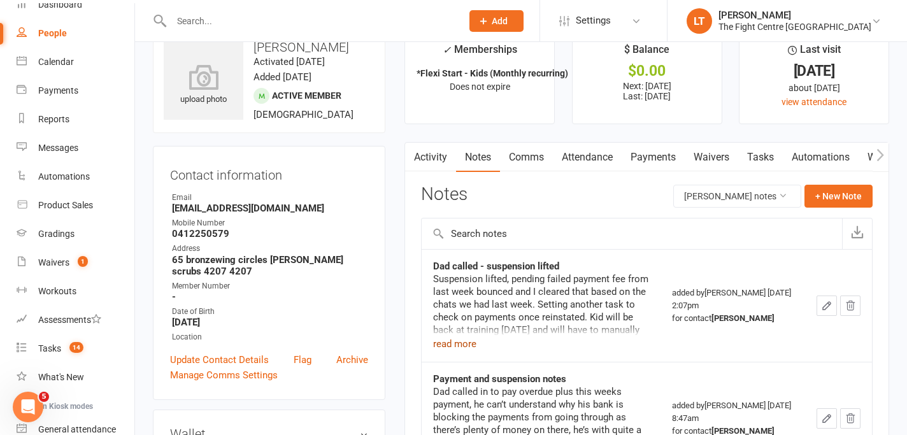
click at [454, 338] on button "read more" at bounding box center [454, 343] width 43 height 15
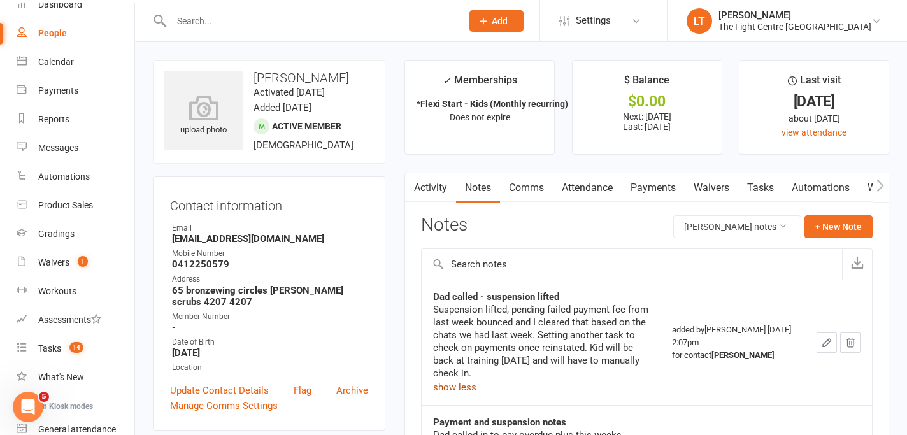
scroll to position [47, 0]
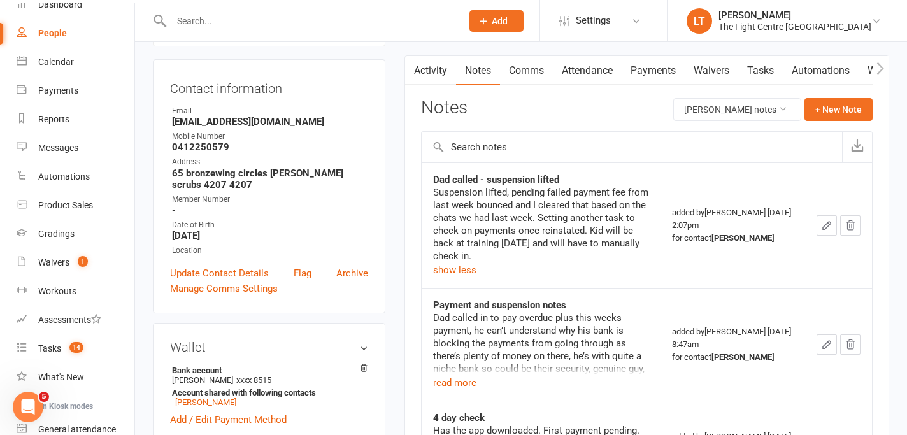
scroll to position [128, 0]
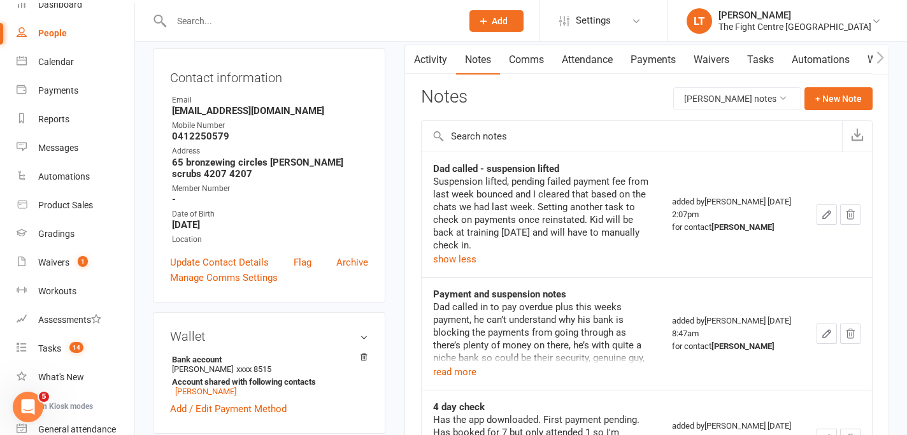
click at [477, 368] on div "Dad called in to pay overdue plus this weeks payment, he can’t understand why h…" at bounding box center [540, 340] width 215 height 79
click at [468, 373] on button "read more" at bounding box center [454, 371] width 43 height 15
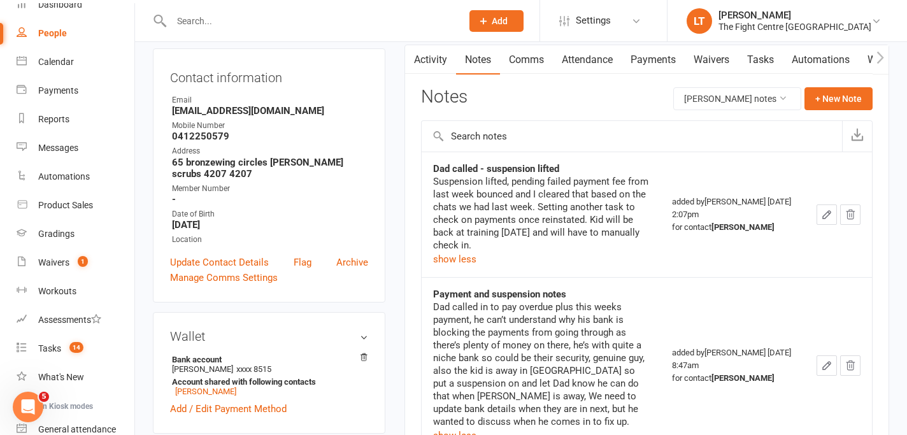
click at [554, 364] on div "Dad called in to pay overdue plus this weeks payment, he can’t understand why h…" at bounding box center [540, 364] width 215 height 127
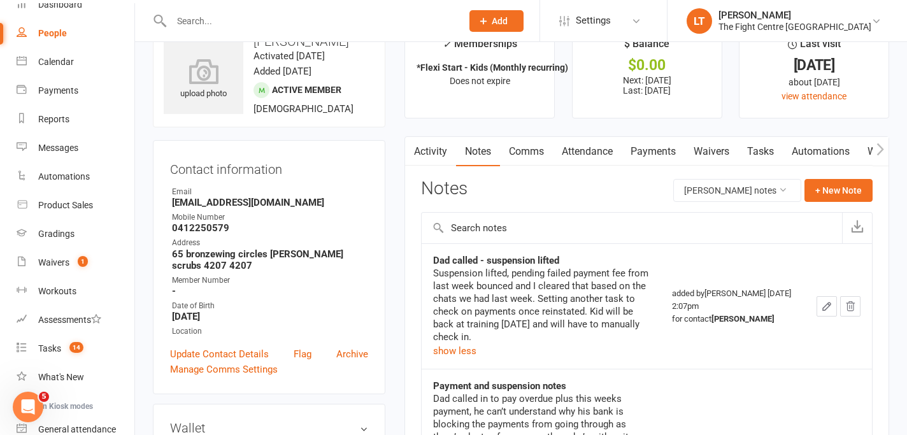
scroll to position [0, 0]
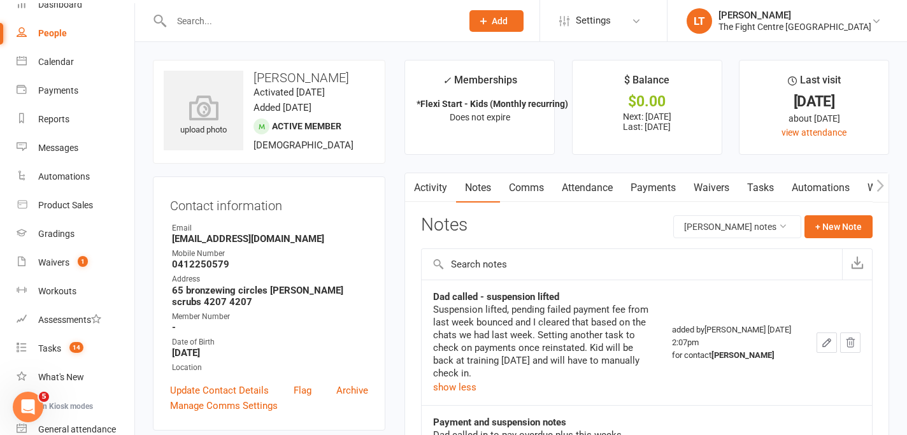
click at [754, 192] on link "Tasks" at bounding box center [760, 187] width 45 height 29
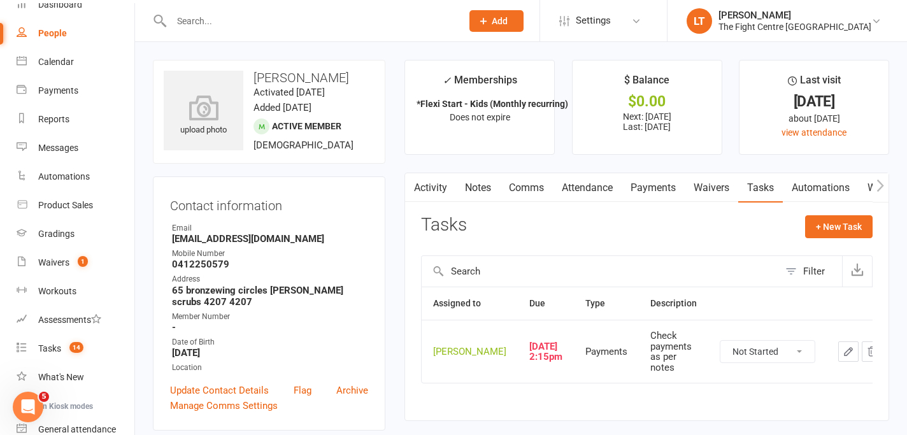
click at [728, 358] on select "Not Started In Progress Waiting Complete" at bounding box center [768, 352] width 94 height 22
select select "unstarted"
click at [638, 431] on main "✓ Memberships *Flexi Start - Kids (Monthly recurring) Does not expire $ Balance…" at bounding box center [647, 247] width 504 height 374
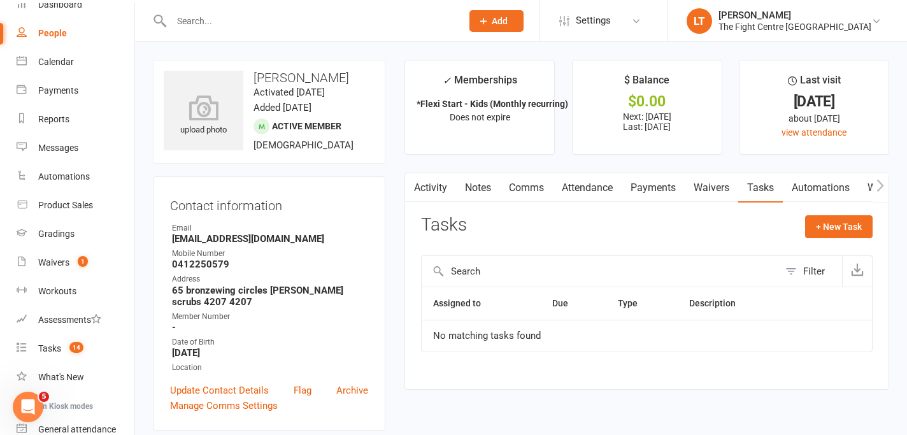
click at [426, 183] on link "Activity" at bounding box center [430, 187] width 51 height 29
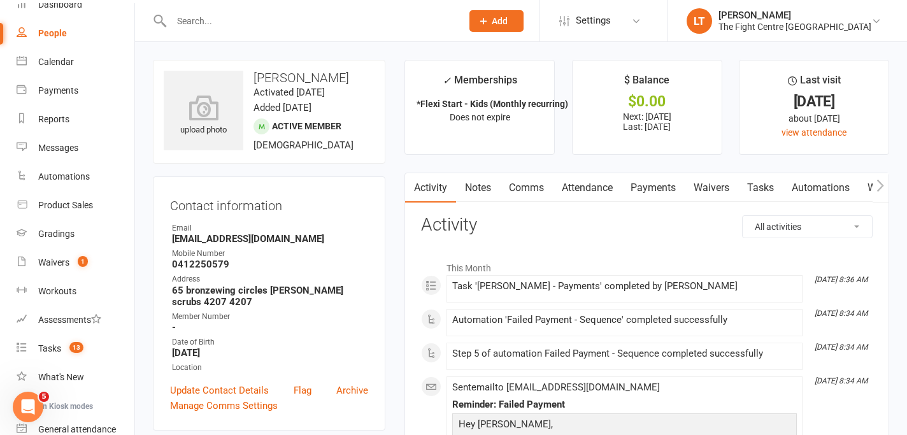
click at [642, 187] on link "Payments" at bounding box center [653, 187] width 63 height 29
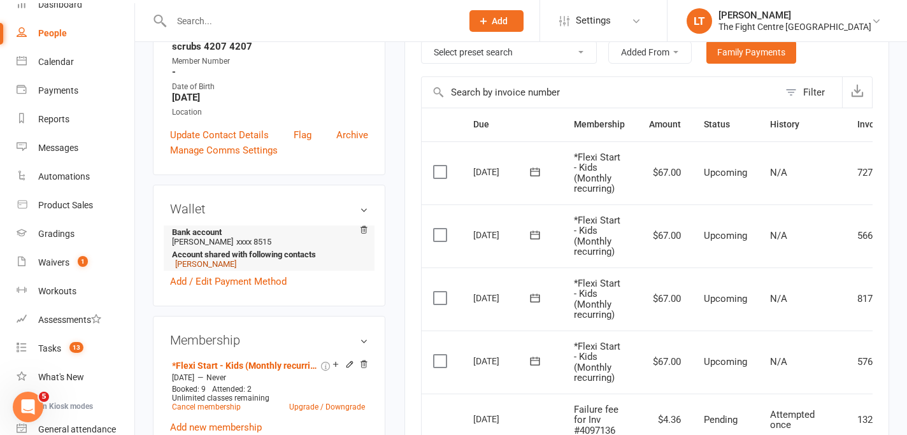
scroll to position [385, 0]
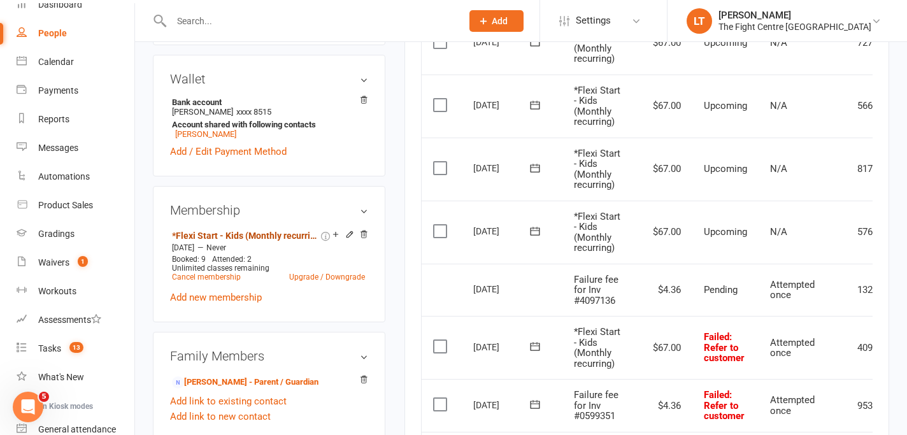
click at [219, 234] on link "*Flexi Start - Kids (Monthly recurring)" at bounding box center [245, 236] width 147 height 10
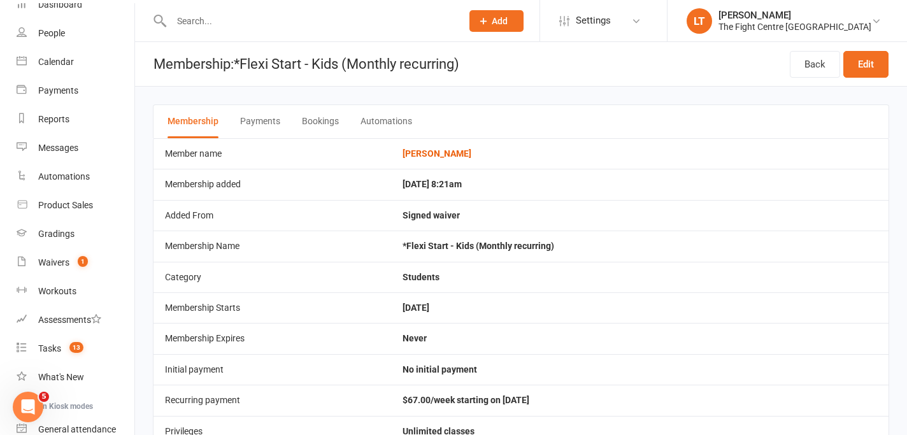
click at [439, 186] on td "[DATE] 8:21am" at bounding box center [640, 184] width 498 height 31
click at [632, 370] on td "No initial payment" at bounding box center [640, 369] width 498 height 31
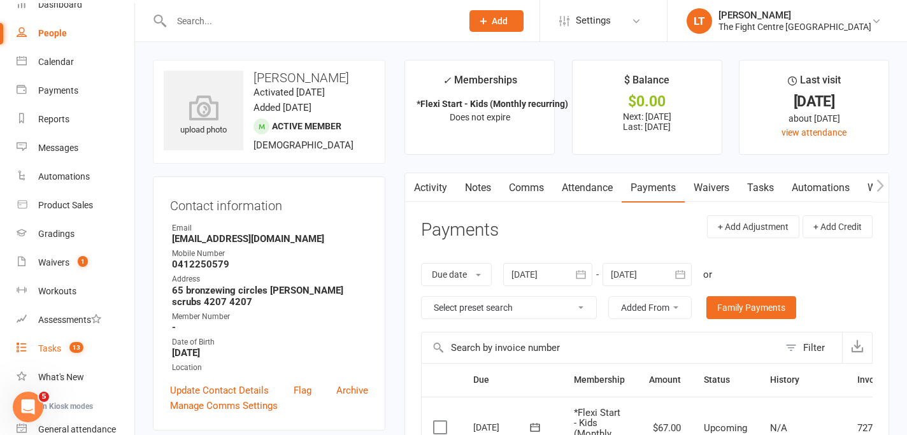
click at [59, 352] on div "Tasks" at bounding box center [49, 348] width 23 height 10
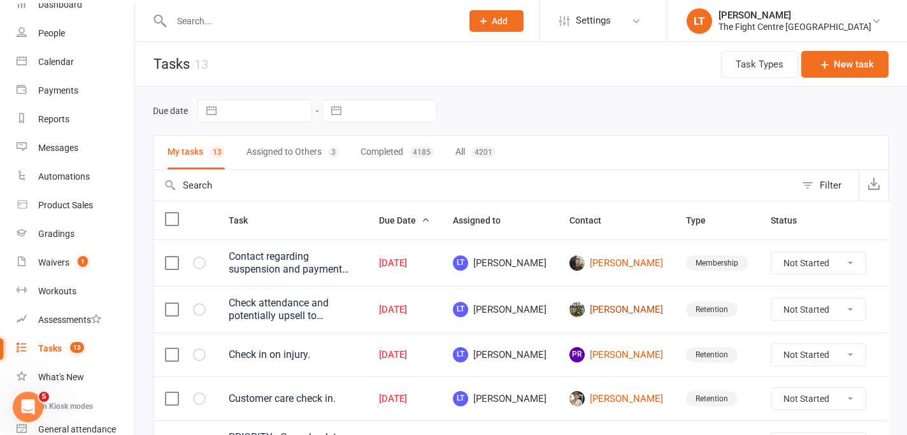
click at [597, 317] on link "[PERSON_NAME]" at bounding box center [617, 309] width 94 height 15
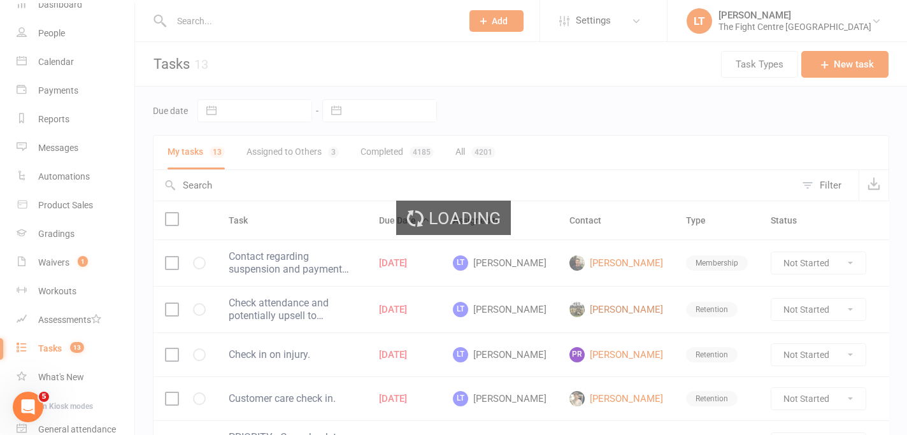
click at [597, 319] on div "Loading" at bounding box center [453, 217] width 907 height 435
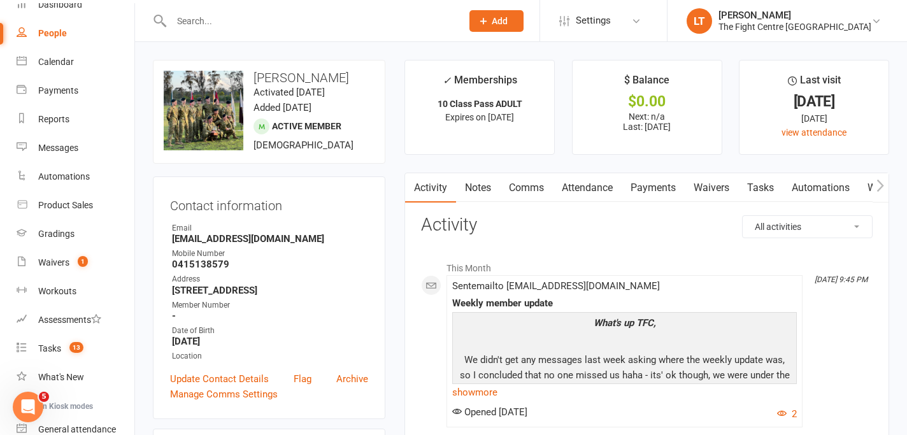
click at [766, 188] on link "Tasks" at bounding box center [760, 187] width 45 height 29
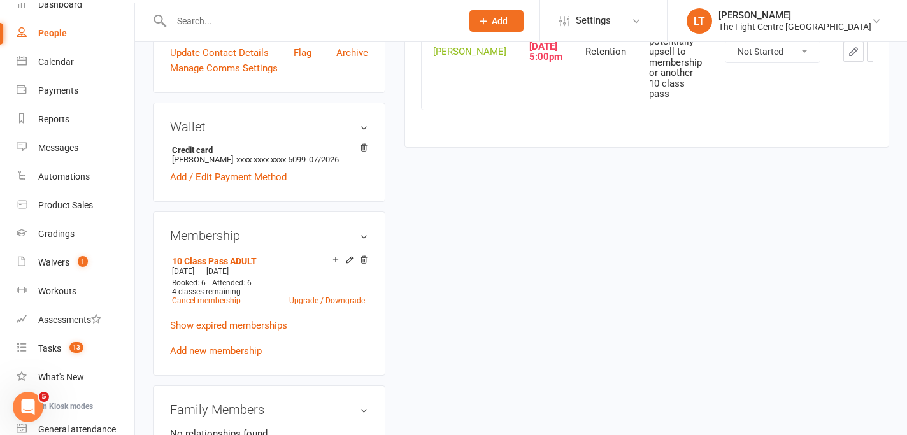
scroll to position [185, 0]
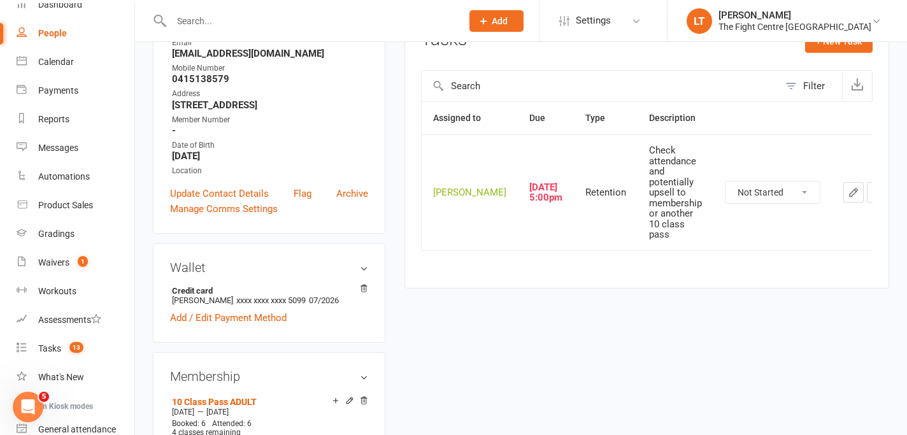
click at [755, 203] on select "Not Started In Progress Waiting Complete" at bounding box center [773, 193] width 94 height 22
select select "unstarted"
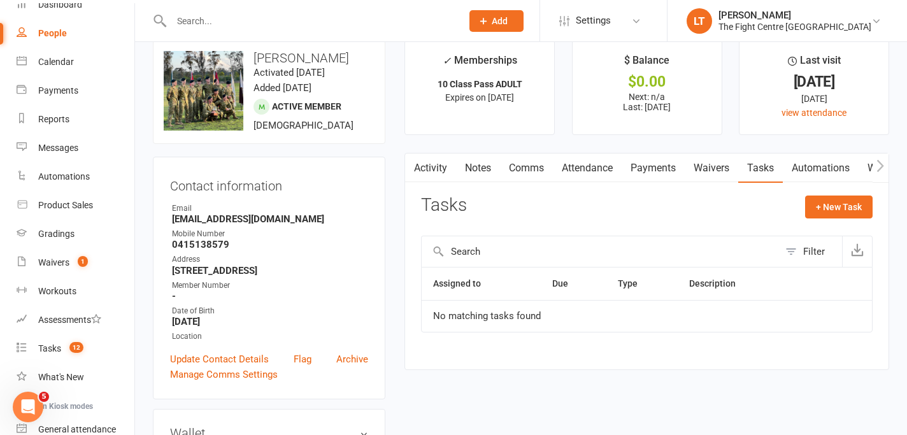
scroll to position [0, 0]
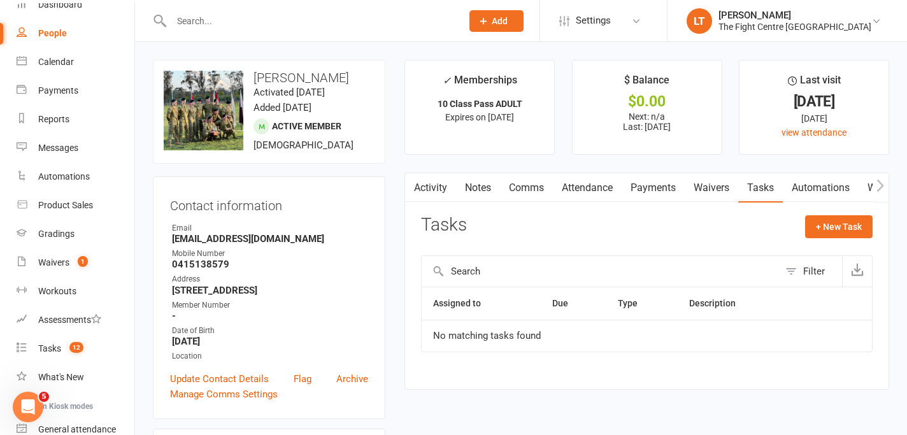
click at [477, 189] on link "Notes" at bounding box center [478, 187] width 44 height 29
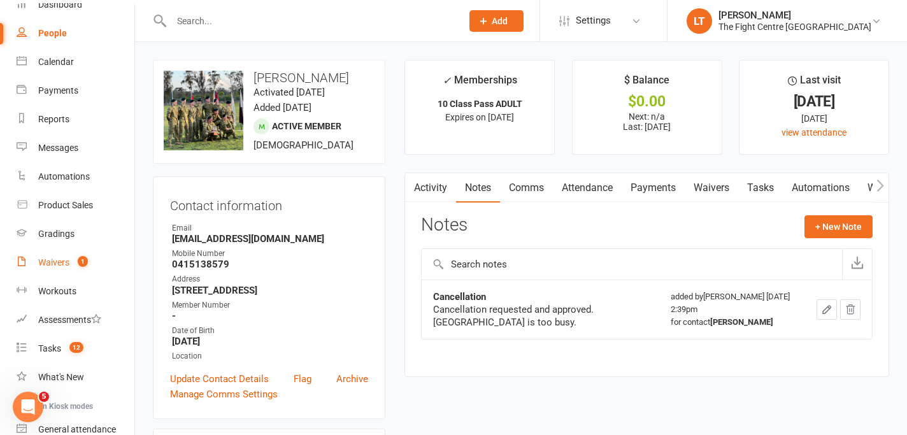
click at [55, 268] on link "Waivers 1" at bounding box center [76, 262] width 118 height 29
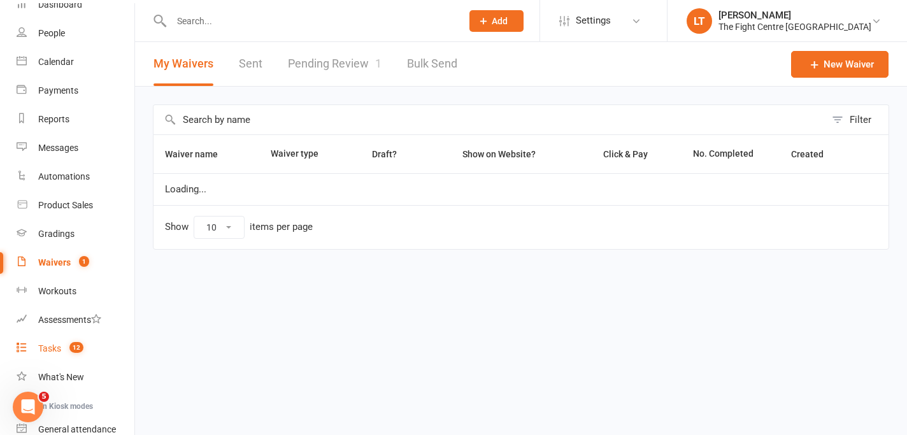
click at [54, 348] on div "Tasks" at bounding box center [49, 348] width 23 height 10
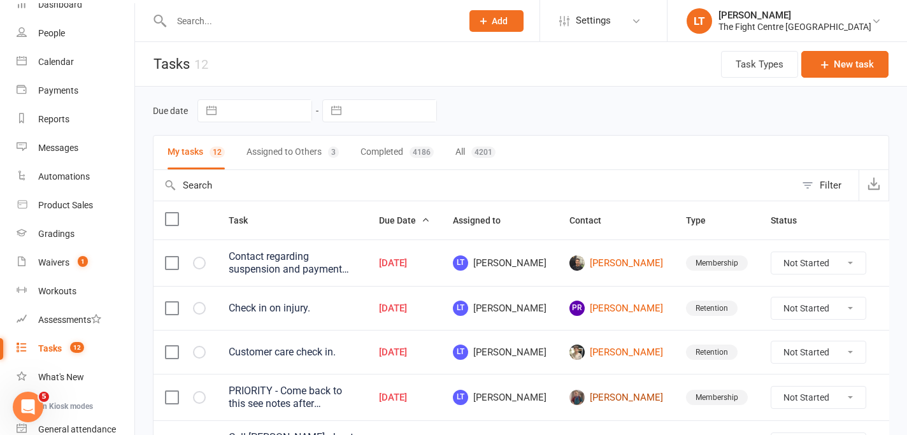
click at [607, 390] on link "[PERSON_NAME]" at bounding box center [617, 397] width 94 height 15
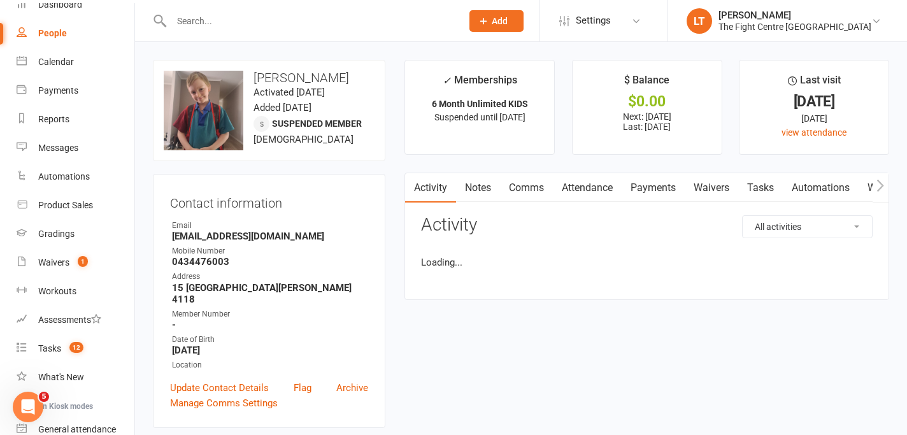
click at [298, 291] on strong "15 [GEOGRAPHIC_DATA][PERSON_NAME] 4118" at bounding box center [270, 293] width 196 height 23
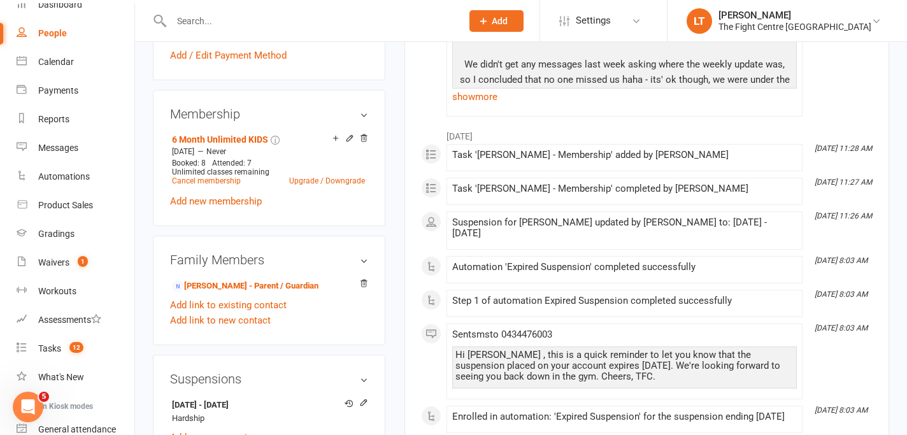
scroll to position [484, 0]
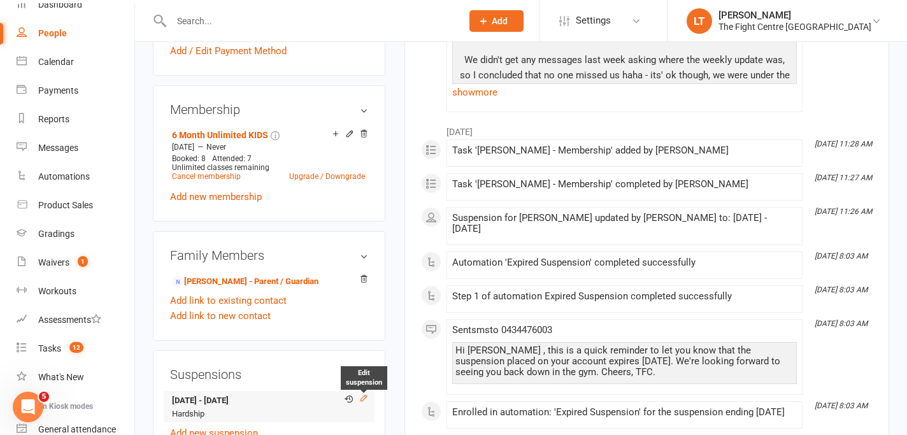
click at [364, 394] on icon at bounding box center [363, 398] width 9 height 9
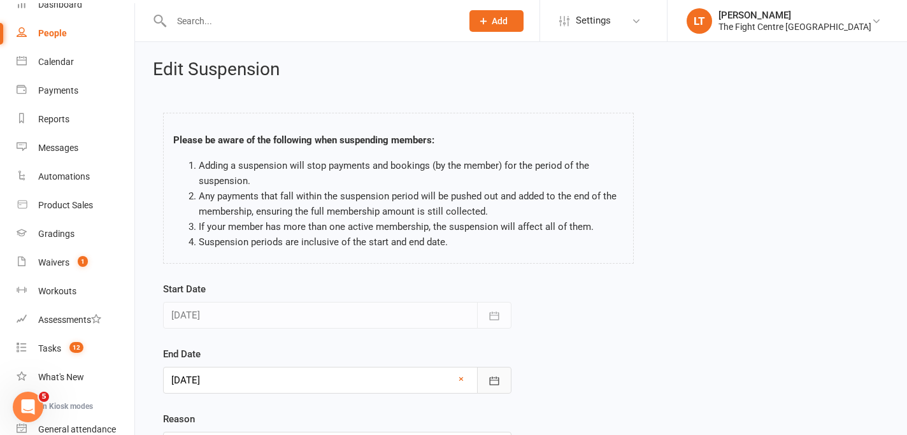
click at [497, 382] on icon "button" at bounding box center [494, 381] width 13 height 13
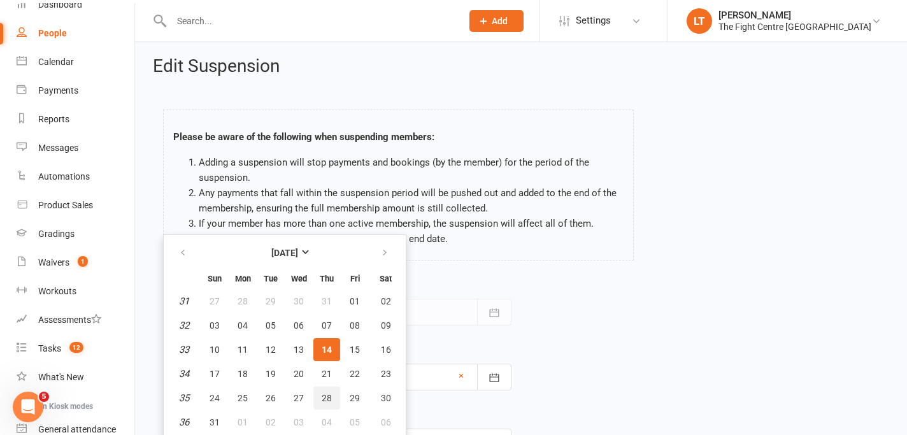
click at [324, 391] on button "28" at bounding box center [326, 398] width 27 height 23
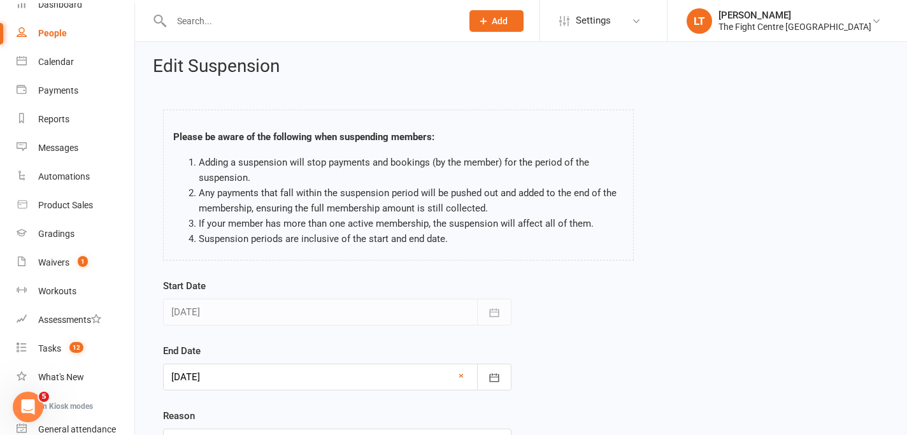
scroll to position [125, 0]
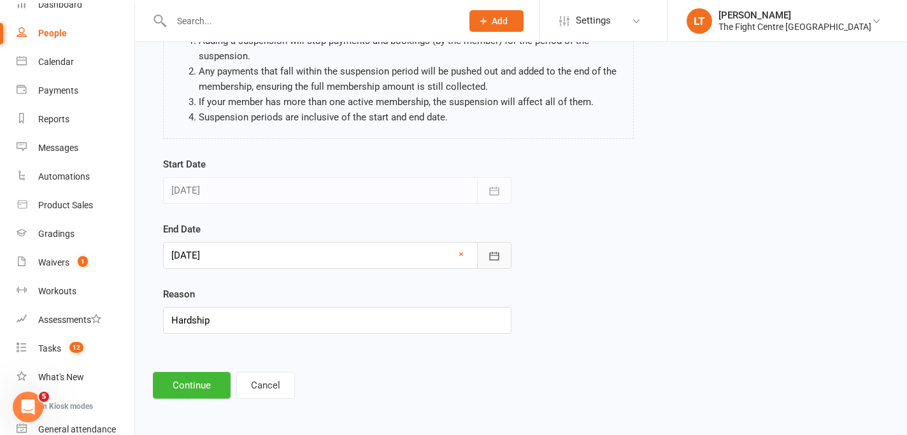
click at [492, 254] on icon "button" at bounding box center [494, 256] width 13 height 13
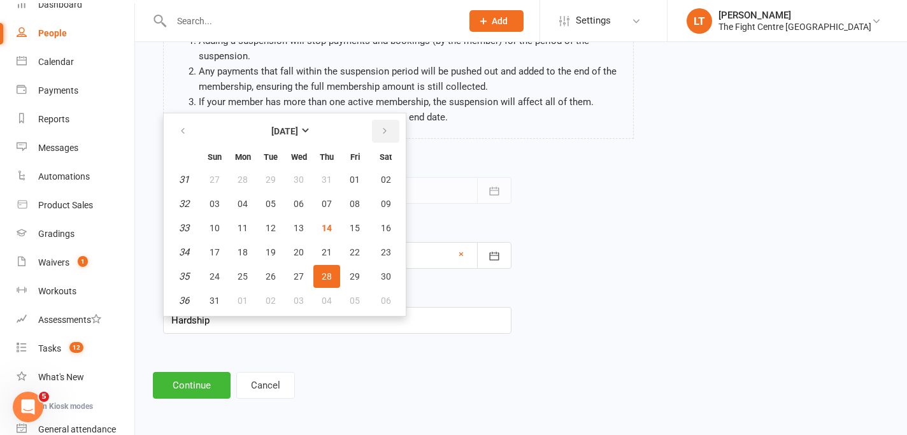
click at [384, 133] on icon "button" at bounding box center [384, 131] width 9 height 10
click at [327, 199] on span "11" at bounding box center [327, 204] width 10 height 10
type input "[DATE]"
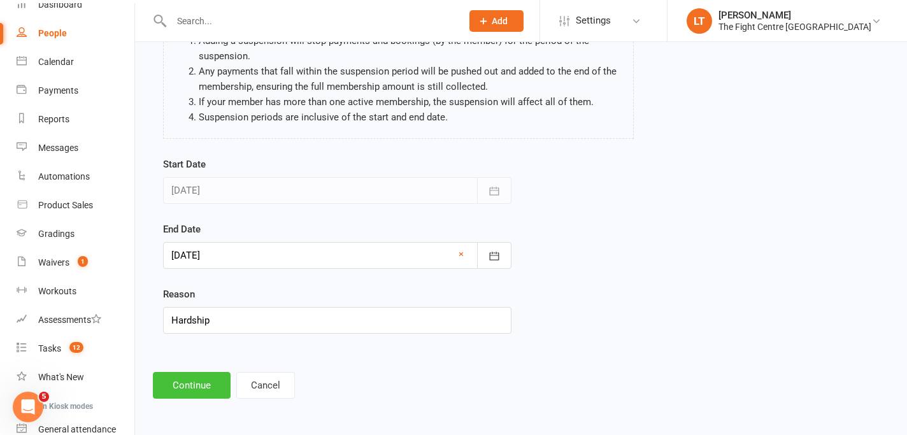
click at [187, 388] on button "Continue" at bounding box center [192, 385] width 78 height 27
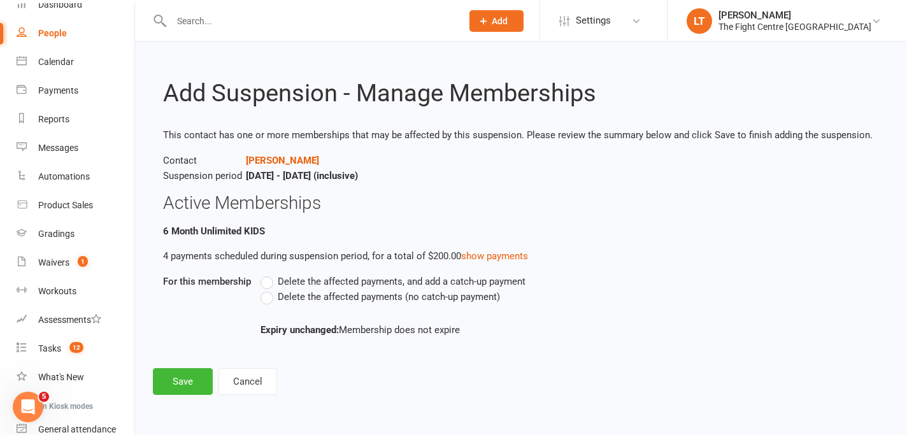
scroll to position [0, 0]
click at [270, 301] on label "Delete the affected payments (no catch-up payment)" at bounding box center [381, 296] width 240 height 15
click at [269, 289] on input "Delete the affected payments (no catch-up payment)" at bounding box center [265, 289] width 8 height 0
click at [178, 378] on button "Save" at bounding box center [183, 381] width 60 height 27
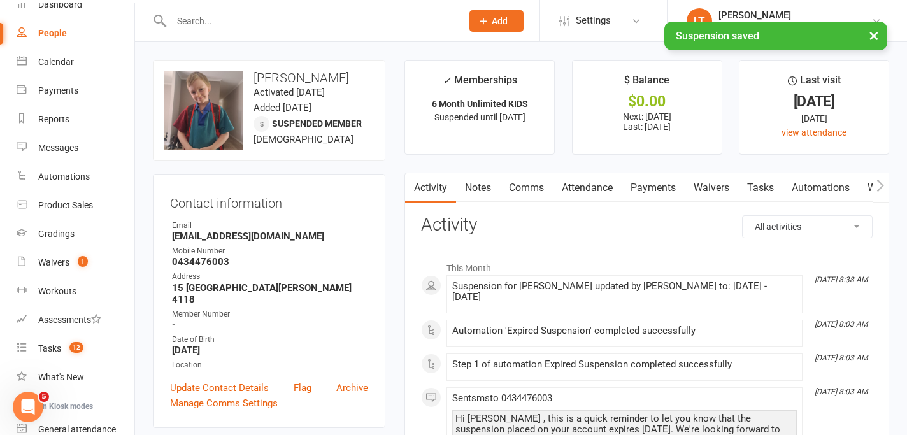
click at [874, 38] on button "×" at bounding box center [874, 35] width 23 height 27
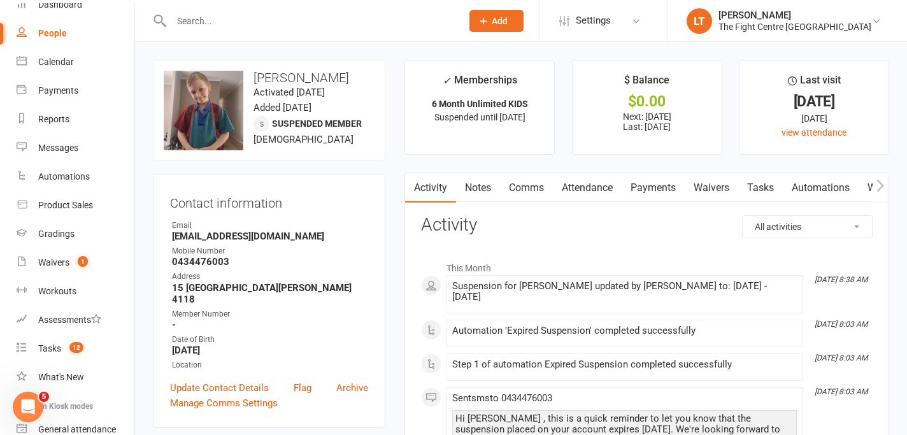
click at [480, 184] on link "Notes" at bounding box center [478, 187] width 44 height 29
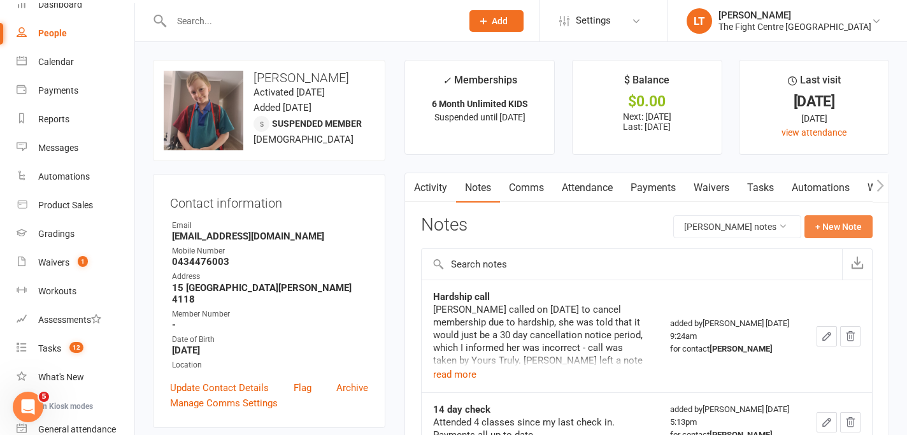
click at [851, 229] on button "+ New Note" at bounding box center [839, 226] width 68 height 23
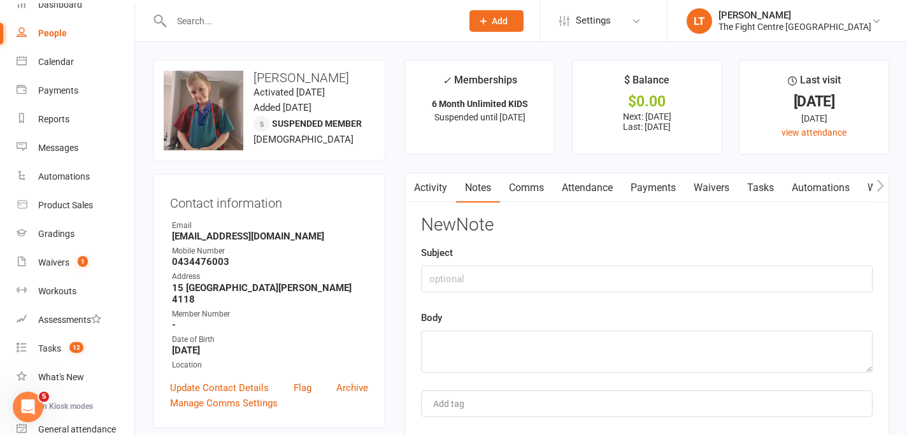
click at [435, 199] on link "Activity" at bounding box center [430, 187] width 51 height 29
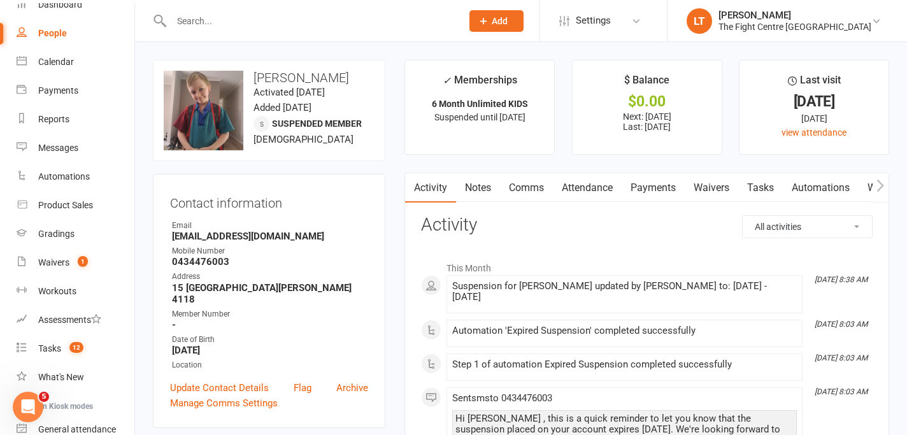
click at [470, 192] on link "Notes" at bounding box center [478, 187] width 44 height 29
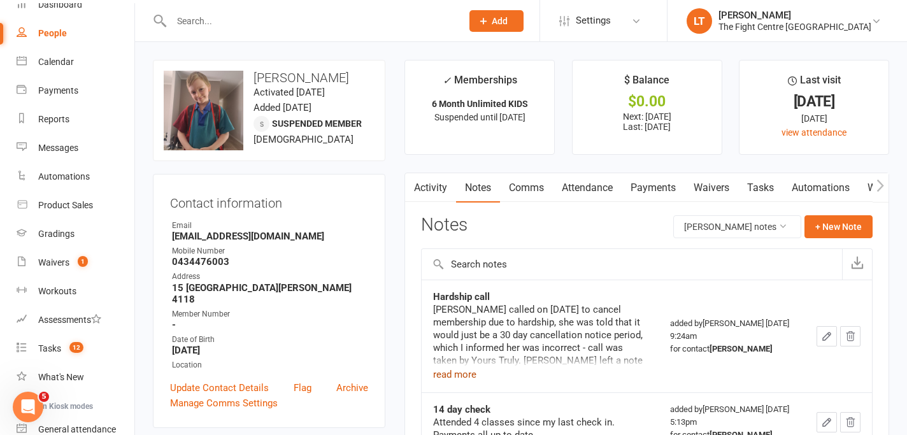
click at [457, 380] on button "read more" at bounding box center [454, 374] width 43 height 15
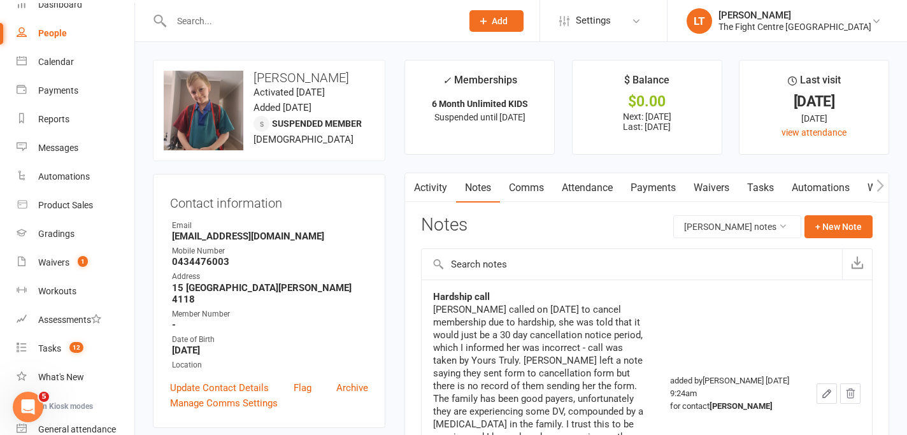
click at [556, 343] on div "[PERSON_NAME] called on [DATE] to cancel membership due to hardship, she was to…" at bounding box center [540, 392] width 214 height 178
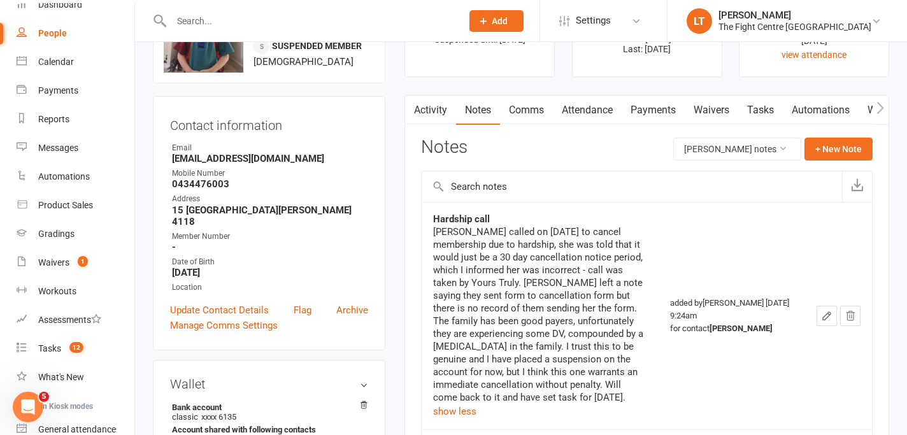
scroll to position [79, 0]
click at [477, 306] on div "[PERSON_NAME] called on [DATE] to cancel membership due to hardship, she was to…" at bounding box center [540, 313] width 214 height 178
click at [569, 406] on div "[PERSON_NAME] called on [DATE] to cancel membership due to hardship, she was to…" at bounding box center [540, 321] width 214 height 194
click at [837, 153] on button "+ New Note" at bounding box center [839, 147] width 68 height 23
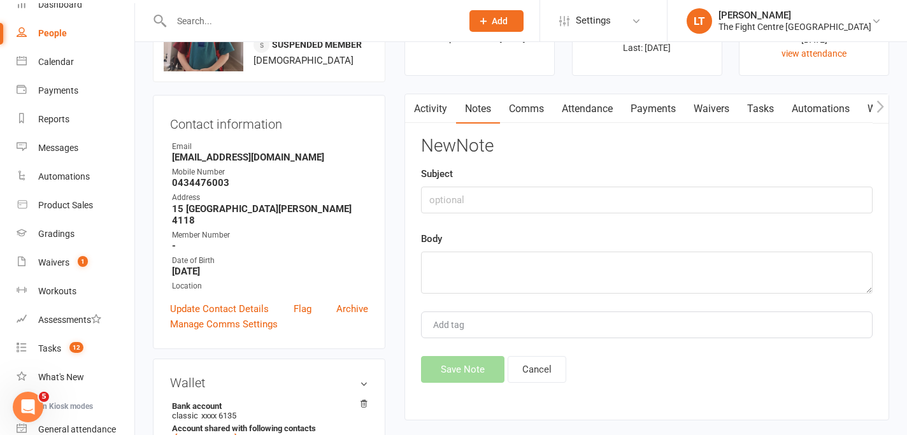
click at [837, 153] on h3 "New Note" at bounding box center [647, 146] width 452 height 20
click at [497, 206] on input "text" at bounding box center [647, 200] width 452 height 27
type input "Extended suspension"
type textarea "H"
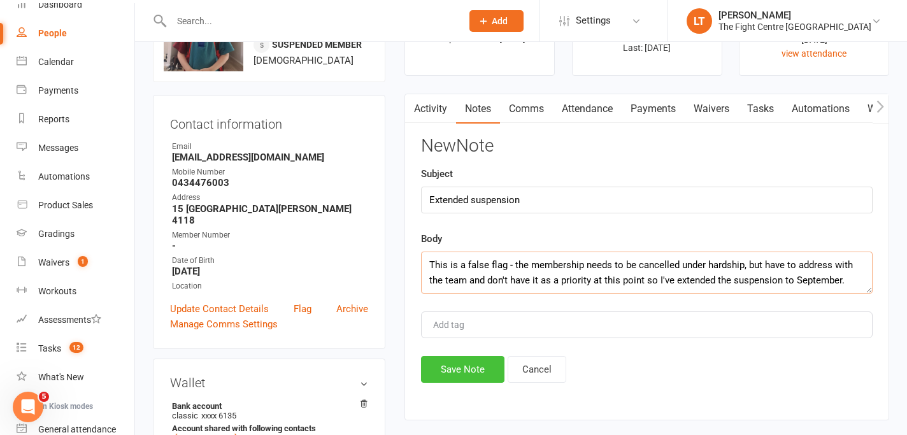
type textarea "This is a false flag - the membership needs to be cancelled under hardship, but…"
click at [473, 373] on button "Save Note" at bounding box center [462, 369] width 83 height 27
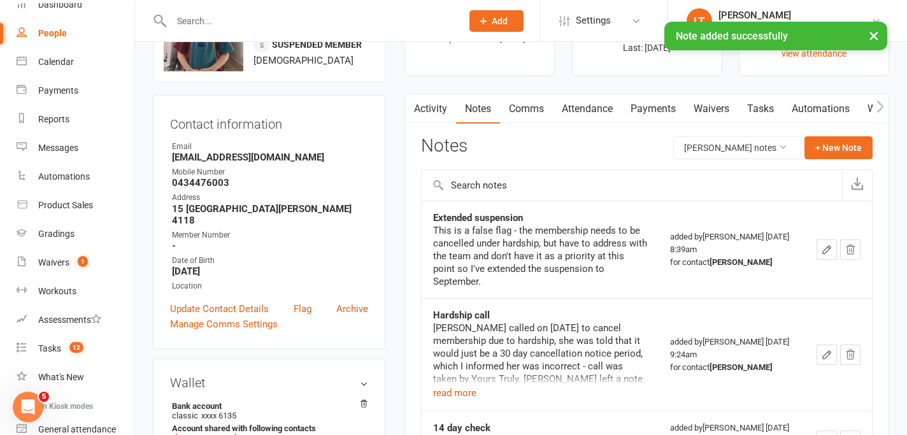
click at [889, 103] on div "Activity Notes Comms Attendance Payments Waivers Tasks Automations Workouts Gra…" at bounding box center [647, 337] width 485 height 487
click at [879, 104] on icon "button" at bounding box center [881, 106] width 8 height 13
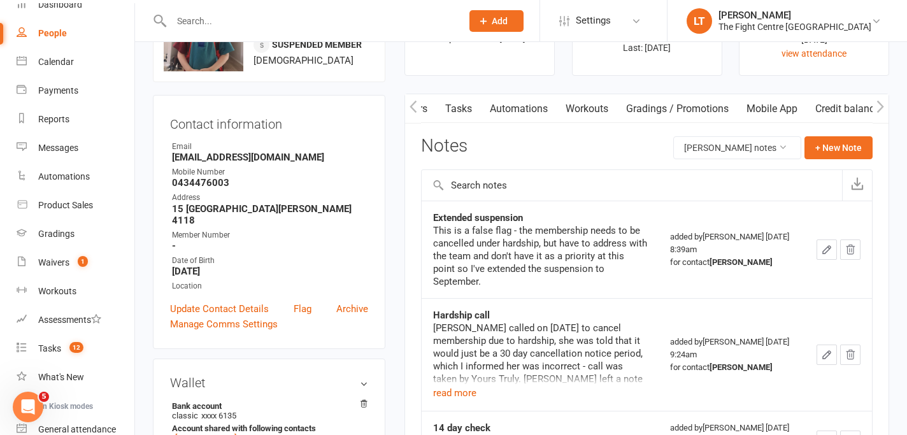
click at [454, 107] on link "Tasks" at bounding box center [458, 108] width 45 height 29
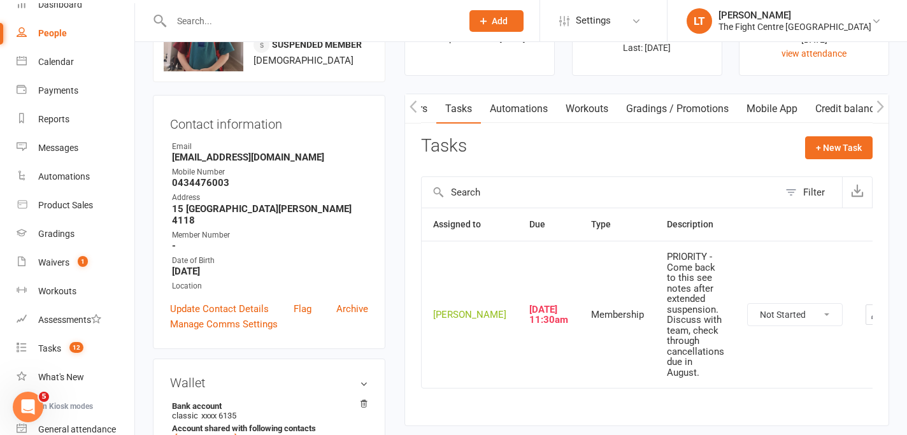
click at [872, 319] on icon "button" at bounding box center [876, 315] width 8 height 8
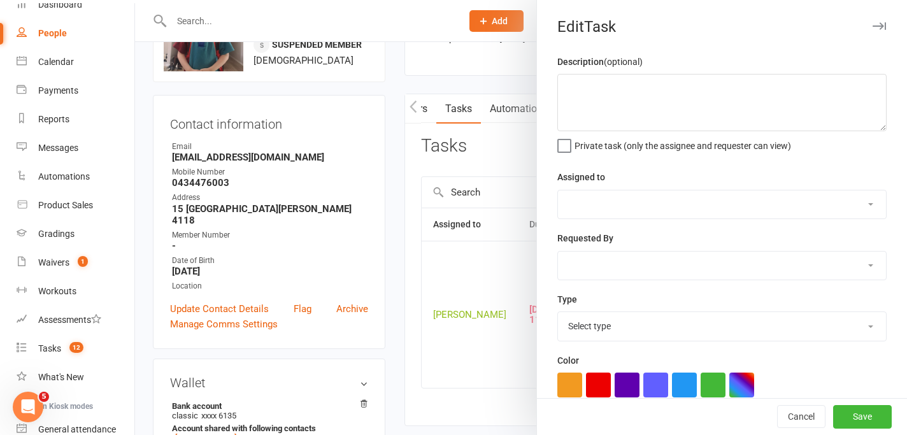
type textarea "PRIORITY - Come back to this see notes after extended suspension. Discuss with …"
select select "44170"
type input "[DATE]"
type input "11:30am"
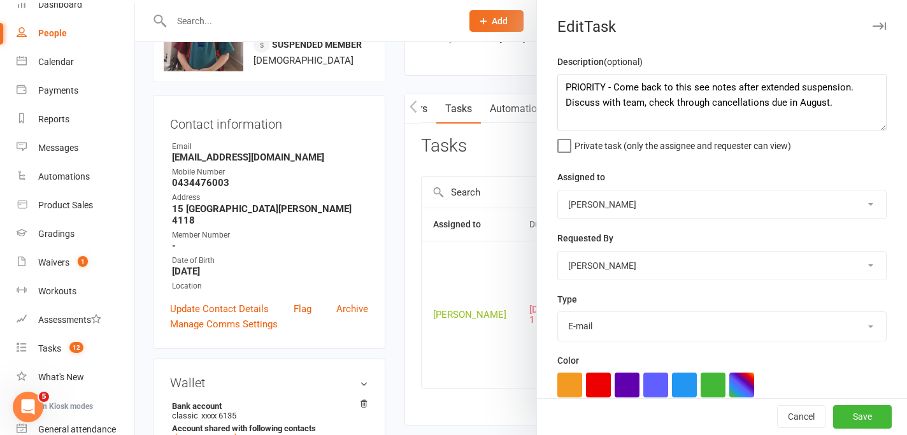
select select "7946"
click at [715, 103] on textarea "PRIORITY - Come back to this see notes after extended suspension. Discuss with …" at bounding box center [721, 102] width 329 height 57
click at [845, 104] on textarea "PRIORITY - Come back to this see notes after extended suspension. Discuss with …" at bounding box center [721, 102] width 329 height 57
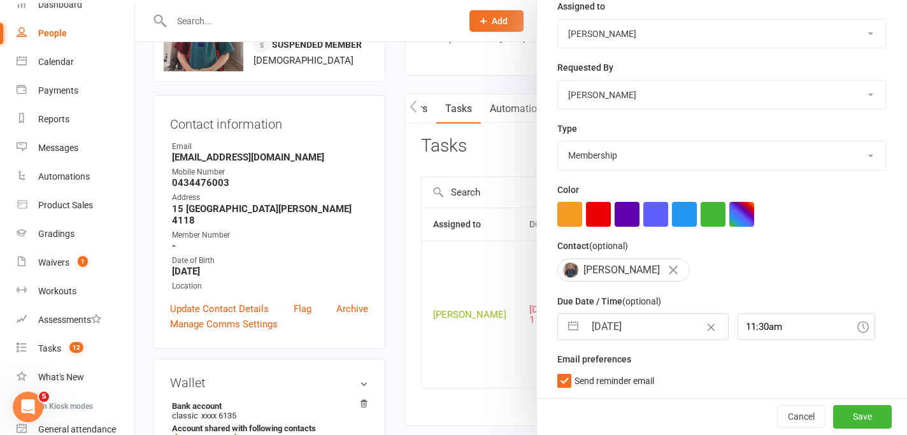
type textarea "PRIORITY - Come back to this see notes after extended suspension. Discuss with …"
click at [656, 325] on input "[DATE]" at bounding box center [656, 326] width 143 height 25
select select "6"
select select "2025"
select select "7"
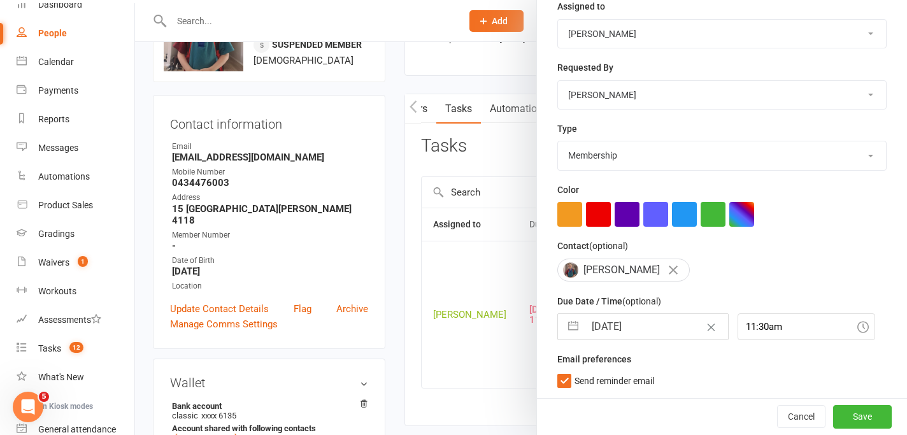
select select "2025"
select select "8"
select select "2025"
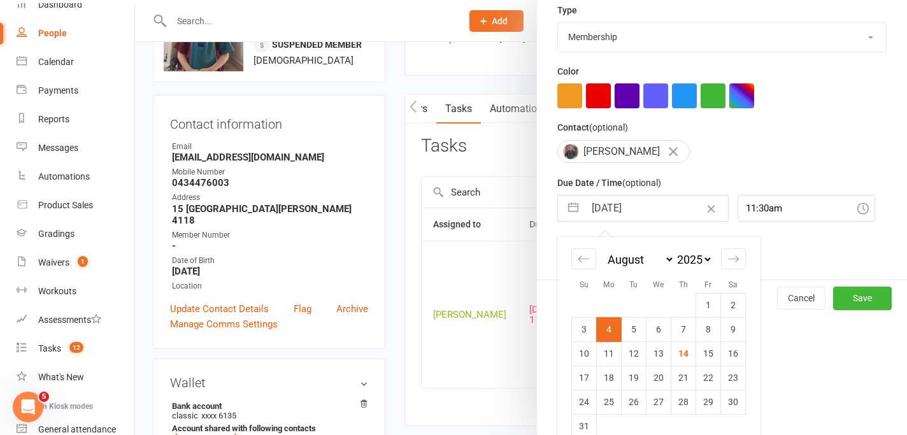
scroll to position [310, 0]
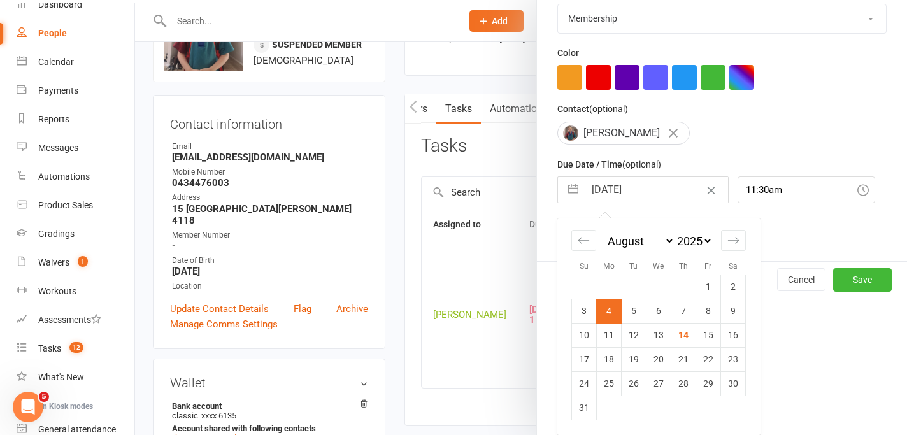
click at [733, 252] on div "January February March April May June July August September October November [D…" at bounding box center [659, 247] width 175 height 56
click at [732, 244] on icon "Move forward to switch to the next month." at bounding box center [734, 240] width 12 height 12
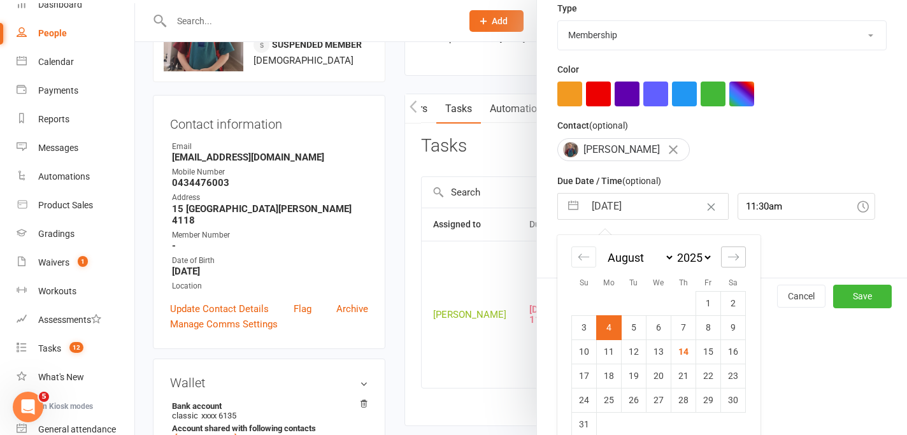
select select "9"
select select "2025"
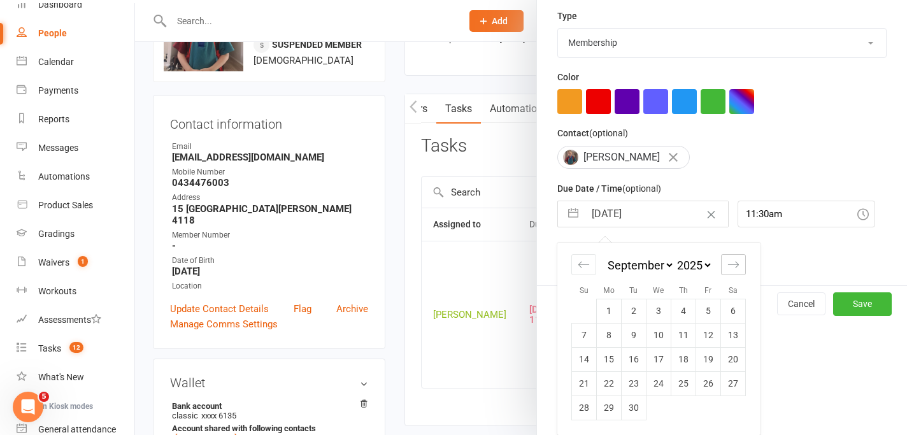
scroll to position [285, 0]
click at [689, 307] on td "4" at bounding box center [684, 311] width 25 height 24
type input "[DATE]"
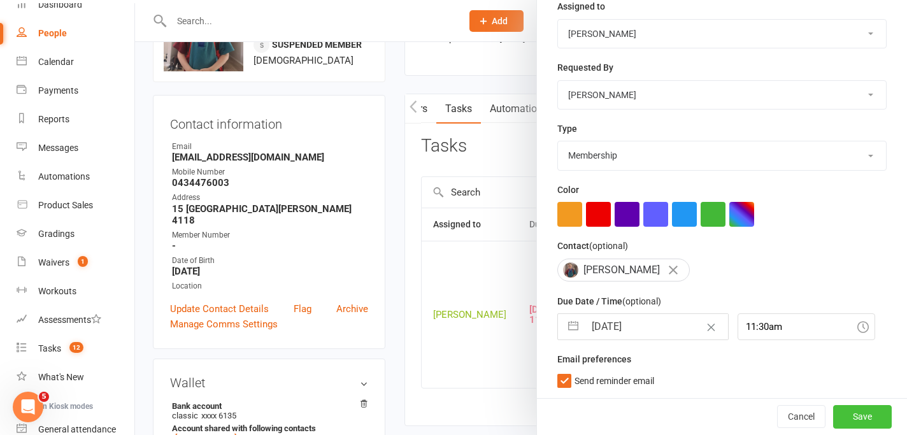
click at [881, 419] on button "Save" at bounding box center [862, 416] width 59 height 23
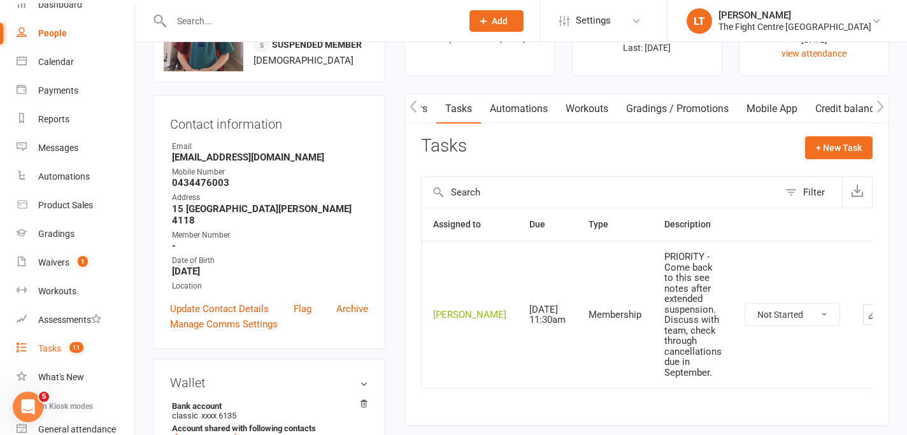
click at [54, 352] on div "Tasks" at bounding box center [49, 348] width 23 height 10
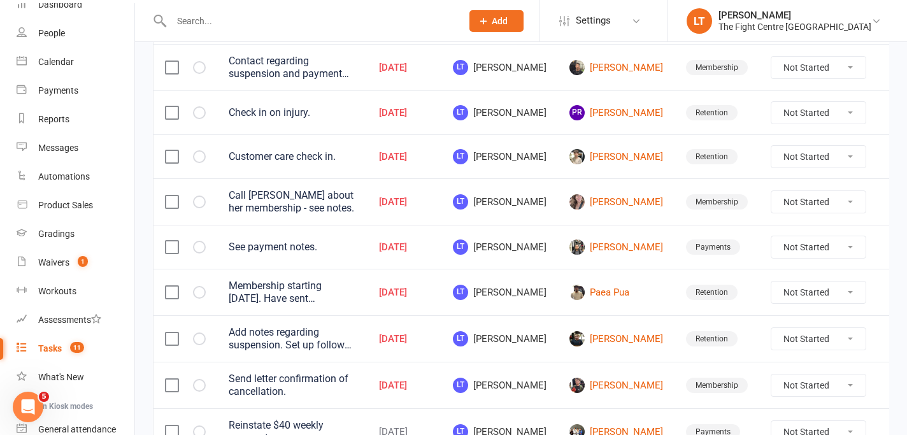
scroll to position [197, 0]
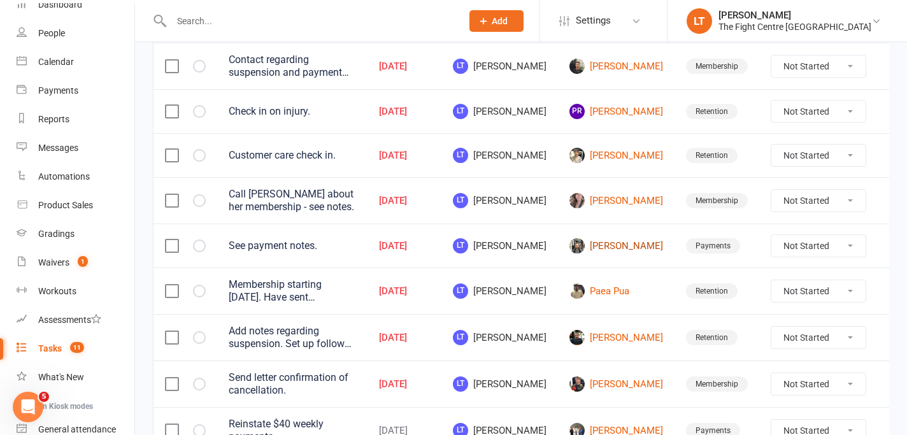
click at [600, 247] on link "[PERSON_NAME]" at bounding box center [617, 245] width 94 height 15
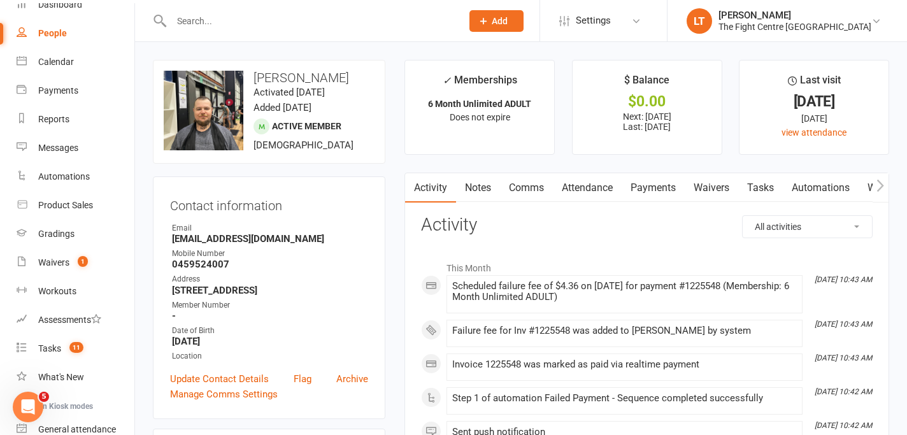
click at [658, 192] on link "Payments" at bounding box center [653, 187] width 63 height 29
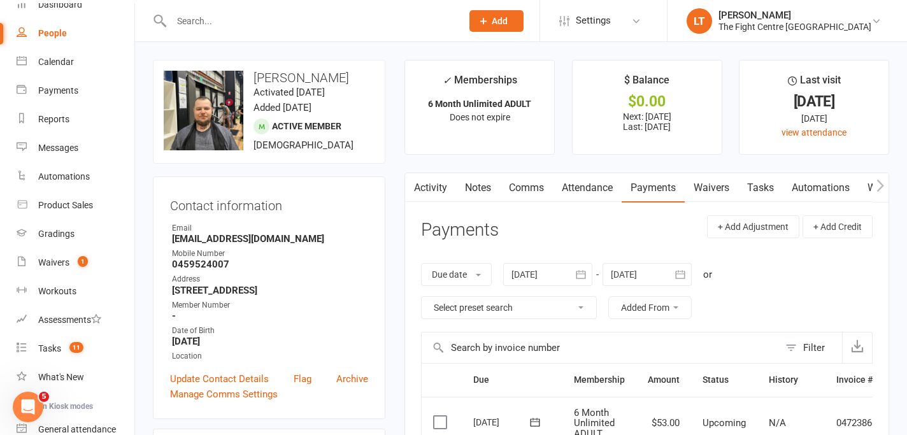
scroll to position [535, 0]
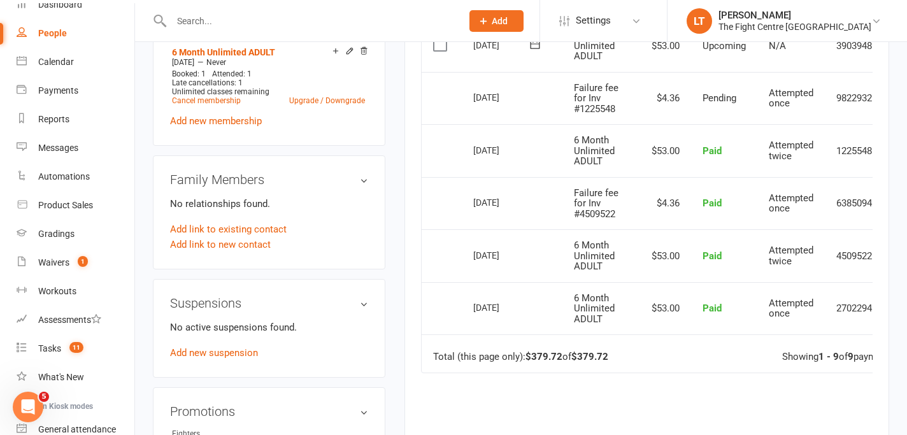
click at [796, 391] on div "Due Contact Membership Amount Status History Invoice # Select this [DATE] [PERS…" at bounding box center [647, 182] width 452 height 709
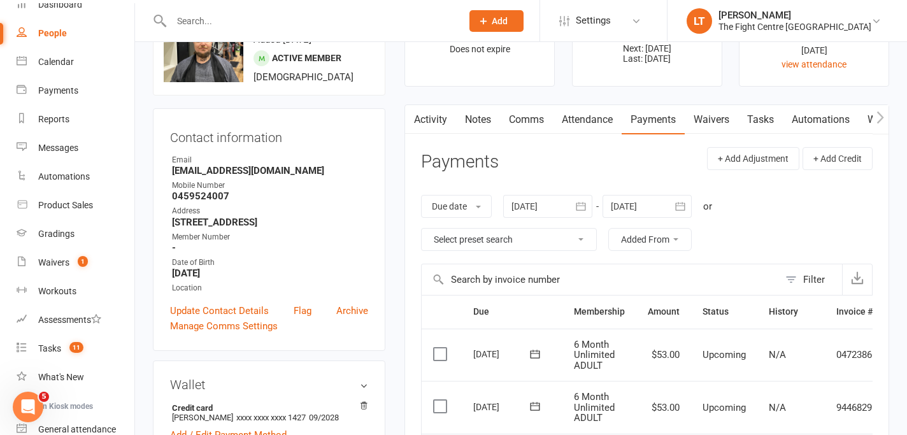
scroll to position [0, 0]
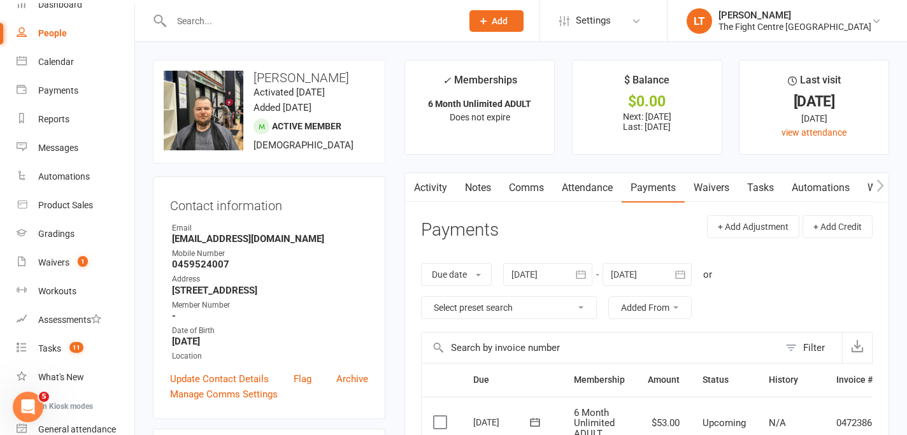
click at [464, 187] on link "Notes" at bounding box center [478, 187] width 44 height 29
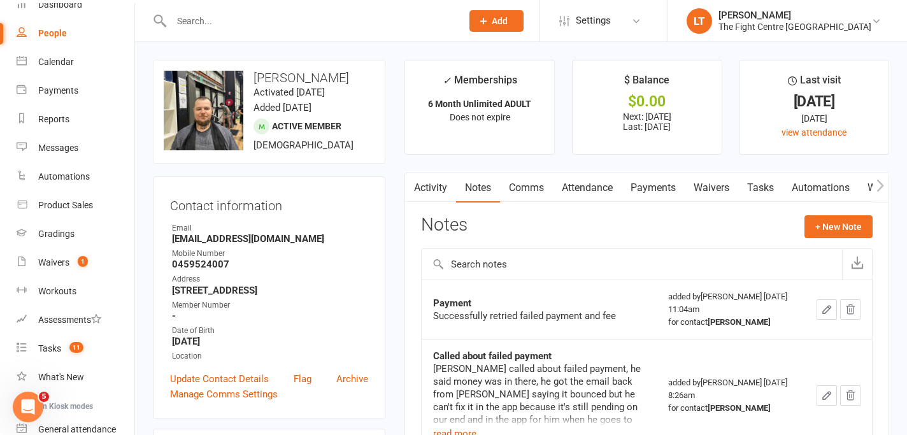
click at [515, 332] on td "Payment Successfully retried failed payment and fee" at bounding box center [539, 309] width 235 height 59
click at [498, 365] on div "[PERSON_NAME] called about failed payment, he said money was in there, he got t…" at bounding box center [539, 420] width 212 height 115
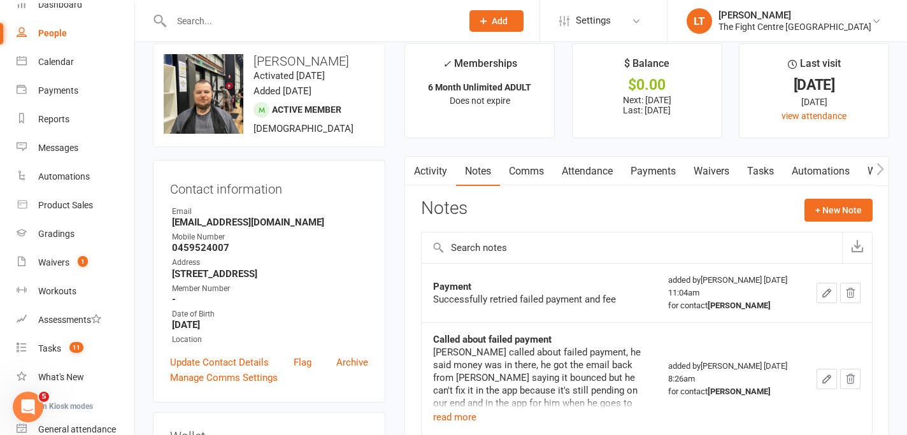
scroll to position [22, 0]
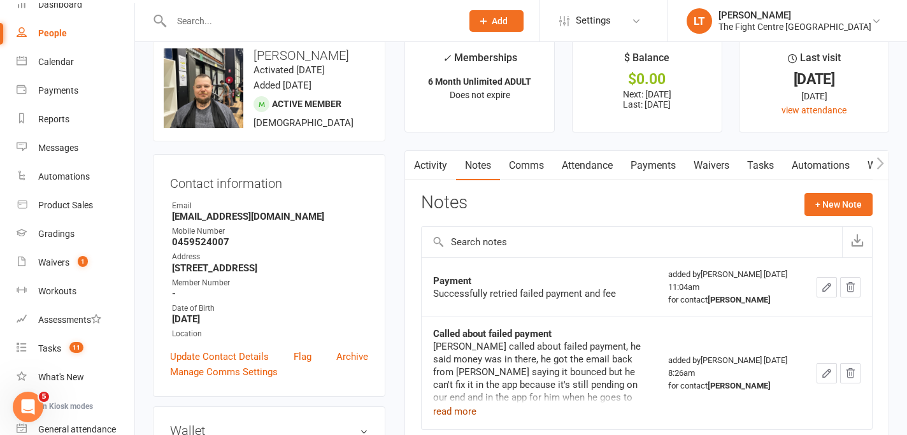
click at [459, 415] on button "read more" at bounding box center [454, 411] width 43 height 15
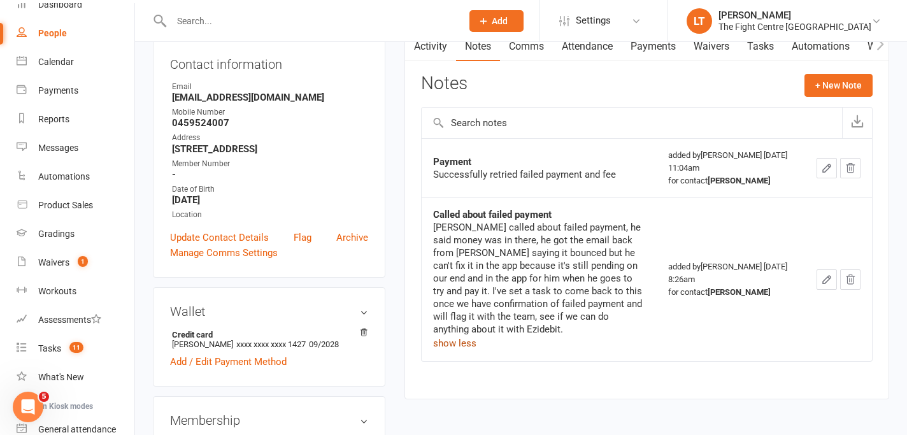
scroll to position [155, 0]
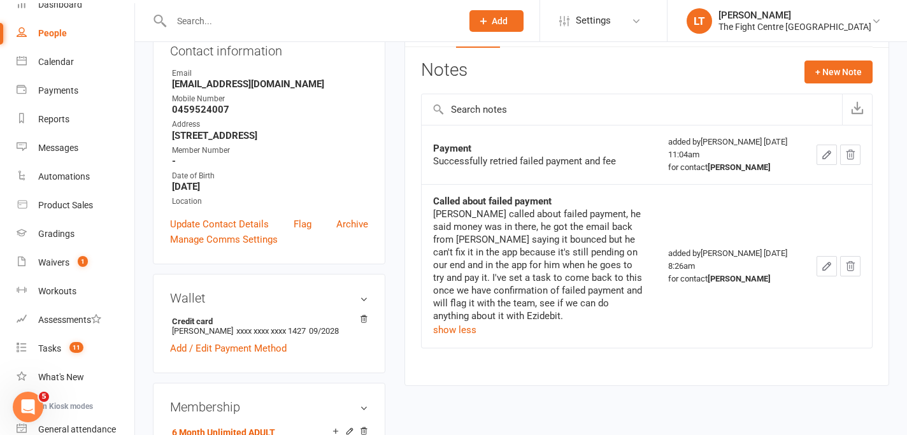
click at [539, 300] on div "[PERSON_NAME] called about failed payment, he said money was in there, he got t…" at bounding box center [539, 265] width 212 height 115
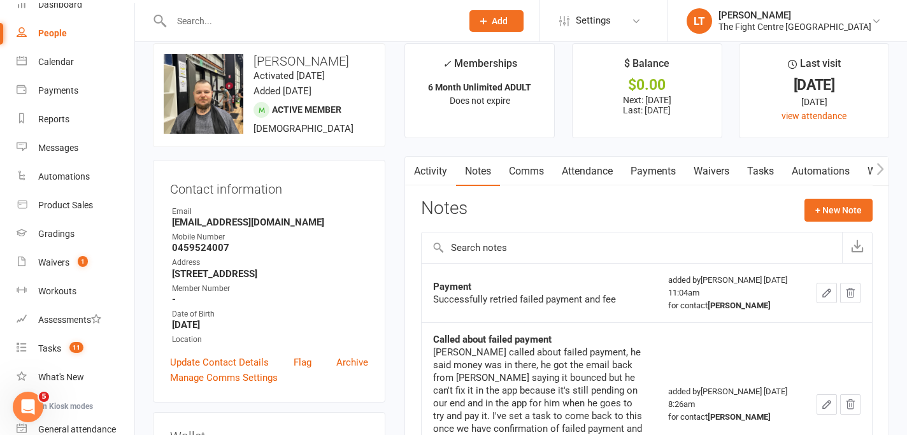
scroll to position [0, 0]
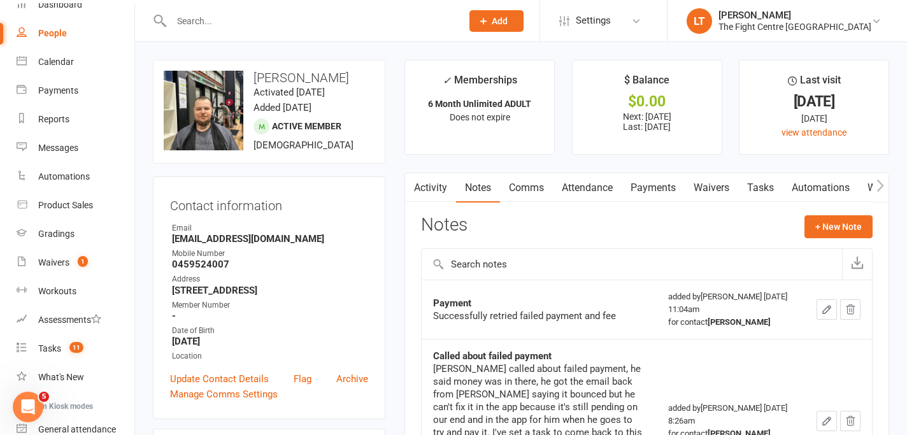
click at [645, 191] on link "Payments" at bounding box center [653, 187] width 63 height 29
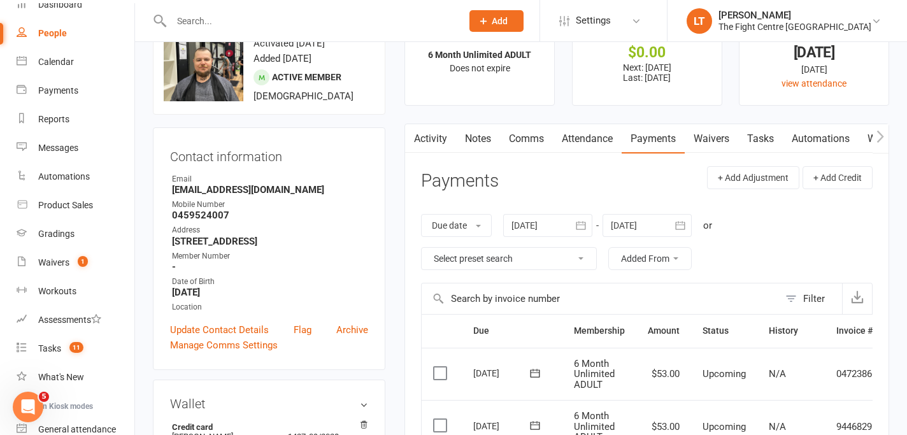
scroll to position [45, 0]
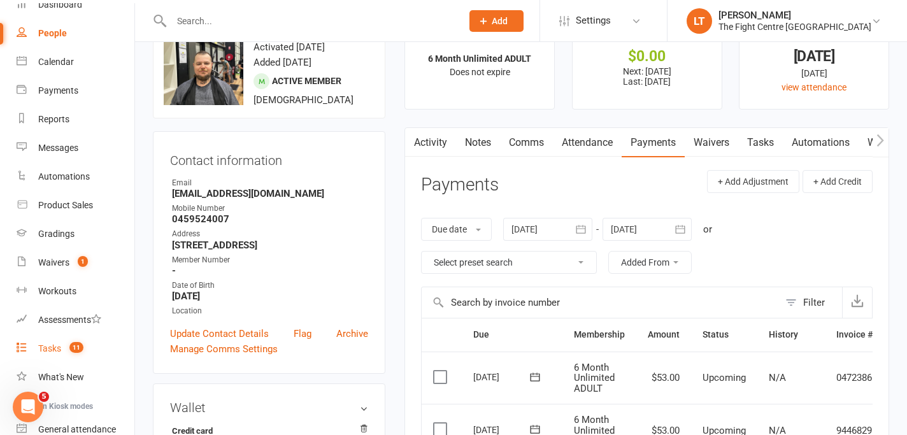
click at [36, 340] on link "Tasks 11" at bounding box center [76, 348] width 118 height 29
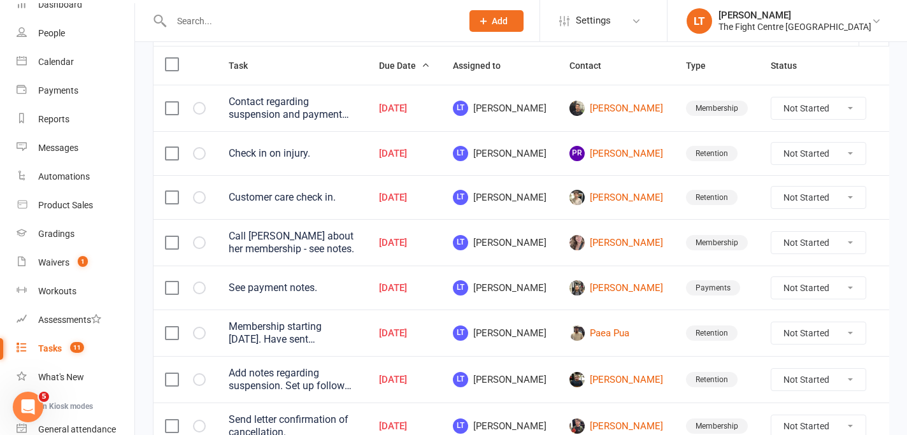
scroll to position [154, 0]
click at [298, 112] on div "Contact regarding suspension and payment dispute as suspension period is ending." at bounding box center [292, 108] width 127 height 25
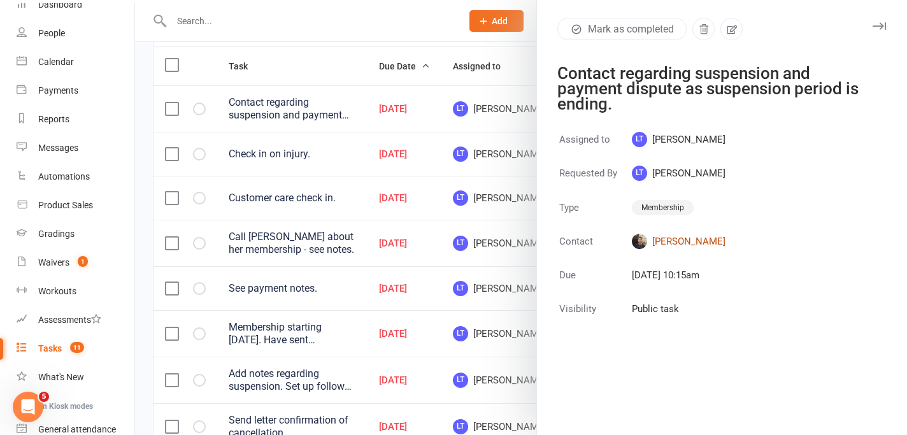
click at [673, 242] on link "[PERSON_NAME]" at bounding box center [679, 241] width 94 height 15
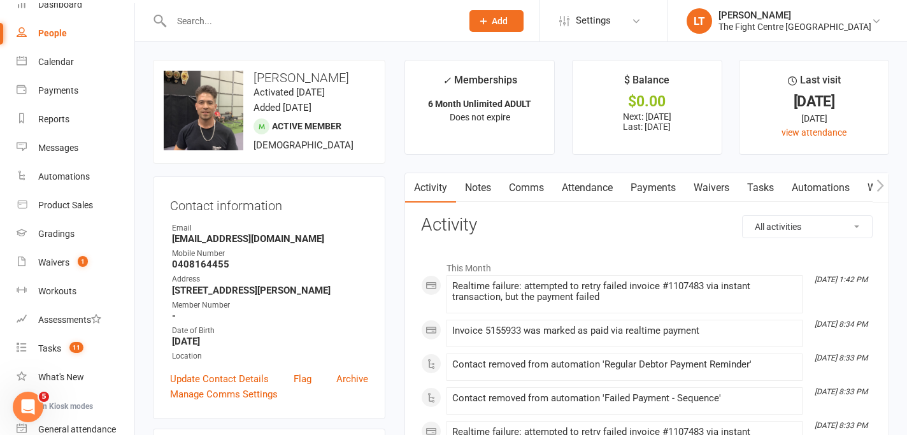
click at [656, 188] on link "Payments" at bounding box center [653, 187] width 63 height 29
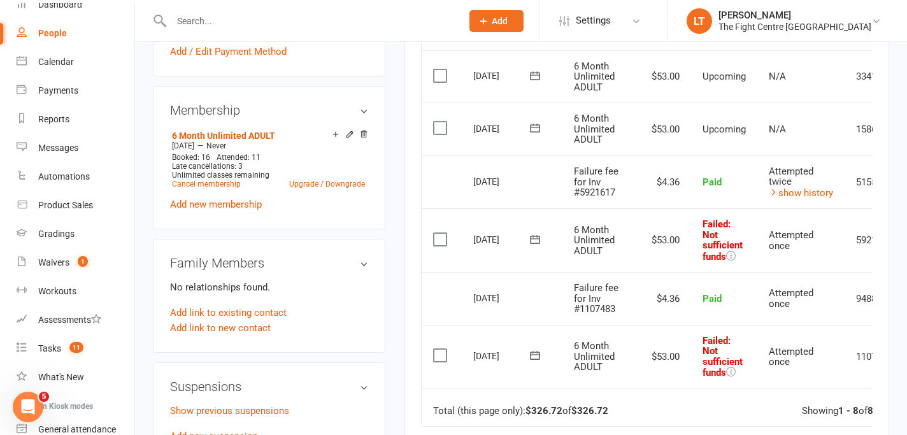
scroll to position [489, 0]
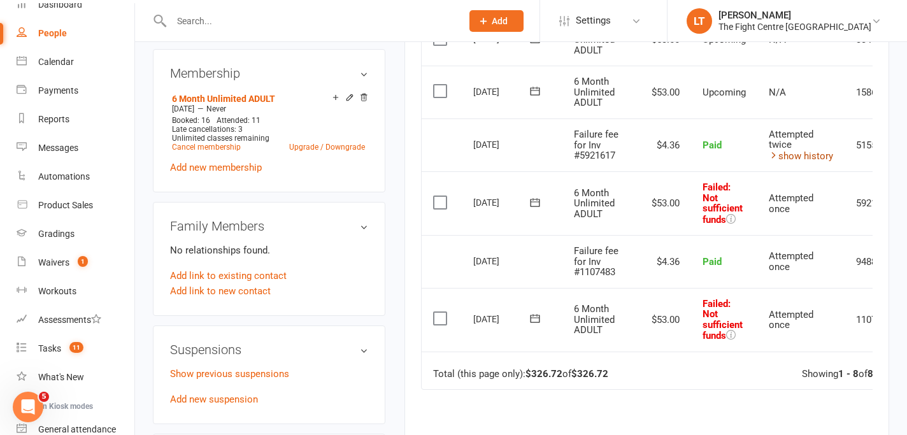
click at [805, 156] on link "show history" at bounding box center [801, 155] width 64 height 11
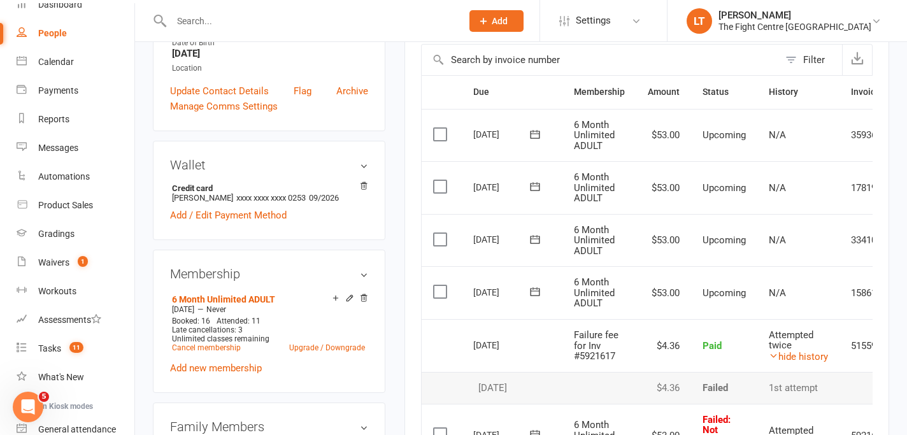
scroll to position [0, 0]
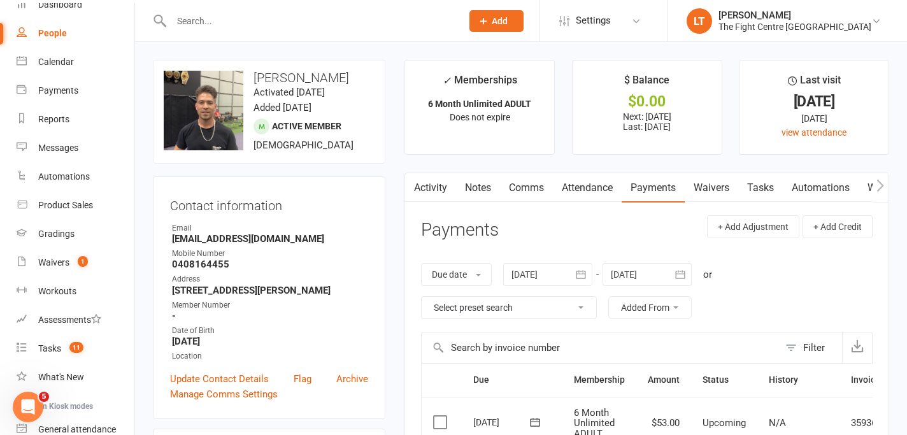
click at [472, 182] on link "Notes" at bounding box center [478, 187] width 44 height 29
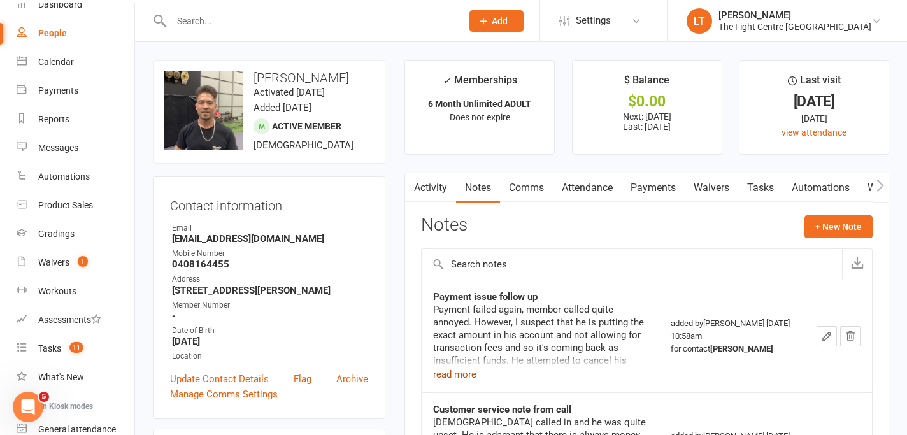
click at [453, 375] on button "read more" at bounding box center [454, 374] width 43 height 15
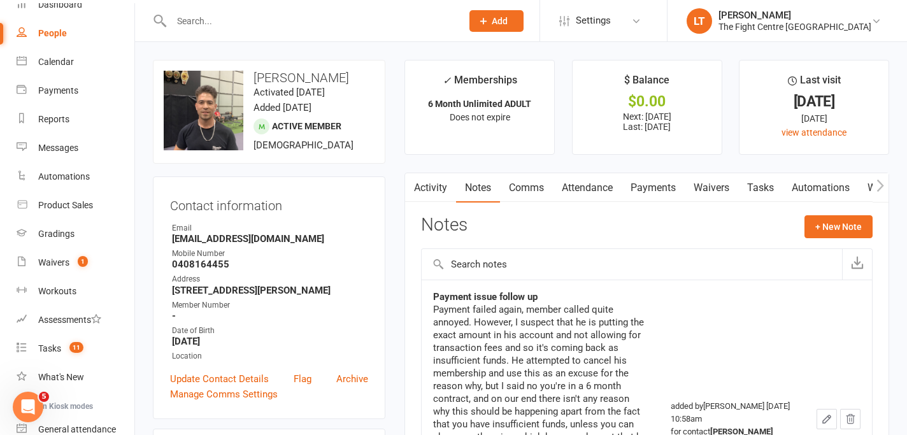
click at [545, 286] on td "Payment issue follow up Payment failed again, member called quite annoyed. Howe…" at bounding box center [541, 419] width 238 height 278
click at [760, 193] on link "Tasks" at bounding box center [760, 187] width 45 height 29
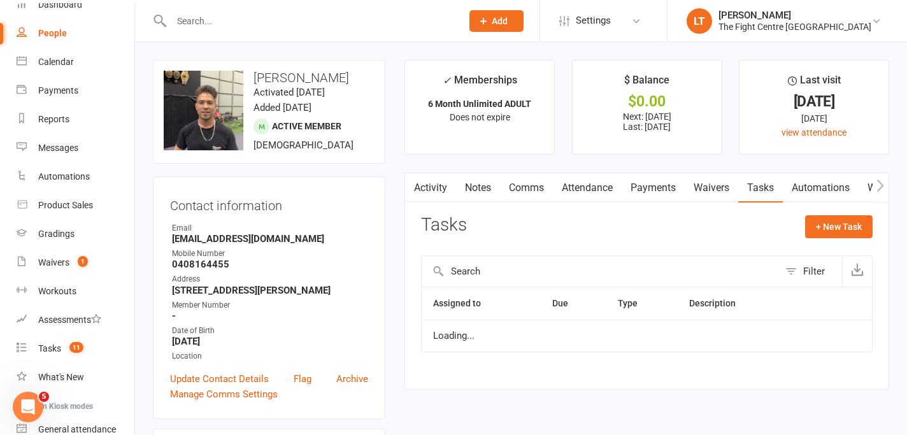
click at [760, 193] on link "Tasks" at bounding box center [760, 187] width 45 height 29
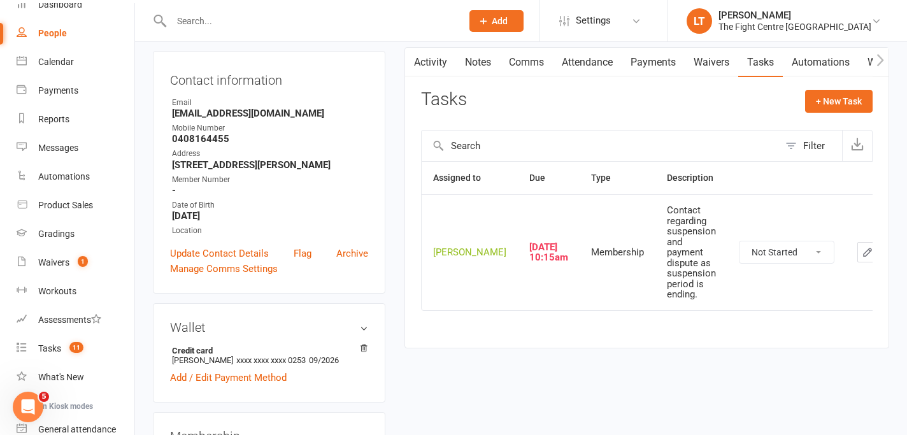
scroll to position [185, 0]
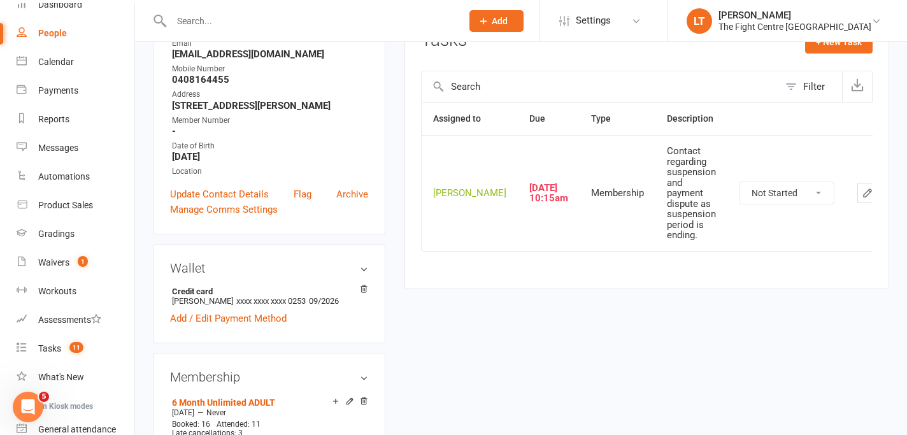
click at [770, 201] on select "Not Started In Progress Waiting Complete" at bounding box center [787, 193] width 94 height 22
select select "unstarted"
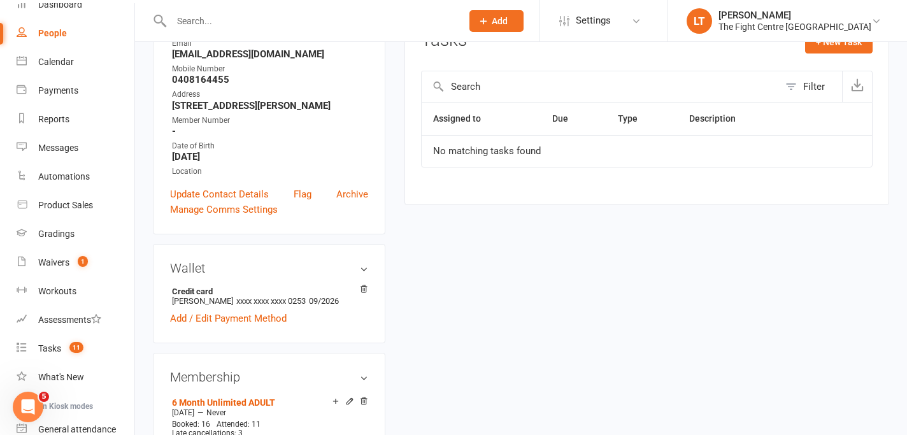
scroll to position [88, 0]
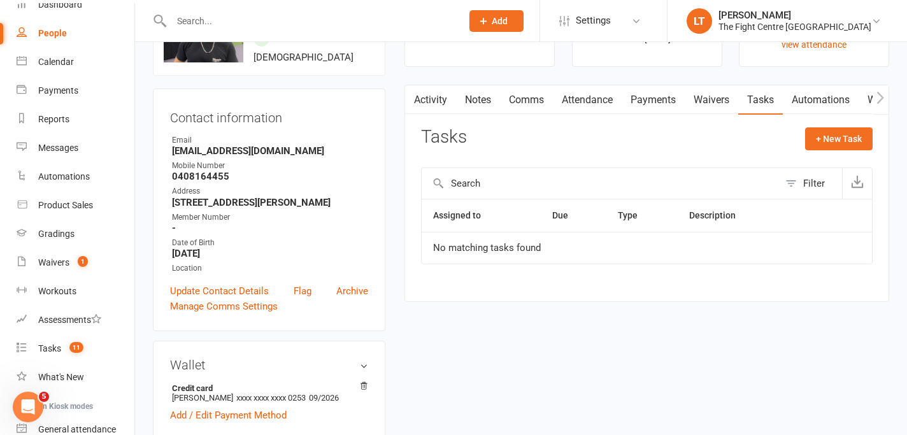
click at [473, 92] on link "Notes" at bounding box center [478, 99] width 44 height 29
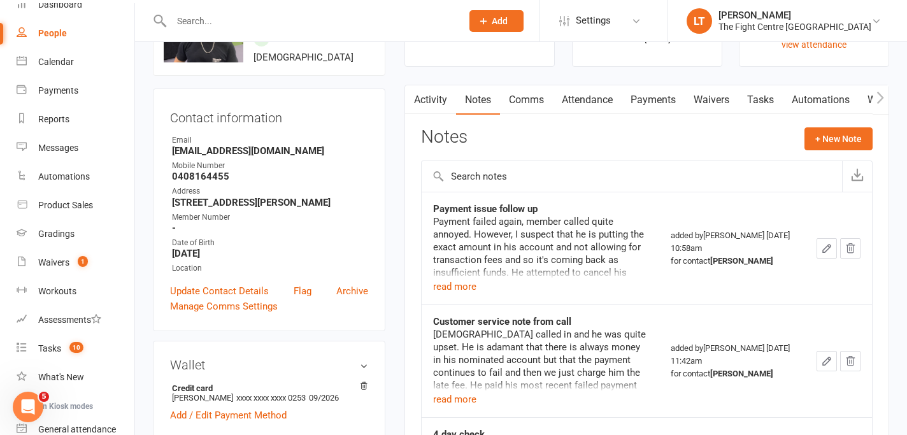
click at [524, 107] on link "Comms" at bounding box center [526, 99] width 53 height 29
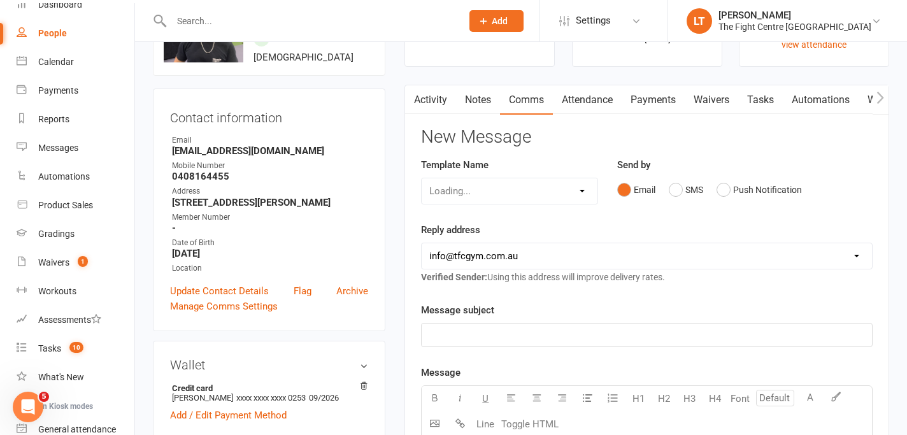
click at [487, 101] on link "Notes" at bounding box center [478, 99] width 44 height 29
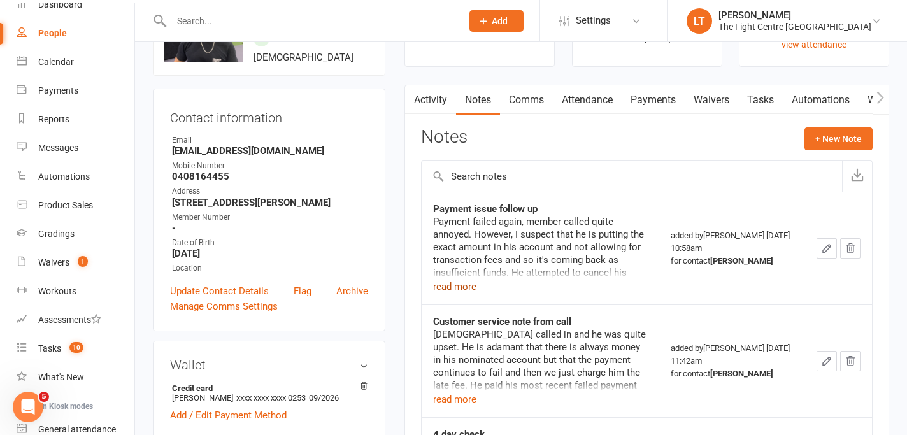
click at [461, 290] on button "read more" at bounding box center [454, 286] width 43 height 15
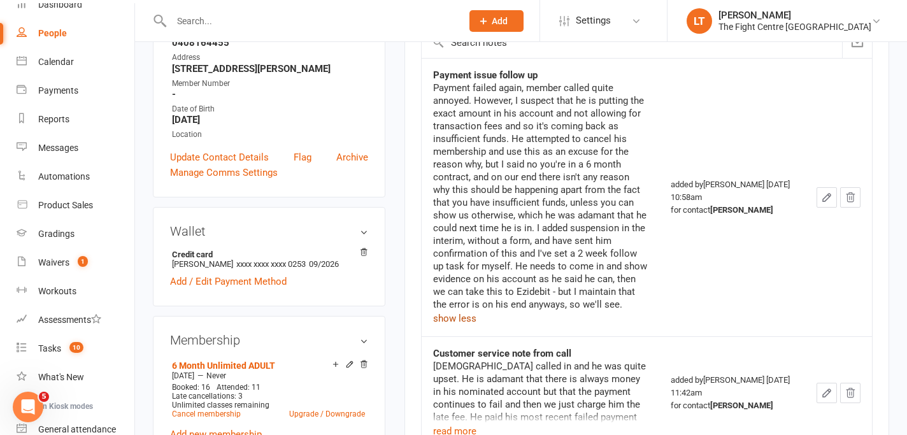
scroll to position [273, 0]
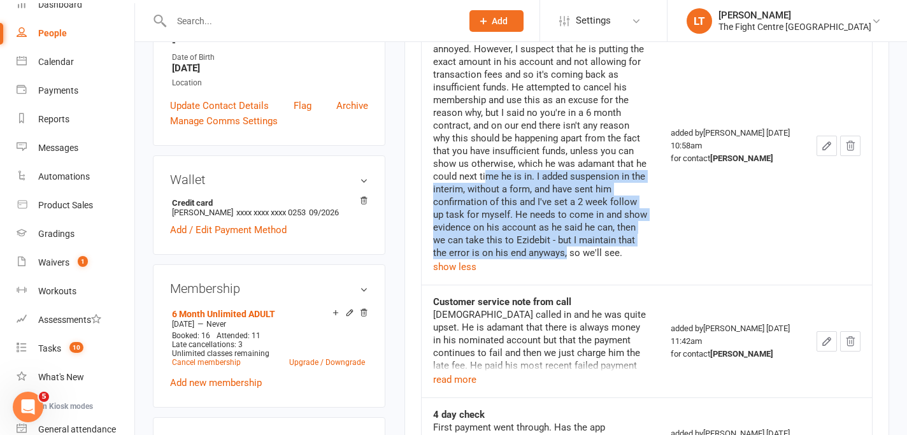
drag, startPoint x: 498, startPoint y: 176, endPoint x: 567, endPoint y: 250, distance: 101.0
click at [567, 250] on div "Payment failed again, member called quite annoyed. However, I suspect that he i…" at bounding box center [540, 144] width 215 height 229
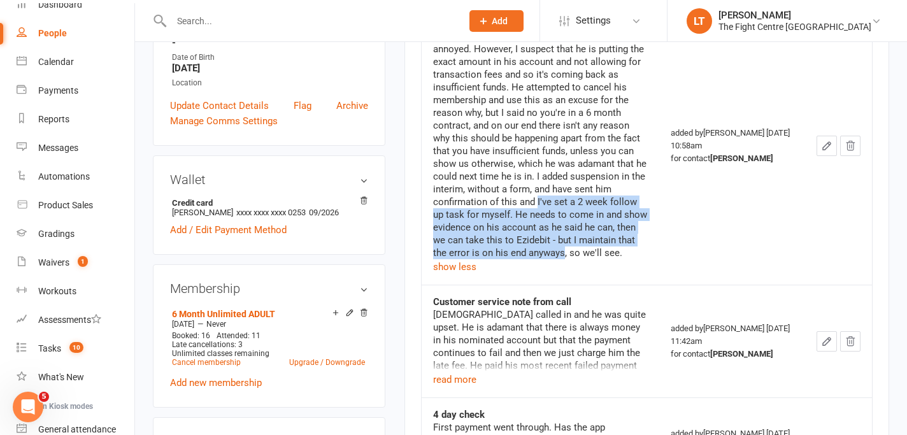
drag, startPoint x: 537, startPoint y: 198, endPoint x: 567, endPoint y: 255, distance: 64.7
click at [567, 255] on div "Payment failed again, member called quite annoyed. However, I suspect that he i…" at bounding box center [540, 144] width 215 height 229
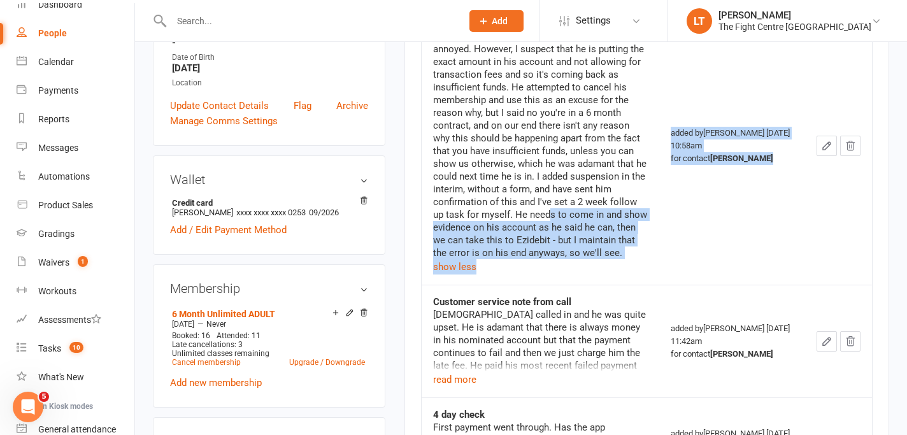
drag, startPoint x: 549, startPoint y: 209, endPoint x: 622, endPoint y: 282, distance: 104.1
click at [622, 282] on td "Payment issue follow up Payment failed again, member called quite annoyed. Howe…" at bounding box center [541, 145] width 238 height 278
click at [645, 256] on div "Payment failed again, member called quite annoyed. However, I suspect that he i…" at bounding box center [540, 144] width 215 height 229
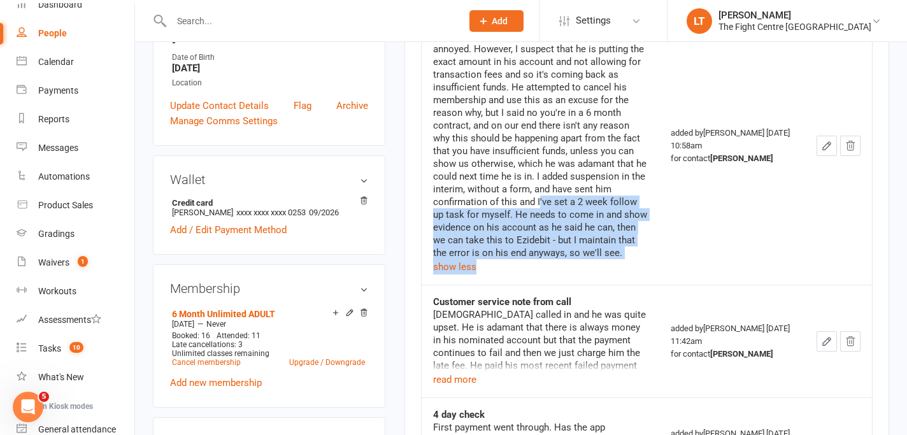
drag, startPoint x: 540, startPoint y: 203, endPoint x: 593, endPoint y: 270, distance: 85.8
click at [593, 270] on div "Payment failed again, member called quite annoyed. However, I suspect that he i…" at bounding box center [540, 152] width 215 height 245
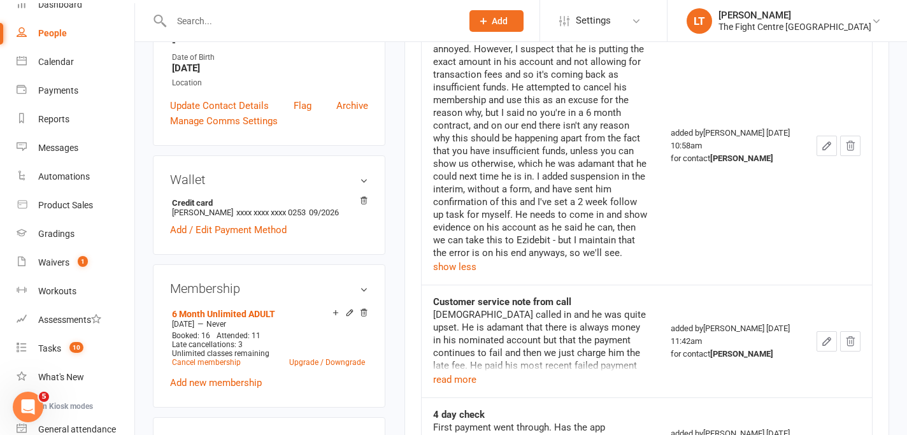
click at [593, 270] on div "Payment failed again, member called quite annoyed. However, I suspect that he i…" at bounding box center [540, 152] width 215 height 245
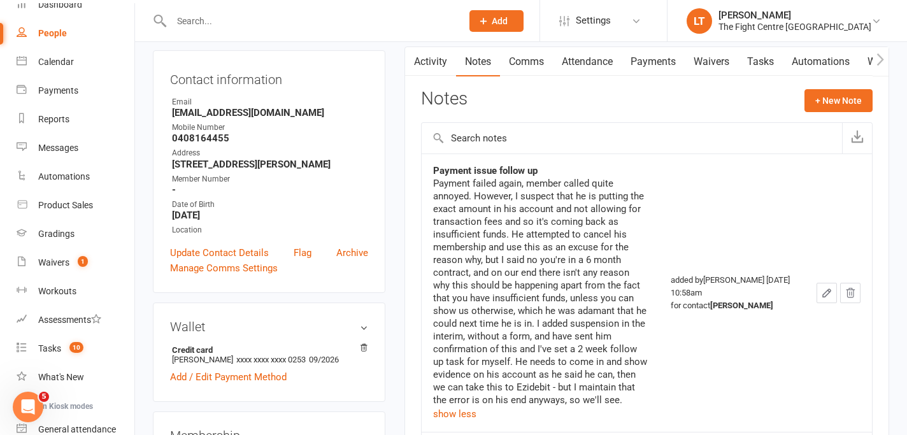
scroll to position [77, 0]
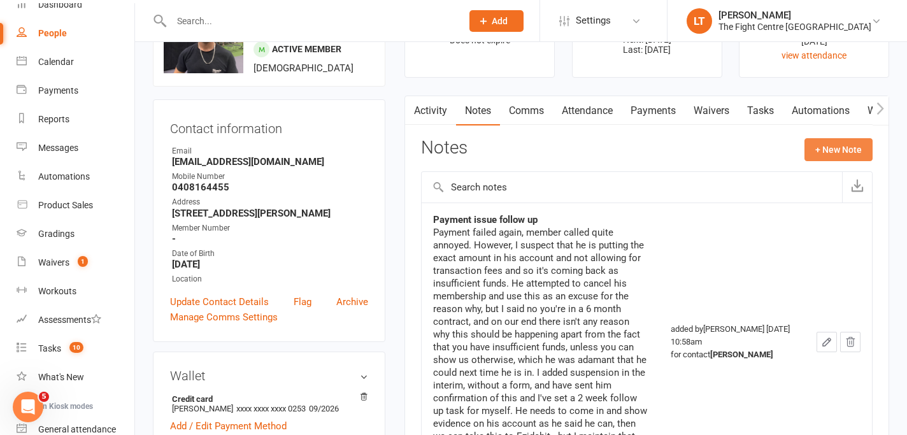
click at [816, 146] on button "+ New Note" at bounding box center [839, 149] width 68 height 23
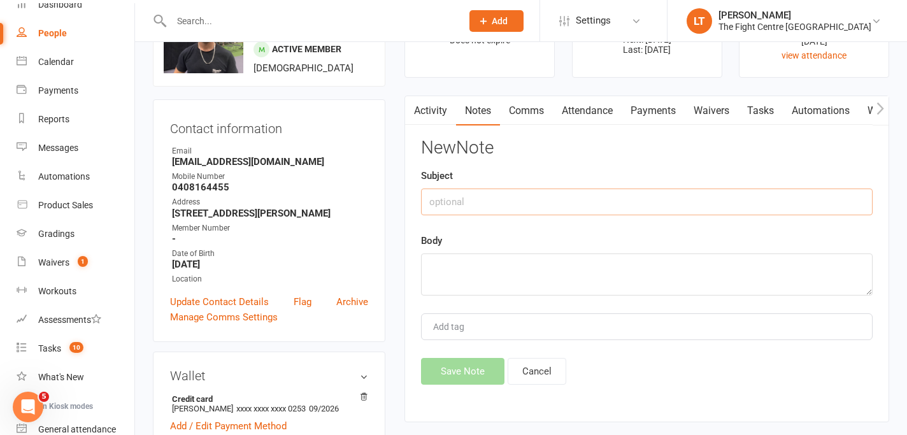
click at [522, 199] on input "text" at bounding box center [647, 202] width 452 height 27
type input "T"
type input "Member has not come back in"
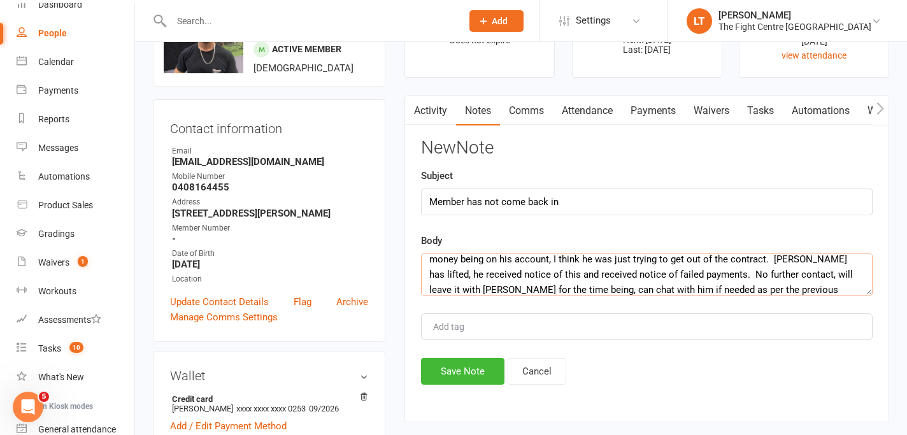
scroll to position [38, 0]
type textarea "As per note below - member has not come back in, has not attempted to show evid…"
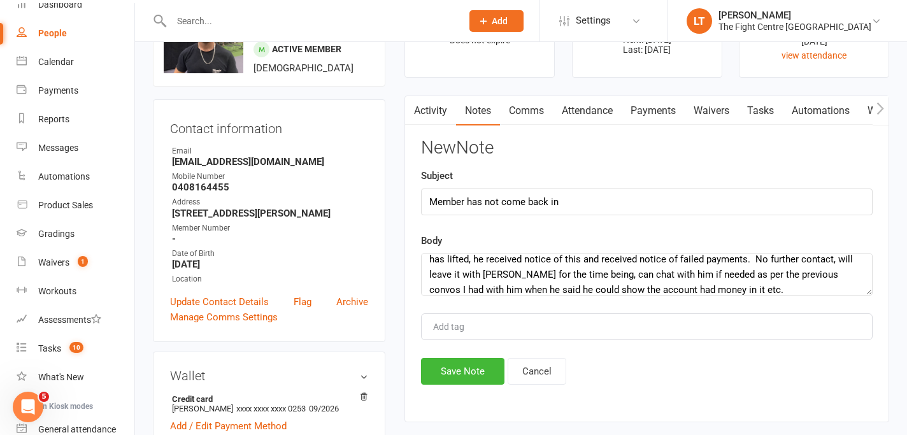
click at [441, 390] on div "Activity Notes Comms Attendance Payments Waivers Tasks Automations Workouts Gra…" at bounding box center [647, 259] width 485 height 327
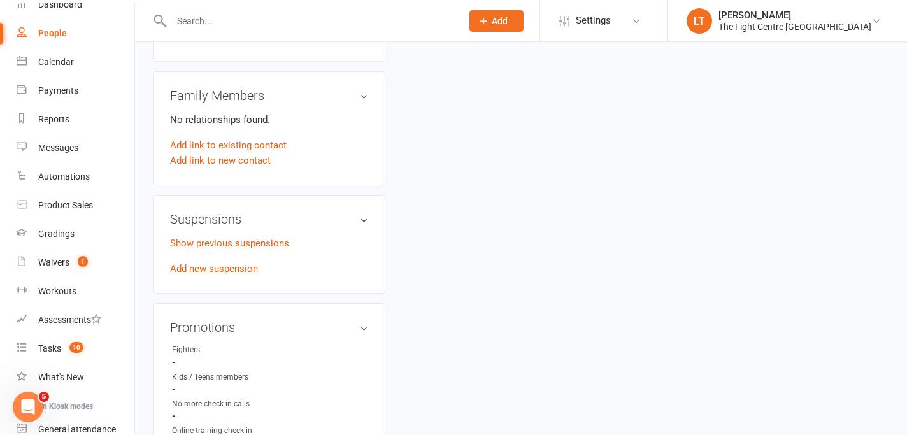
scroll to position [224, 0]
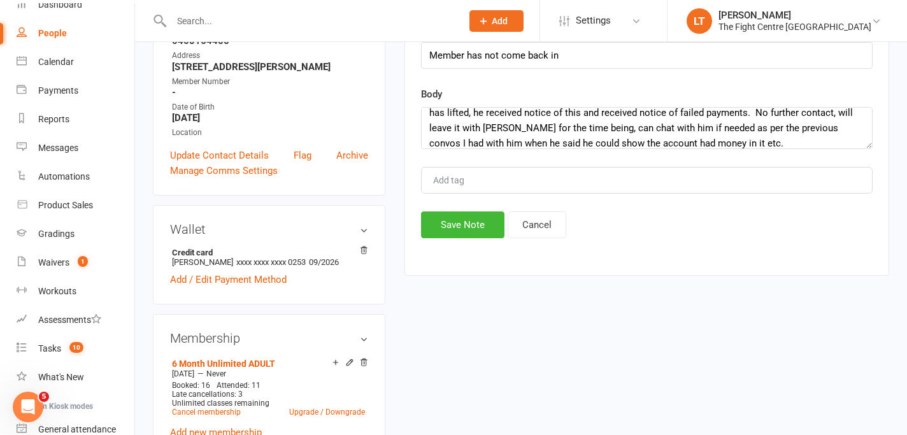
click at [463, 205] on div "New Note Subject Member has not come back in Body As per note below - member ha…" at bounding box center [647, 115] width 452 height 247
click at [454, 226] on button "Save Note" at bounding box center [462, 225] width 83 height 27
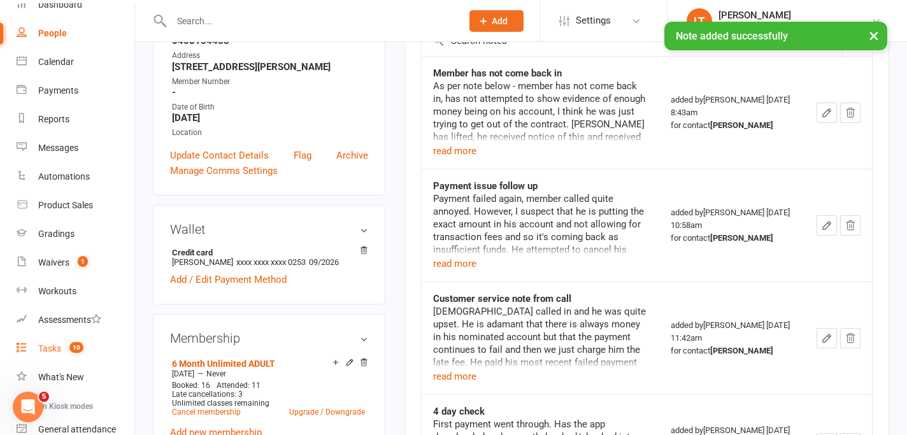
click at [61, 349] on div "Tasks" at bounding box center [49, 348] width 23 height 10
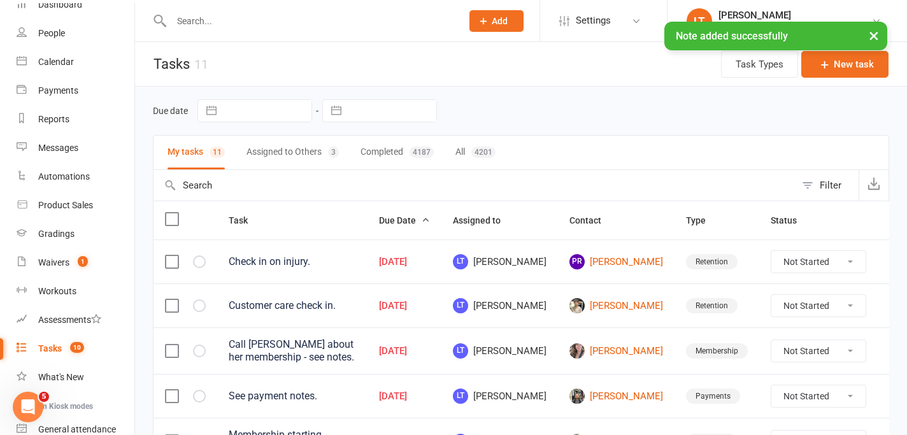
click at [876, 34] on button "×" at bounding box center [874, 35] width 23 height 27
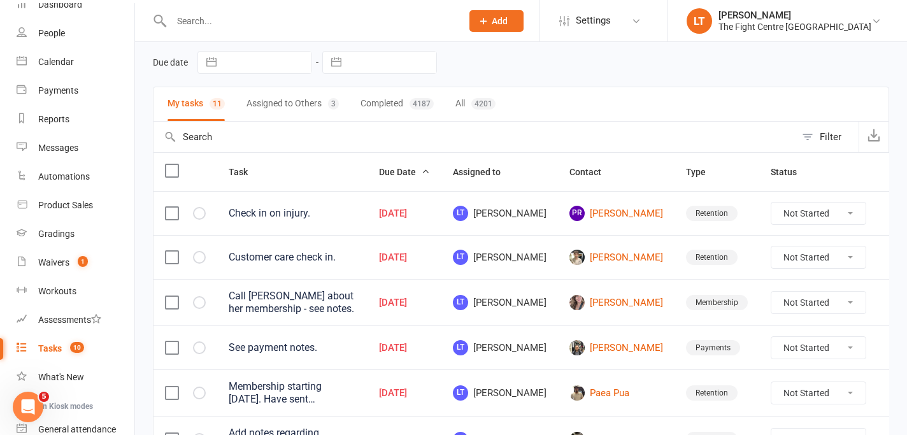
scroll to position [85, 0]
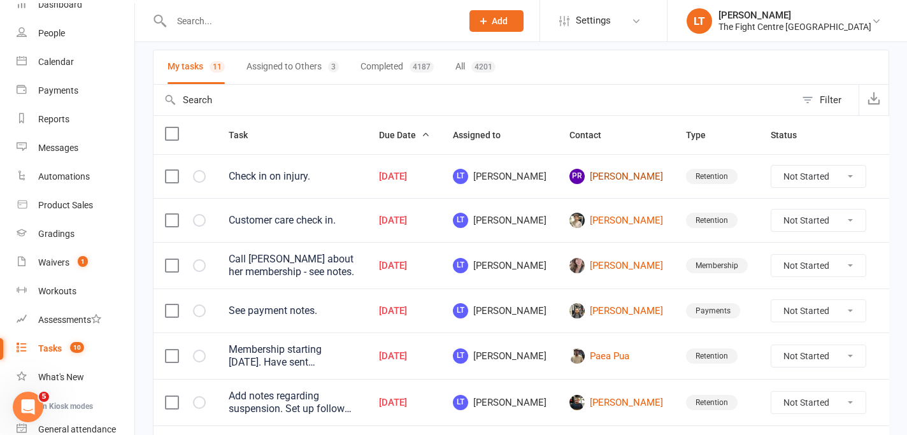
click at [603, 184] on link "PR [PERSON_NAME]" at bounding box center [617, 176] width 94 height 15
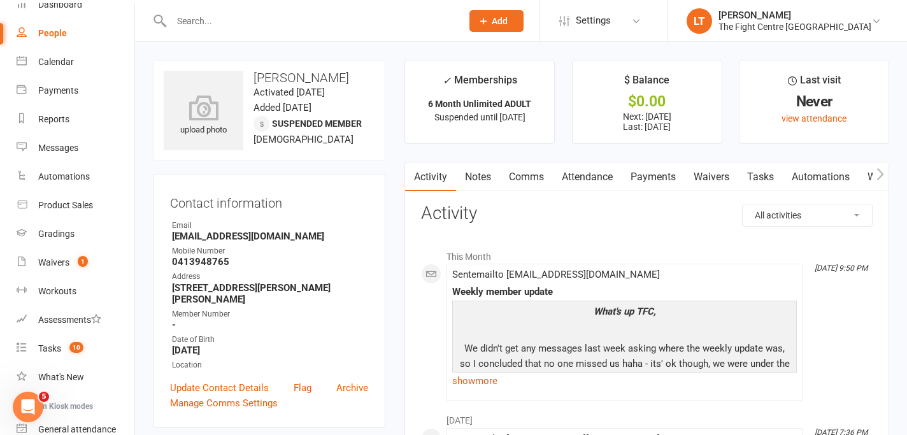
click at [471, 185] on link "Notes" at bounding box center [478, 176] width 44 height 29
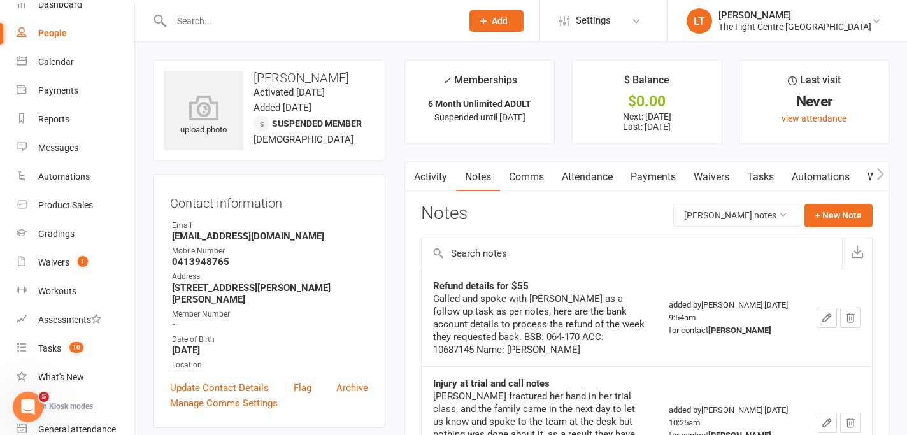
click at [489, 339] on div "Called and spoke with [PERSON_NAME] as a follow up task as per notes, here are …" at bounding box center [539, 324] width 213 height 64
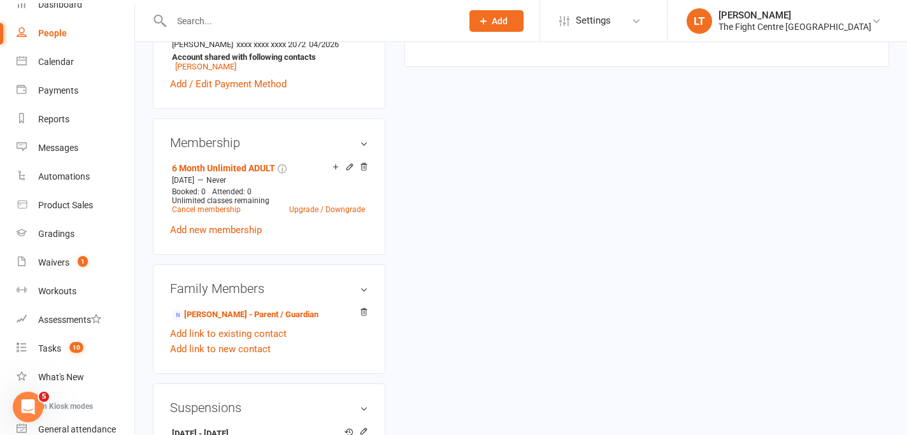
scroll to position [544, 0]
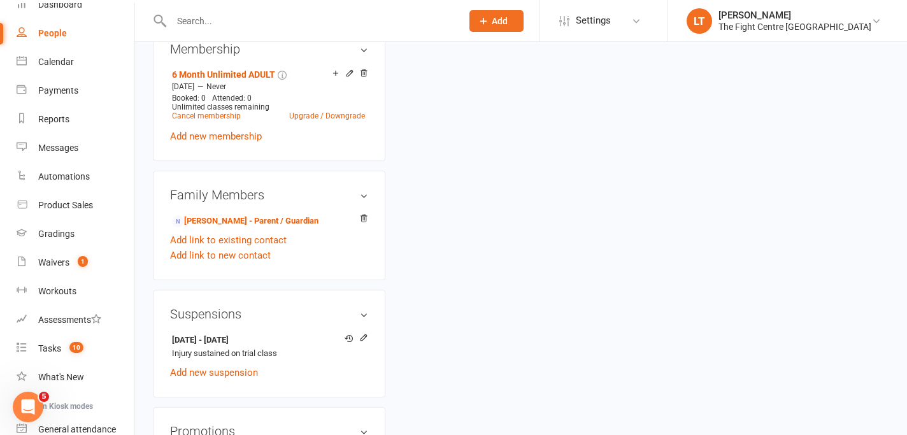
click at [273, 388] on div "Suspensions [DATE] - [DATE] Injury sustained on trial class Add new suspension" at bounding box center [269, 344] width 233 height 108
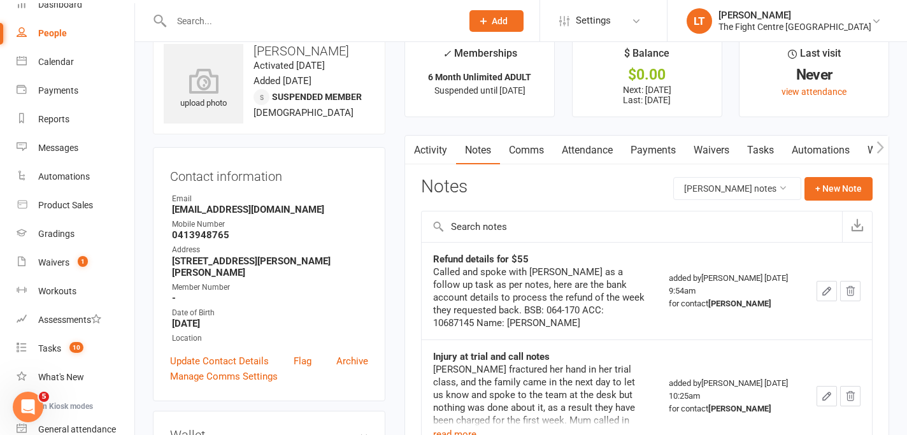
scroll to position [0, 0]
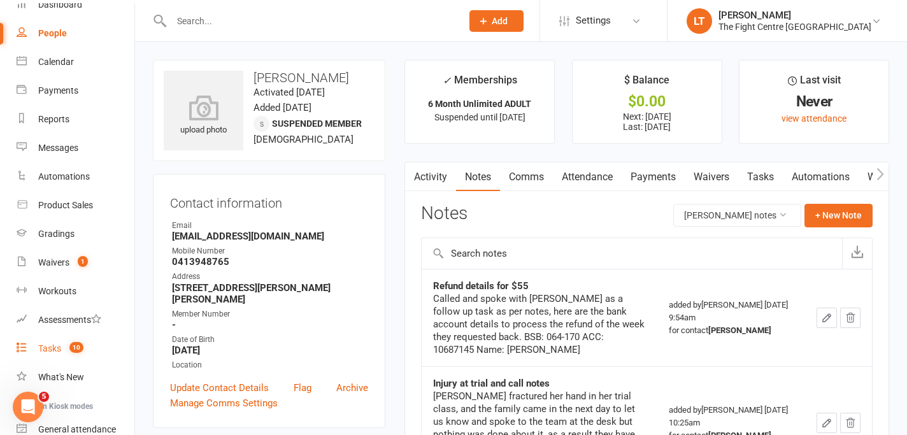
click at [68, 349] on count-badge "10" at bounding box center [73, 348] width 20 height 10
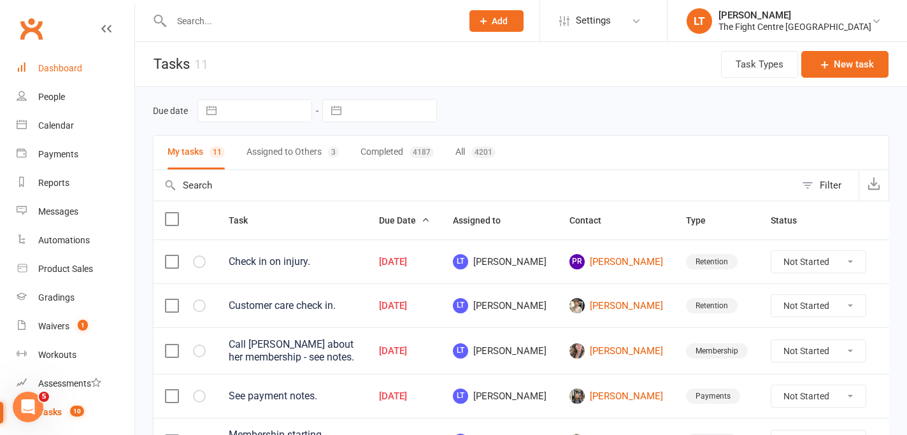
click at [76, 77] on link "Dashboard" at bounding box center [76, 68] width 118 height 29
